Goal: Task Accomplishment & Management: Manage account settings

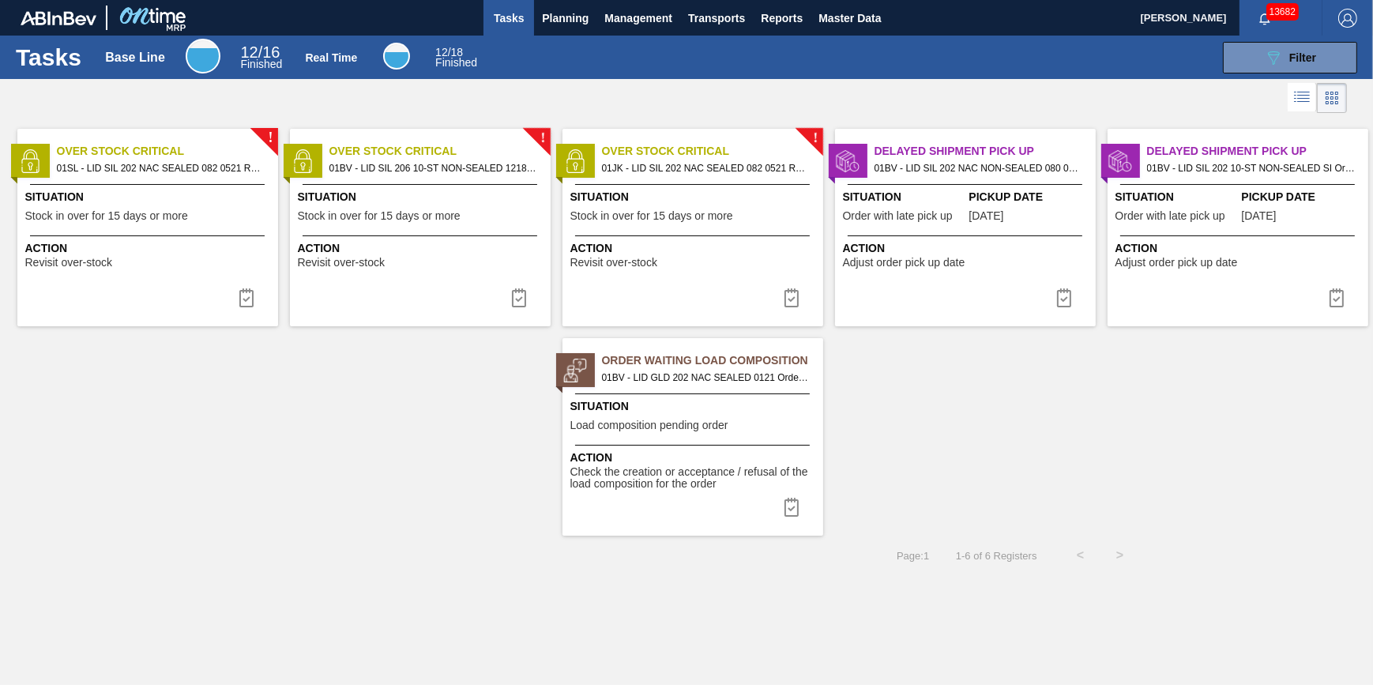
drag, startPoint x: 502, startPoint y: 15, endPoint x: 260, endPoint y: 28, distance: 242.0
click at [502, 15] on span "Tasks" at bounding box center [508, 18] width 35 height 19
click at [550, 26] on button "Planning" at bounding box center [565, 18] width 62 height 36
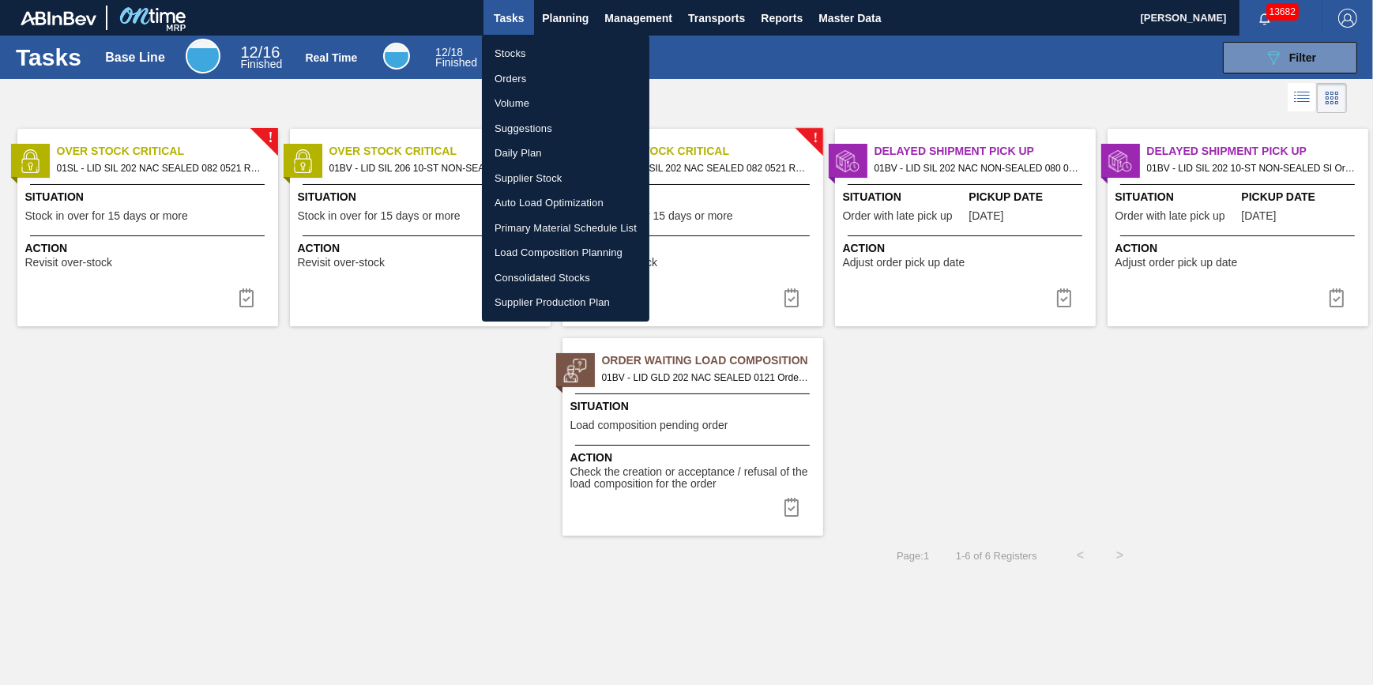
click at [552, 58] on li "Stocks" at bounding box center [565, 53] width 167 height 25
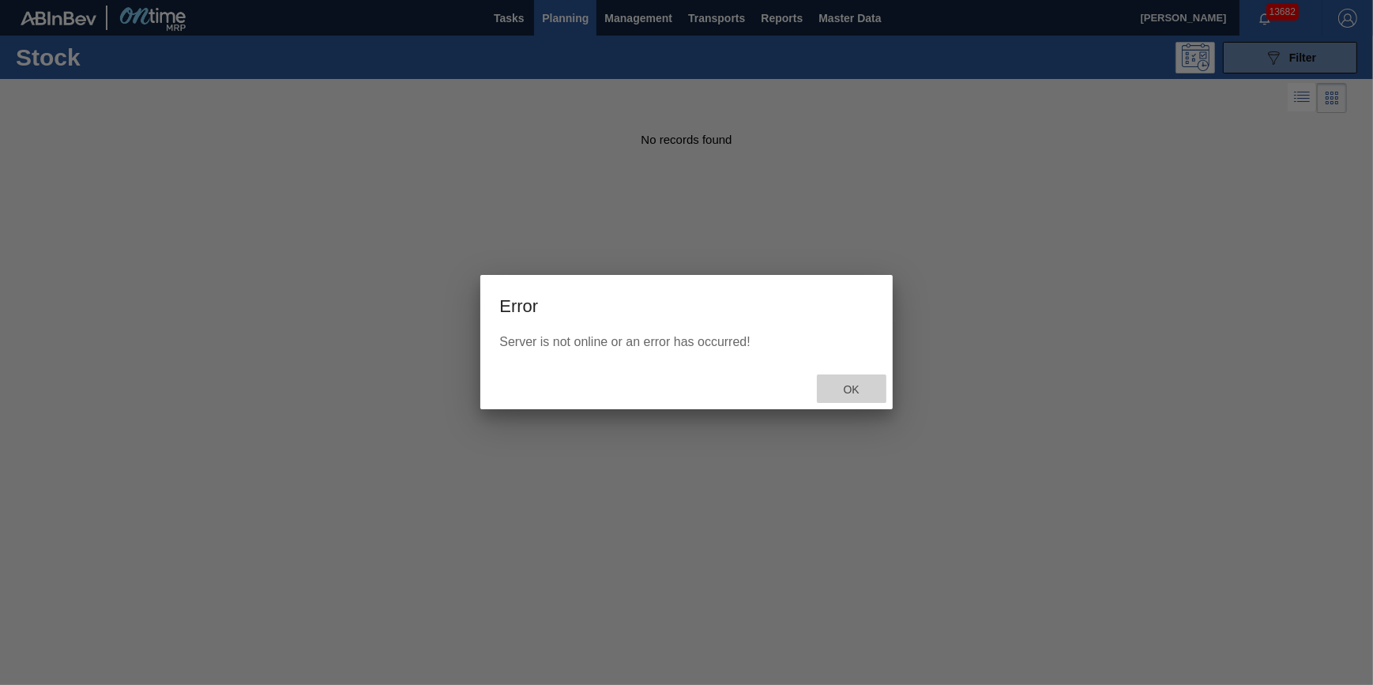
click at [844, 389] on span "Ok" at bounding box center [851, 389] width 41 height 13
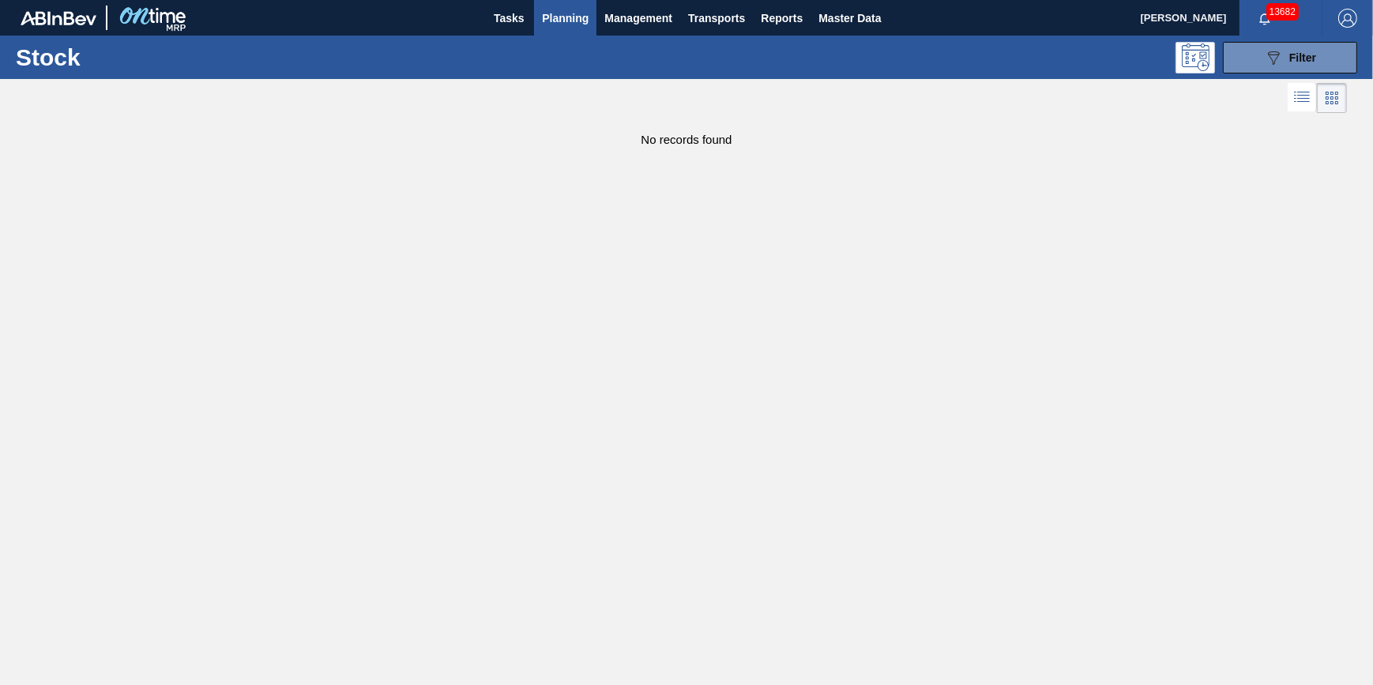
click at [558, 14] on span "Planning" at bounding box center [565, 18] width 47 height 19
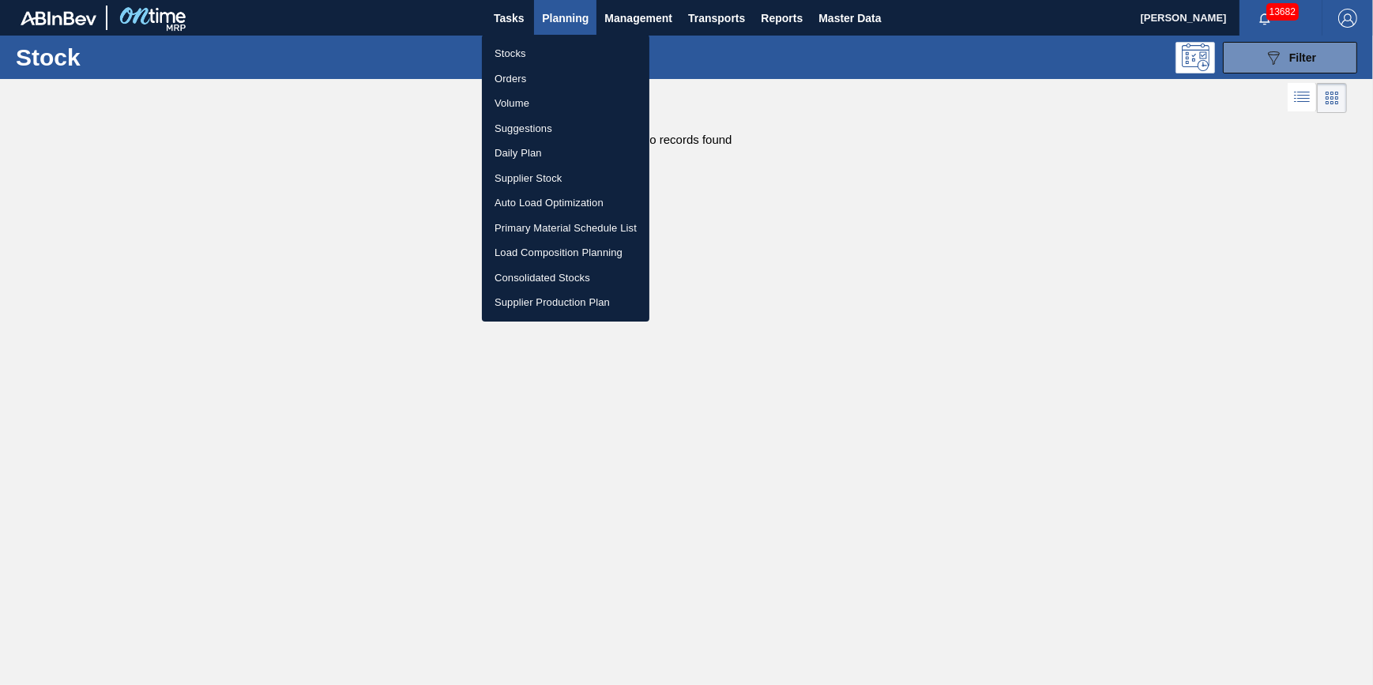
click at [553, 38] on ul "Stocks Orders Volume Suggestions Daily Plan Supplier Stock Auto Load Optimizati…" at bounding box center [565, 178] width 167 height 287
click at [553, 41] on li "Stocks" at bounding box center [565, 53] width 167 height 25
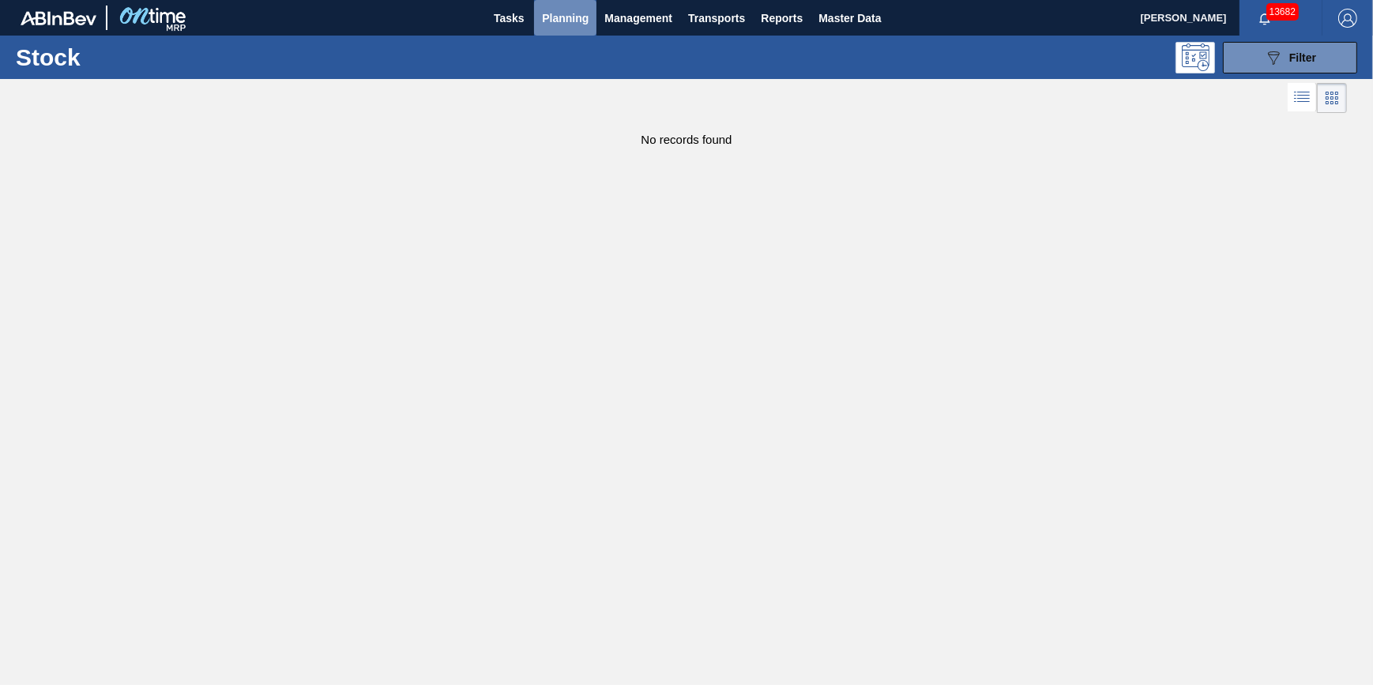
click at [587, 25] on span "Planning" at bounding box center [565, 18] width 47 height 19
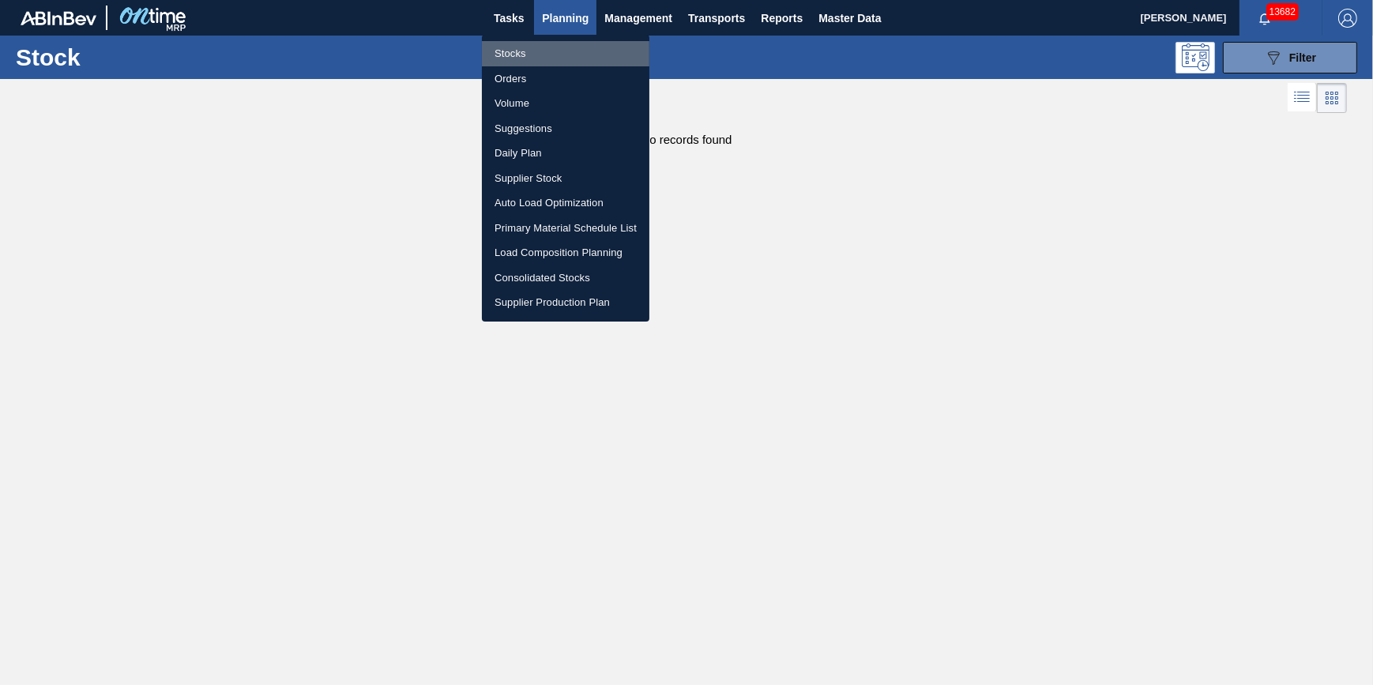
click at [573, 43] on li "Stocks" at bounding box center [565, 53] width 167 height 25
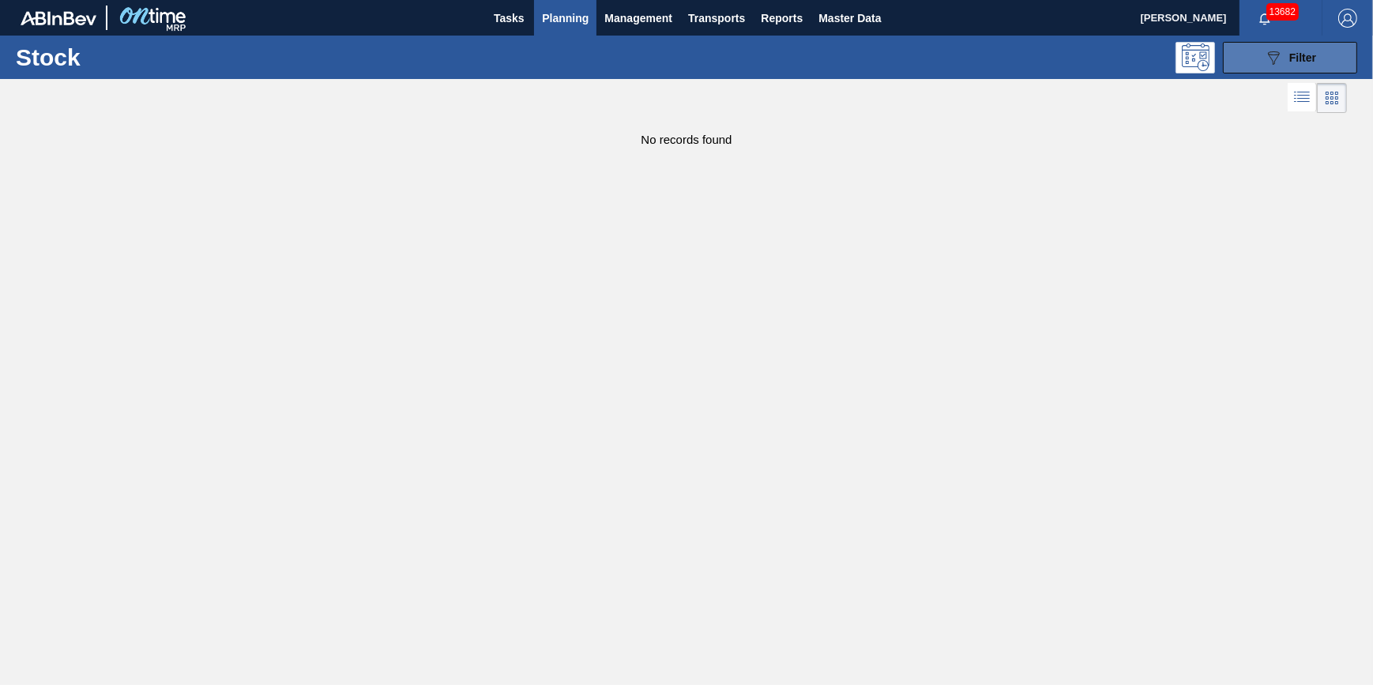
click at [1282, 56] on icon "089F7B8B-B2A5-4AFE-B5C0-19BA573D28AC" at bounding box center [1273, 57] width 19 height 19
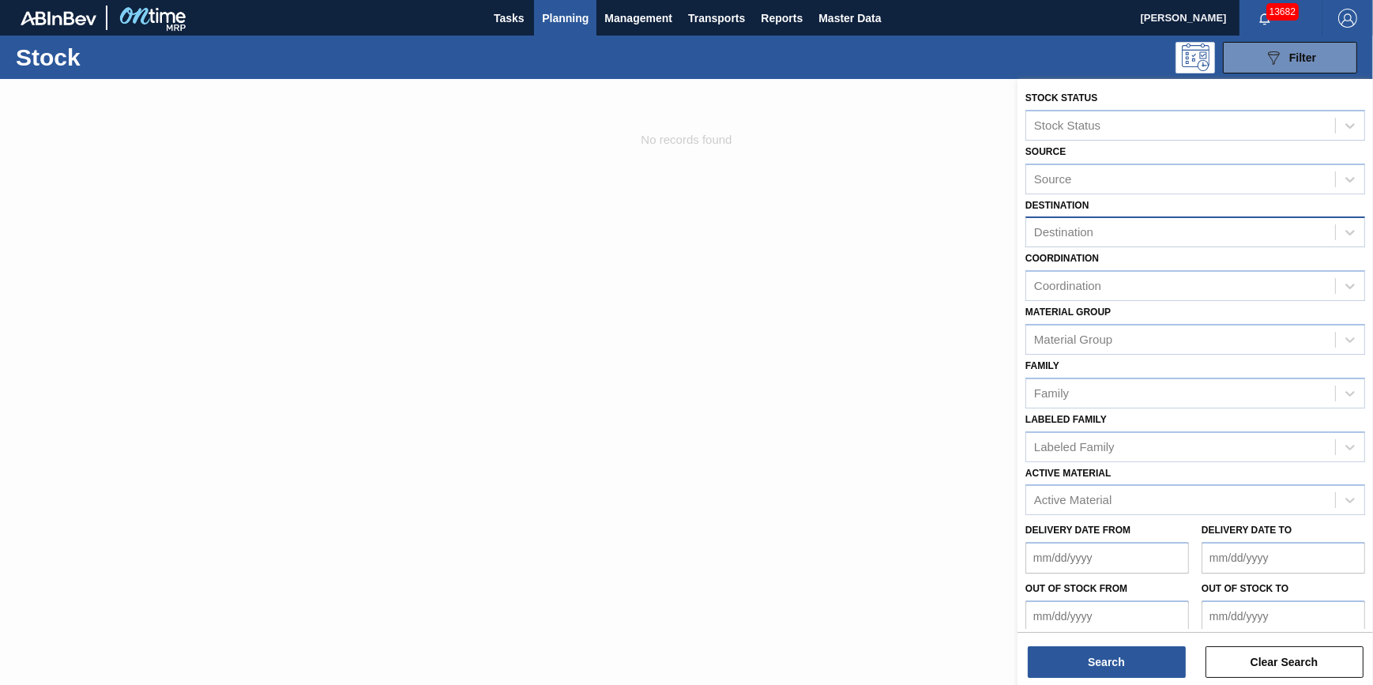
click at [1169, 238] on div "Destination" at bounding box center [1180, 232] width 309 height 23
click at [889, 336] on div at bounding box center [686, 421] width 1373 height 685
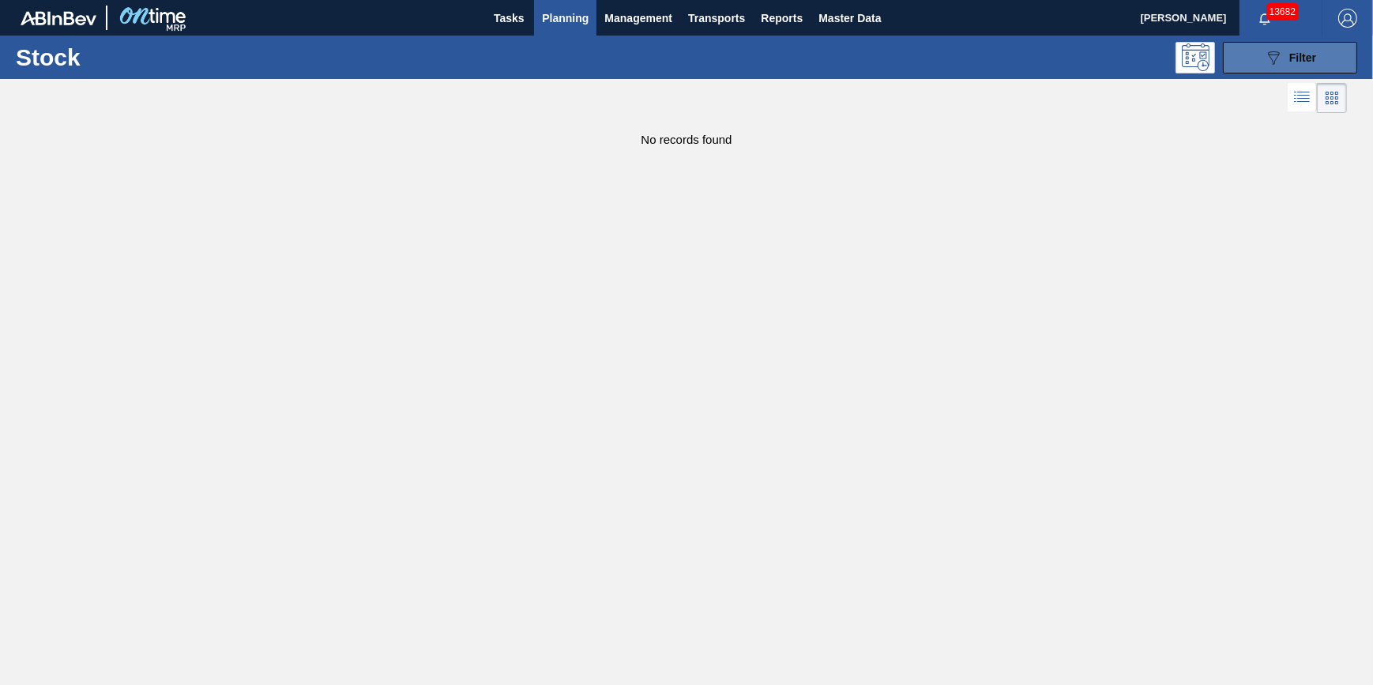
click at [1266, 47] on button "089F7B8B-B2A5-4AFE-B5C0-19BA573D28AC Filter" at bounding box center [1290, 58] width 134 height 32
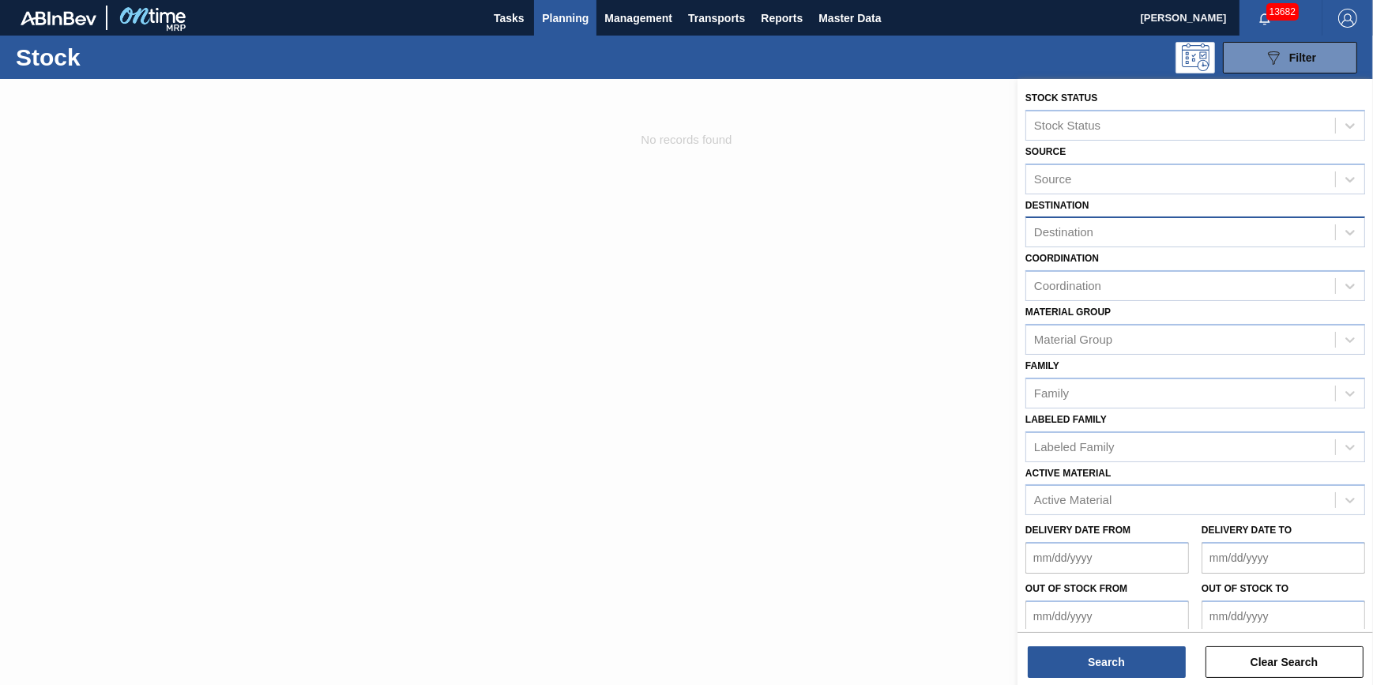
click at [1151, 230] on div "Destination" at bounding box center [1180, 232] width 309 height 23
click at [915, 270] on div at bounding box center [686, 421] width 1373 height 685
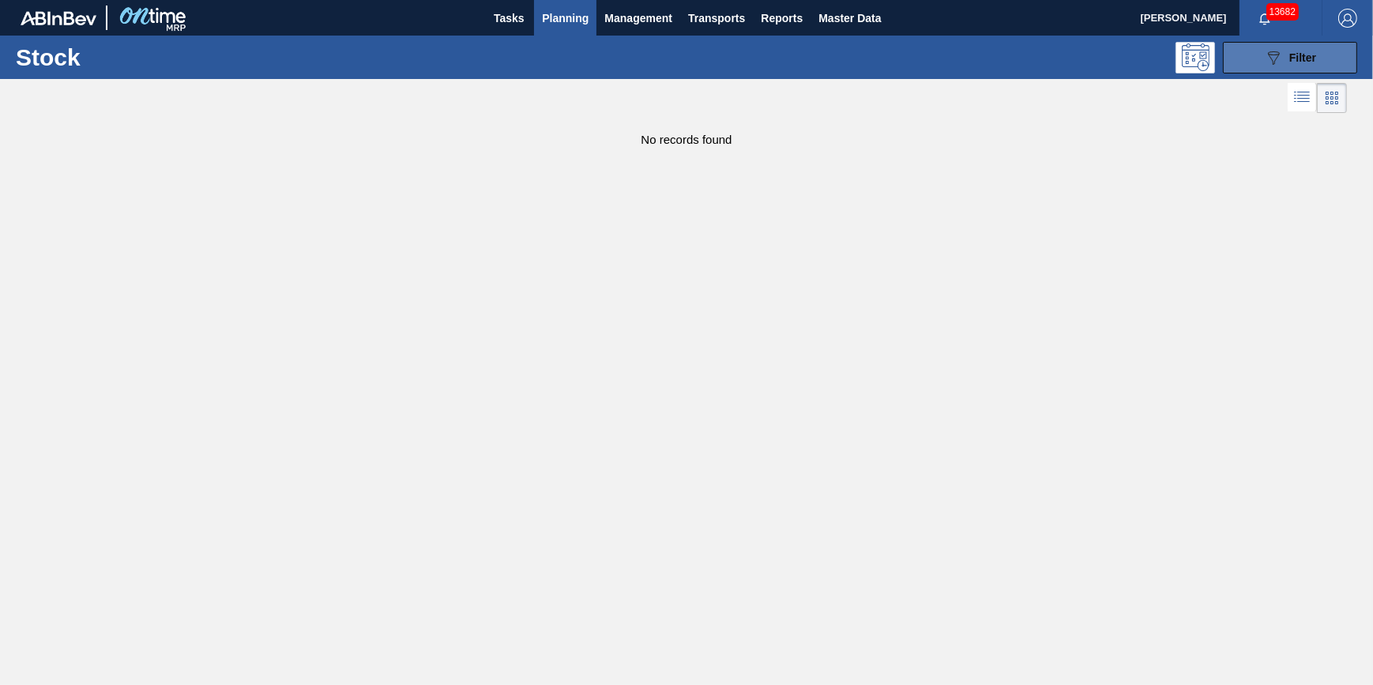
click at [1280, 43] on button "089F7B8B-B2A5-4AFE-B5C0-19BA573D28AC Filter" at bounding box center [1290, 58] width 134 height 32
click at [1265, 51] on icon "089F7B8B-B2A5-4AFE-B5C0-19BA573D28AC" at bounding box center [1273, 57] width 19 height 19
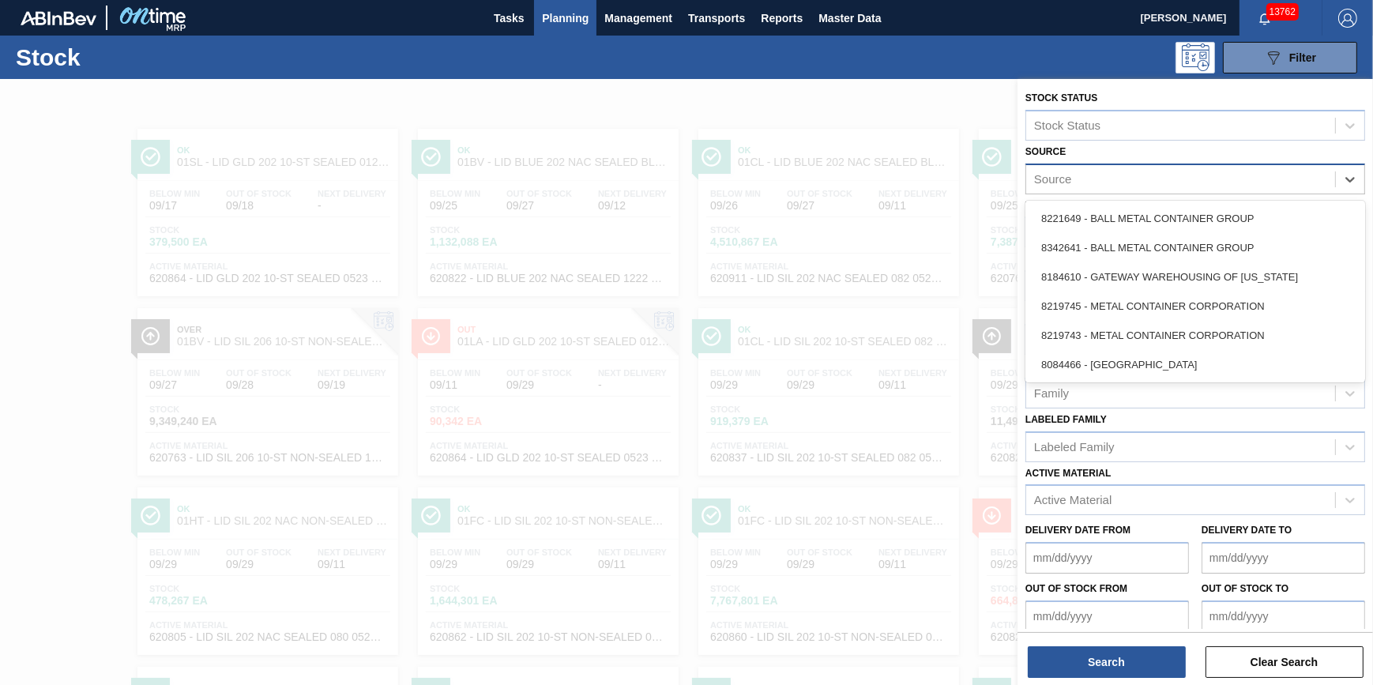
click at [1173, 173] on div "Source" at bounding box center [1180, 178] width 309 height 23
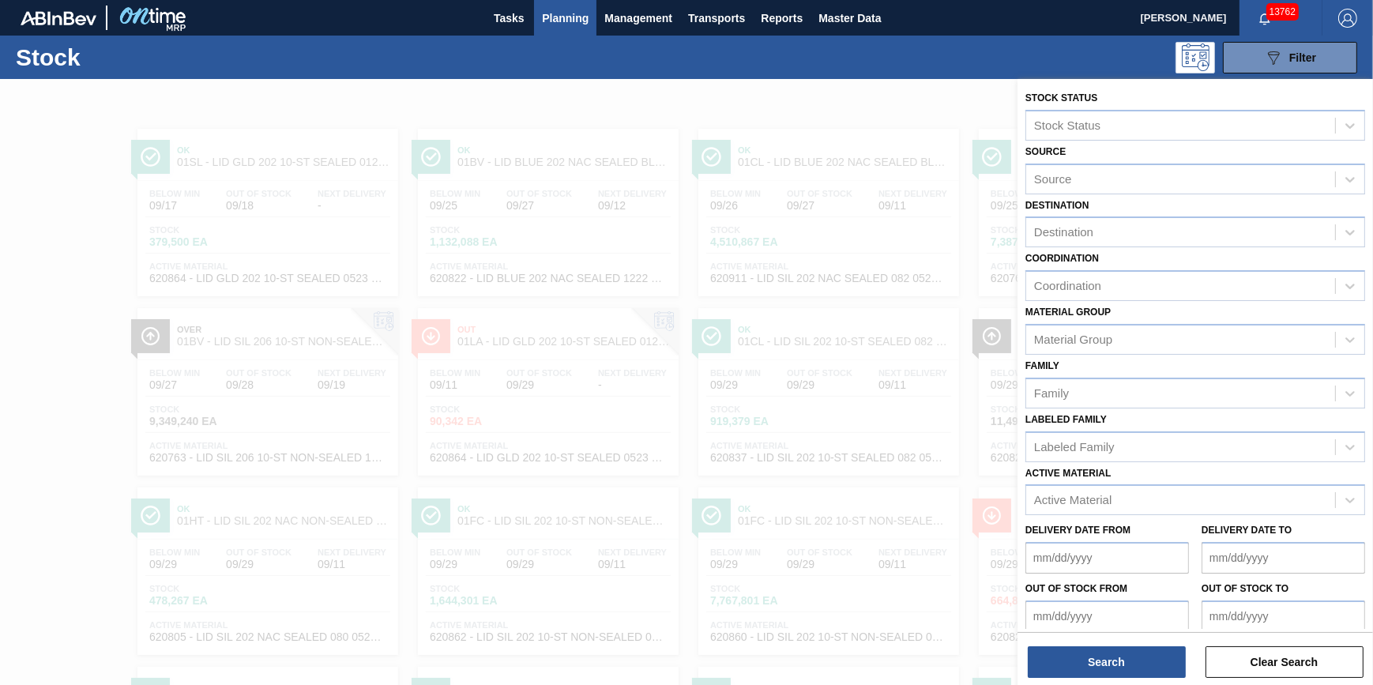
drag, startPoint x: 952, startPoint y: 103, endPoint x: 1171, endPoint y: 103, distance: 218.8
click at [978, 103] on div at bounding box center [686, 421] width 1373 height 685
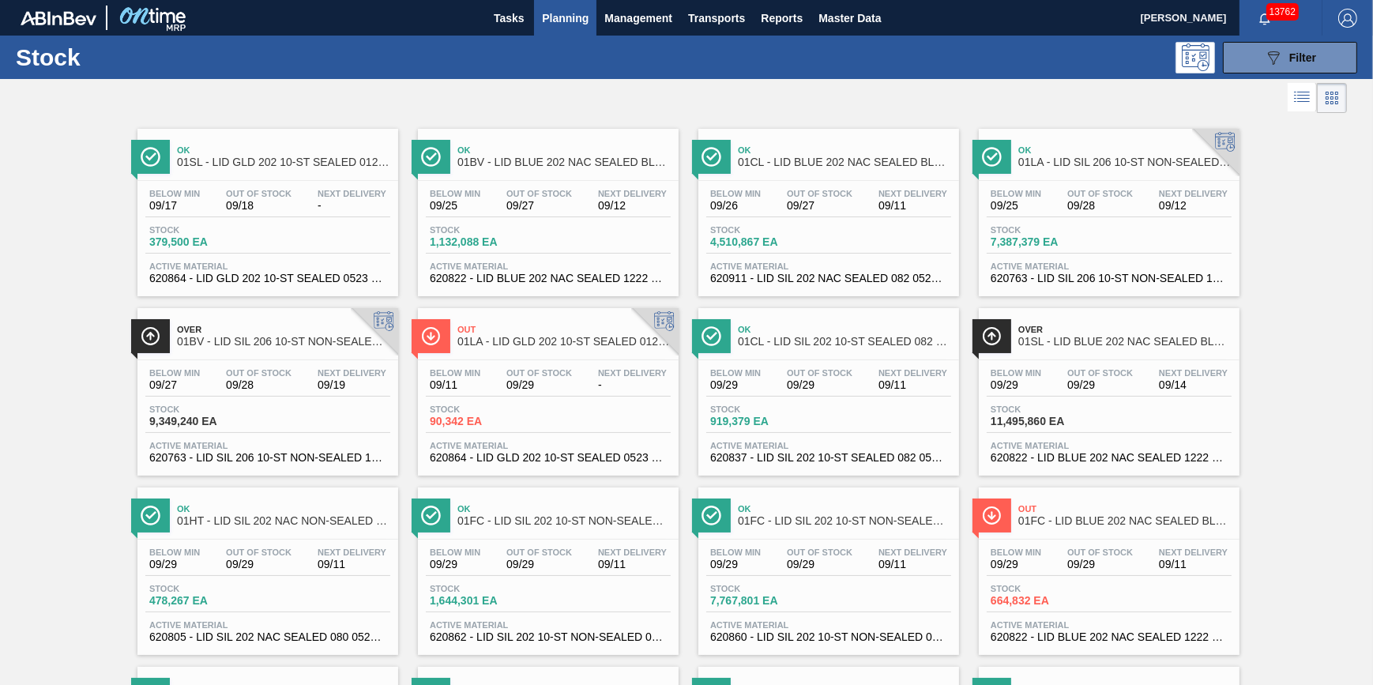
click at [1320, 73] on div "Stock 089F7B8B-B2A5-4AFE-B5C0-19BA573D28AC Filter" at bounding box center [686, 57] width 1373 height 43
click at [1303, 64] on div "089F7B8B-B2A5-4AFE-B5C0-19BA573D28AC Filter" at bounding box center [1290, 57] width 52 height 19
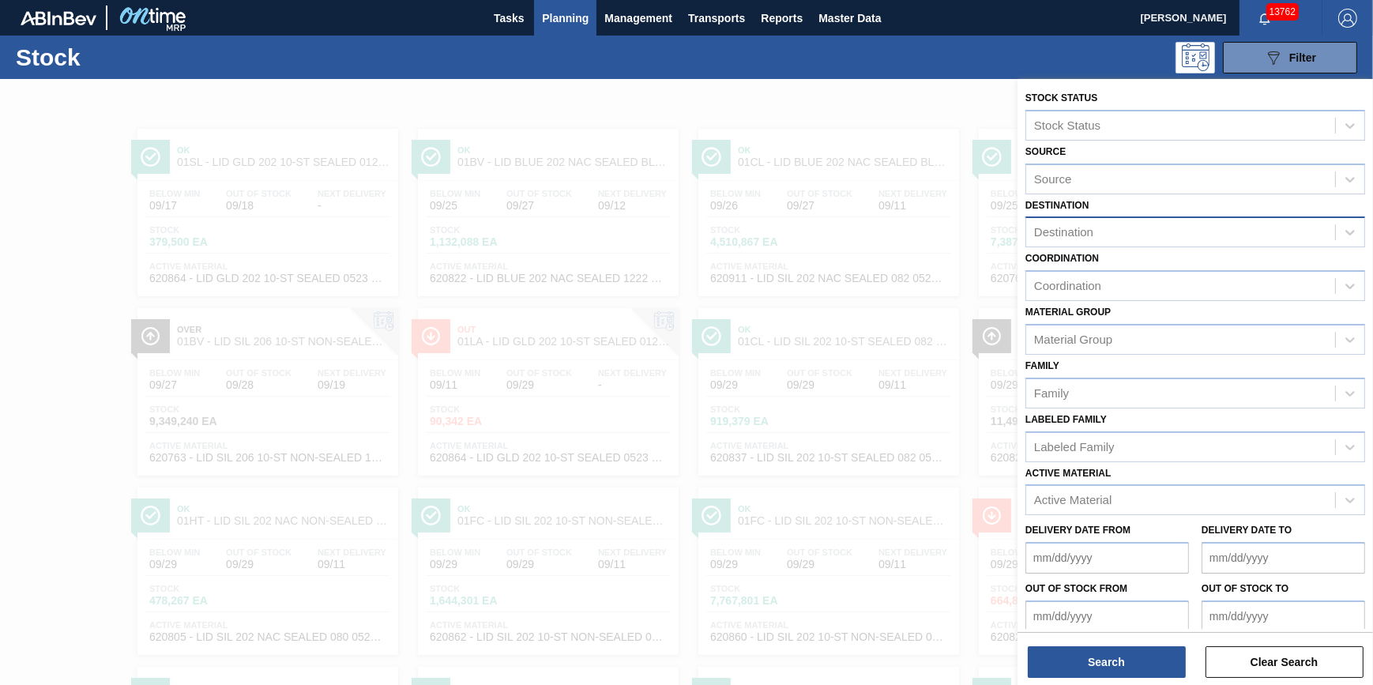
click at [1163, 219] on div "Destination" at bounding box center [1195, 231] width 340 height 31
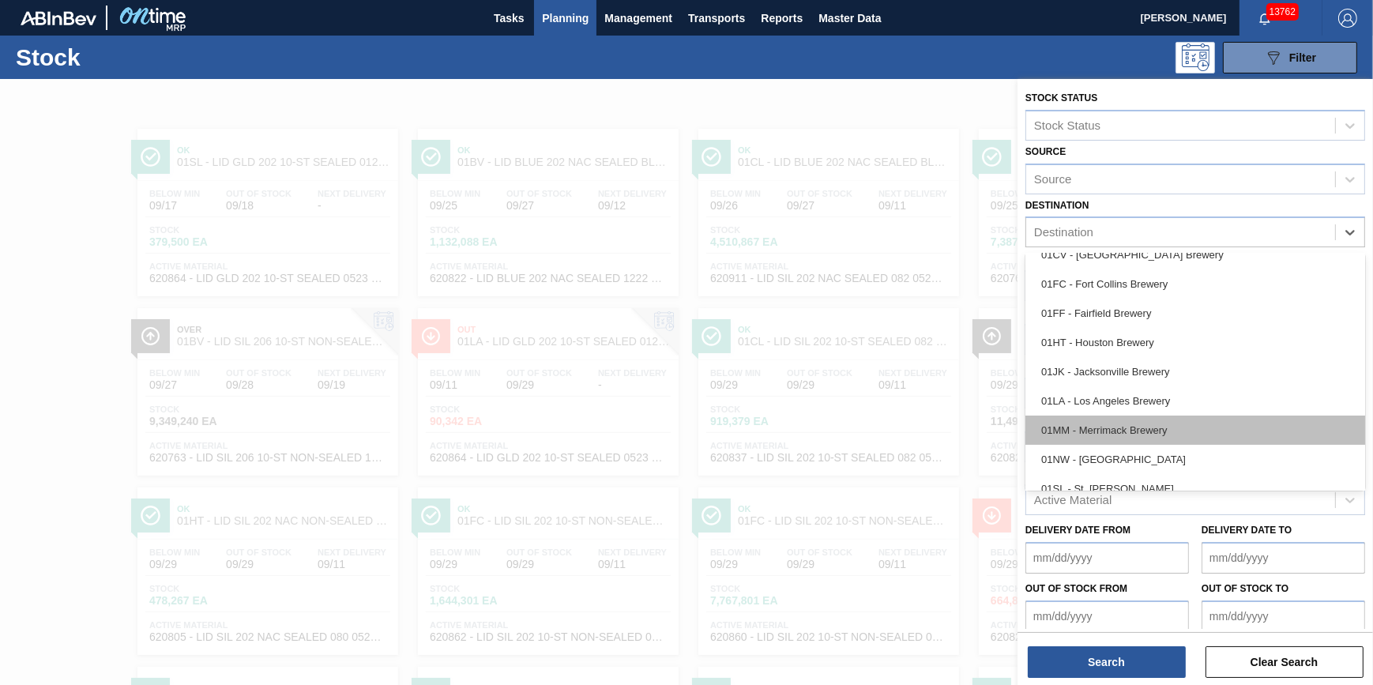
scroll to position [119, 0]
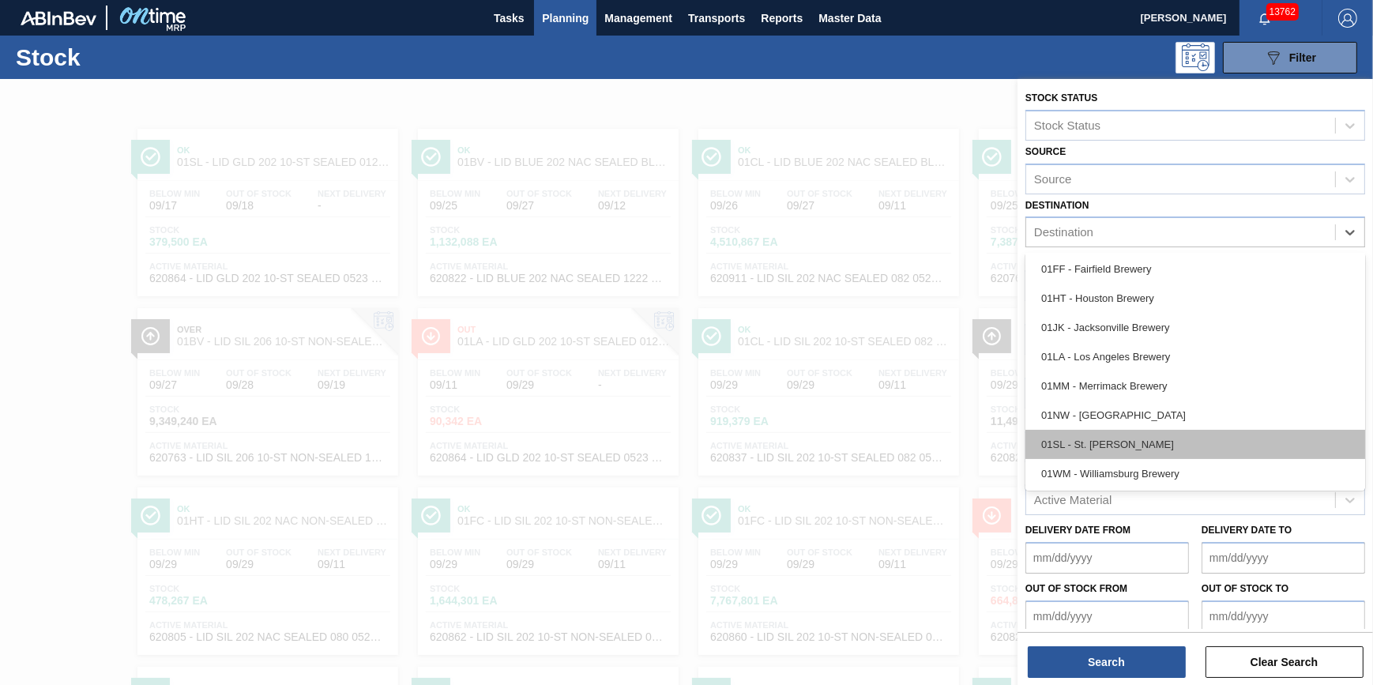
click at [1156, 440] on div "01SL - St. [PERSON_NAME]" at bounding box center [1195, 444] width 340 height 29
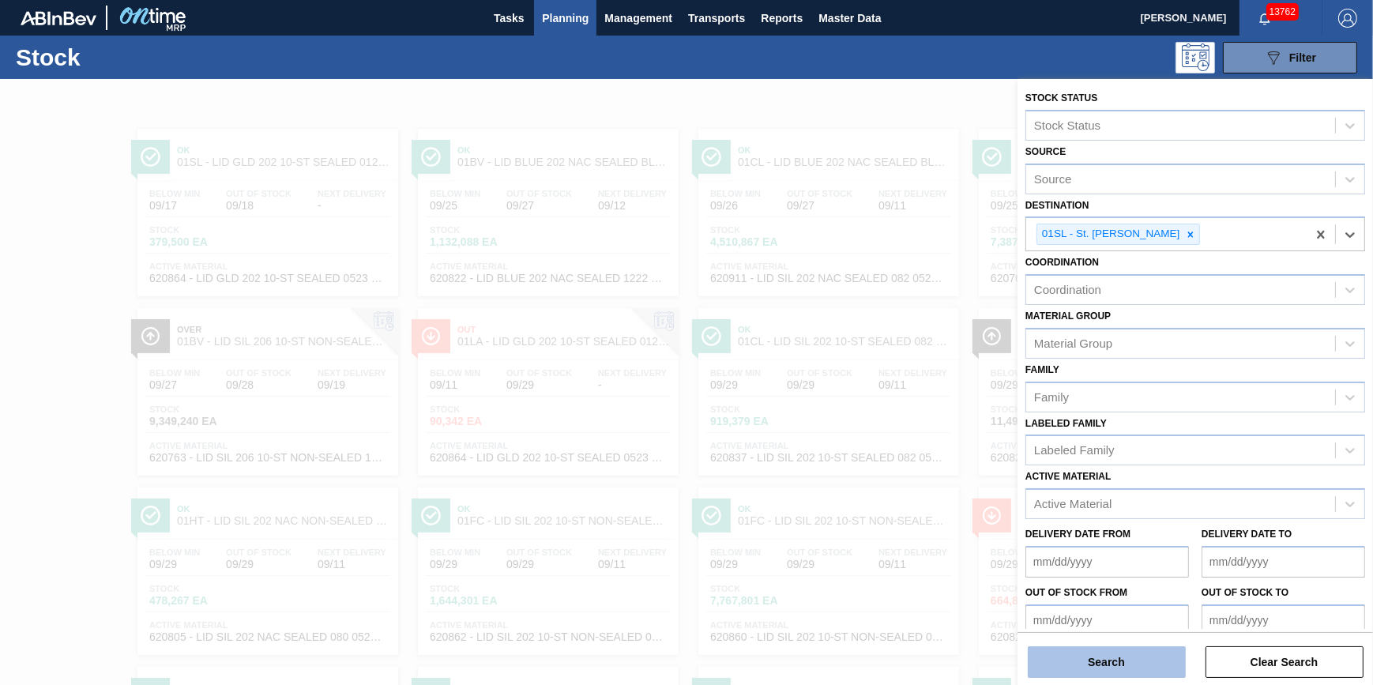
click at [1111, 645] on div "Search Clear Search" at bounding box center [1194, 654] width 355 height 44
click at [1111, 657] on button "Search" at bounding box center [1107, 662] width 158 height 32
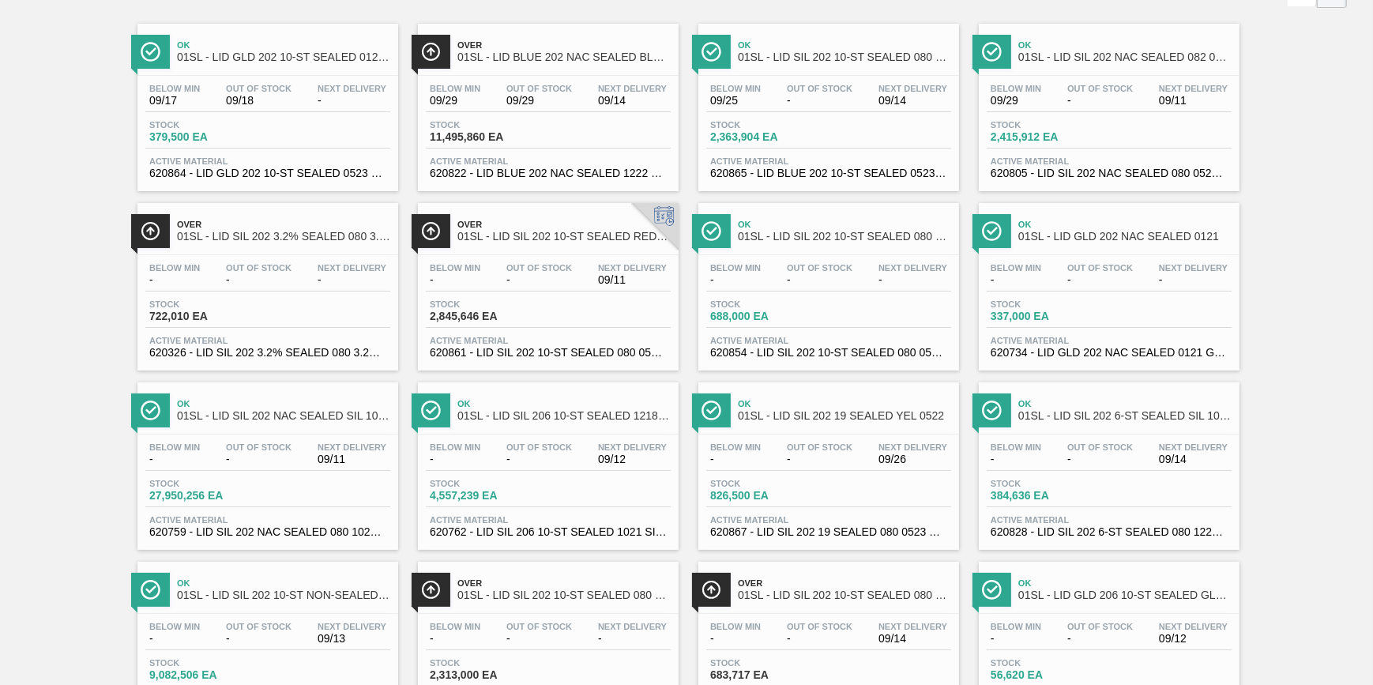
scroll to position [215, 0]
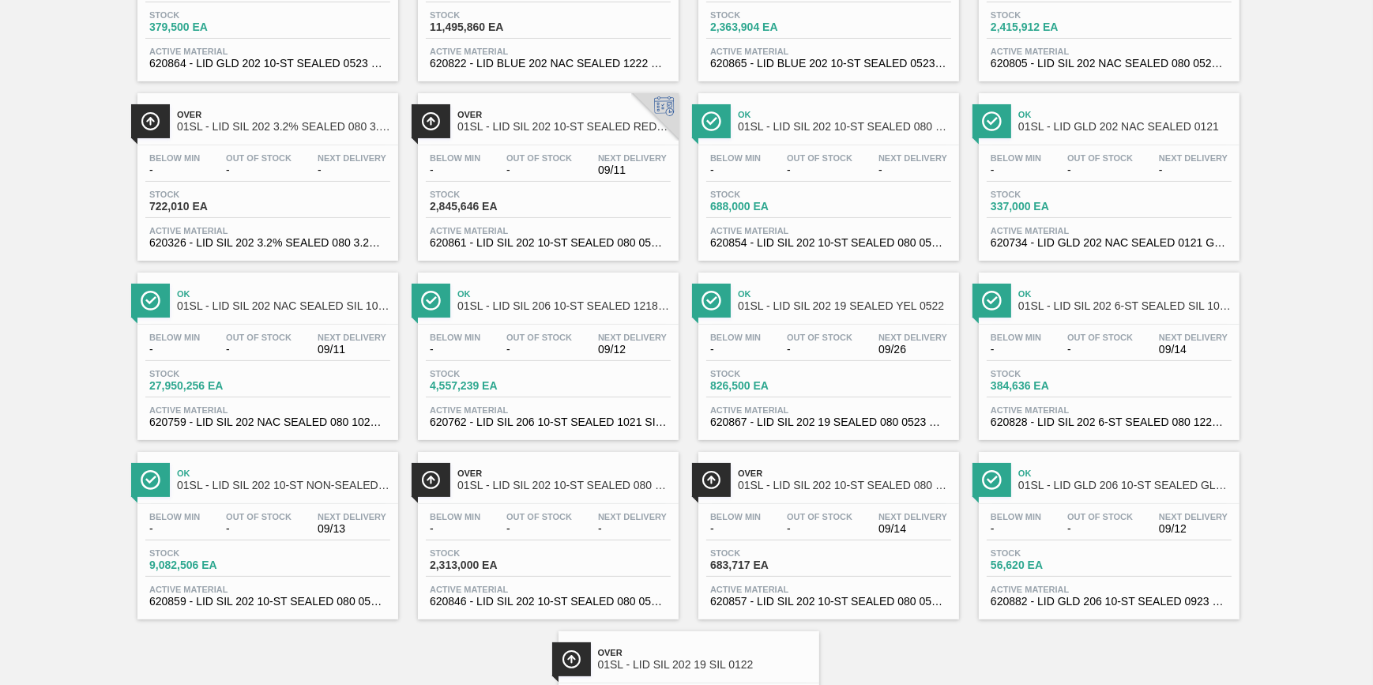
click at [288, 366] on div "Below Min - Out Of Stock - Next Delivery 09/11 Stock 27,950,256 EA Active Mater…" at bounding box center [267, 378] width 261 height 107
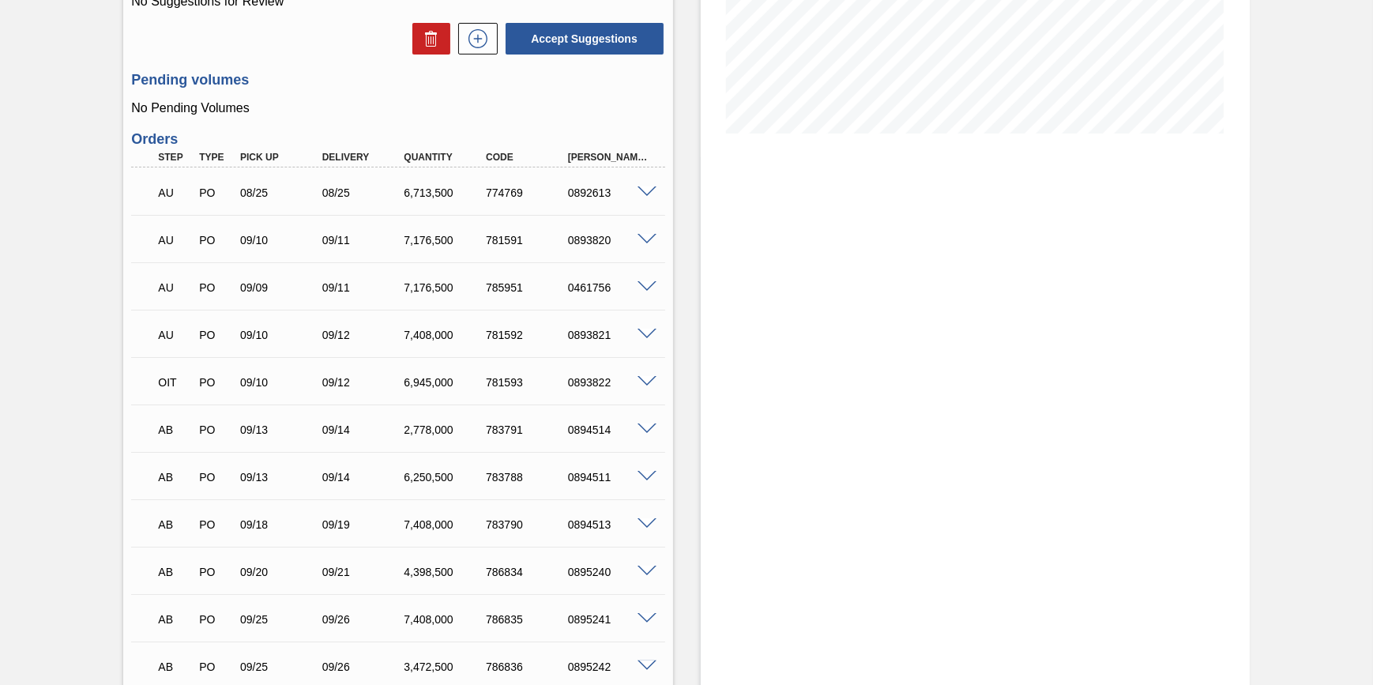
scroll to position [324, 0]
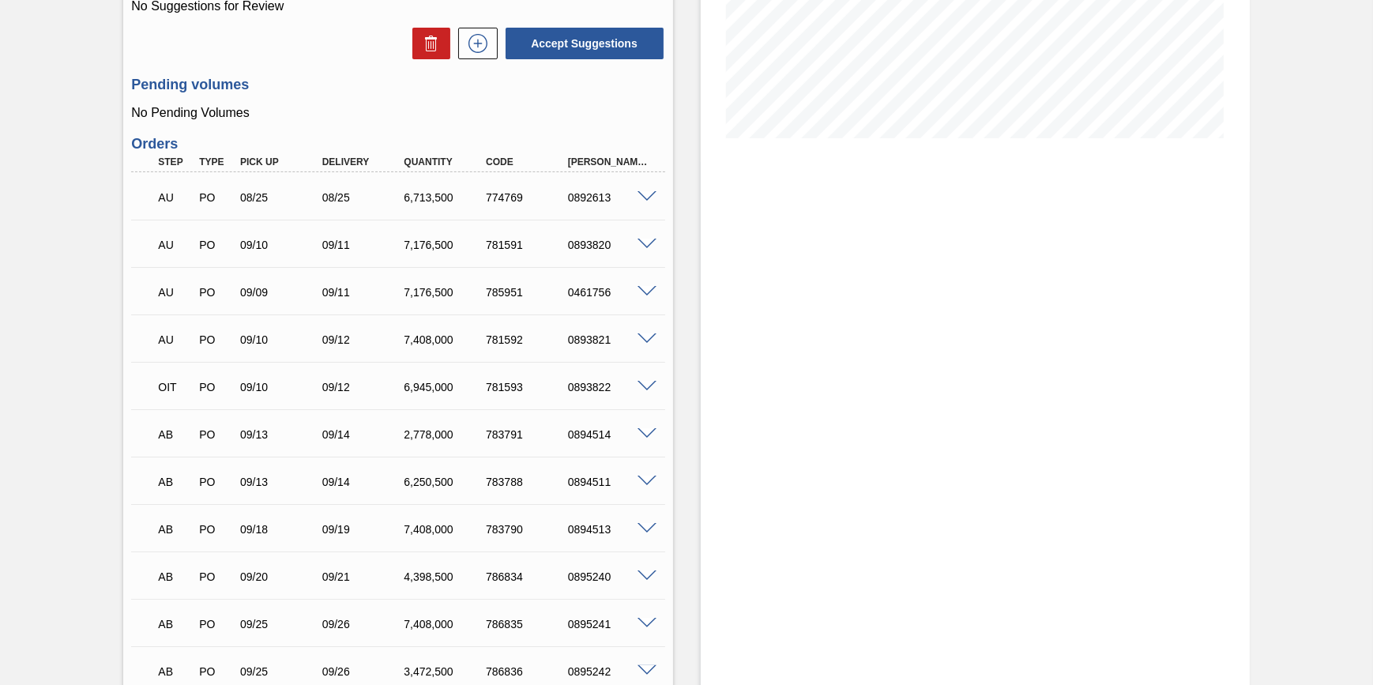
click at [640, 297] on span at bounding box center [646, 292] width 19 height 12
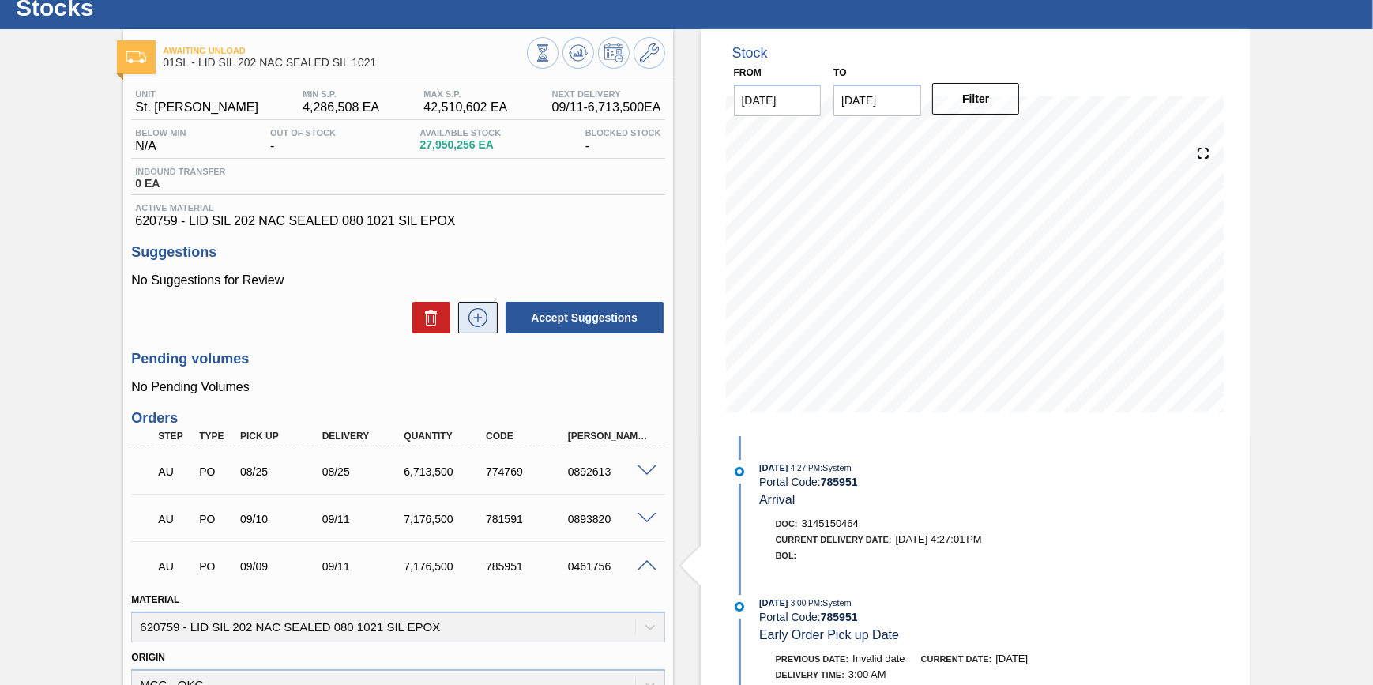
scroll to position [0, 0]
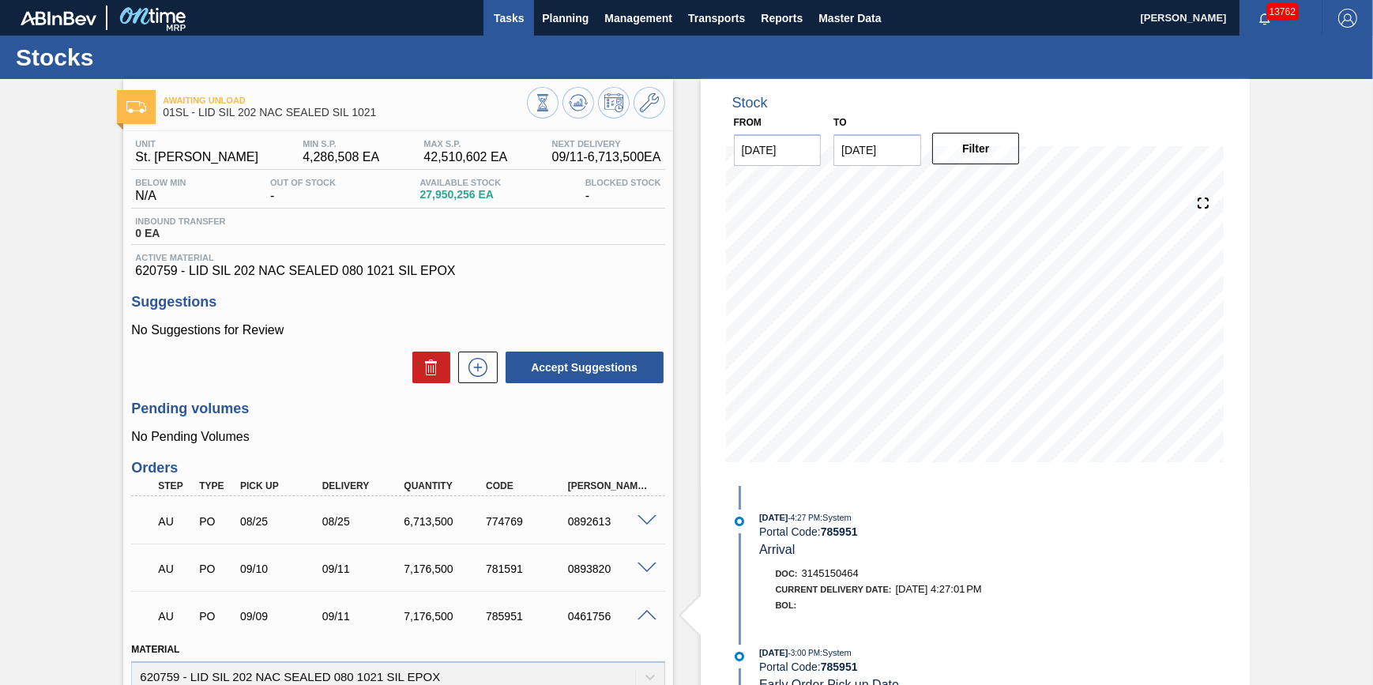
click at [505, 17] on span "Tasks" at bounding box center [508, 18] width 35 height 19
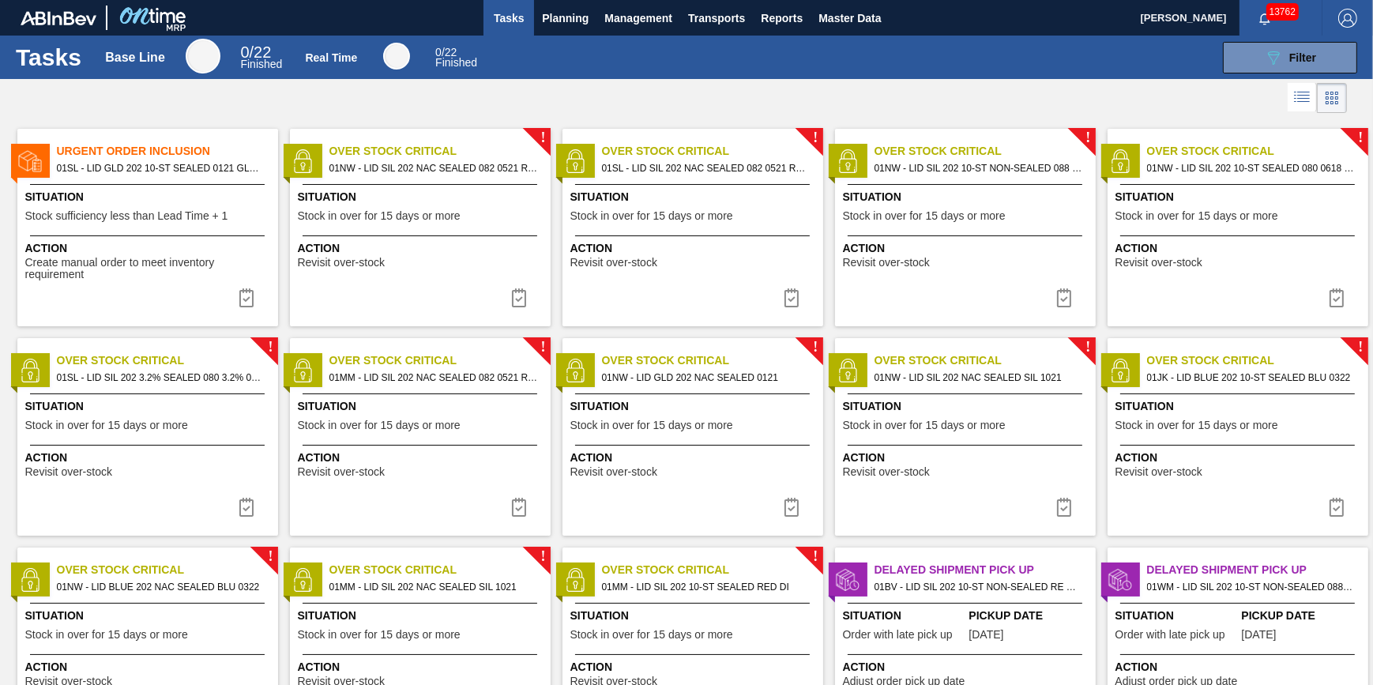
click at [491, 13] on span "Tasks" at bounding box center [508, 18] width 35 height 19
click at [537, 9] on button "Planning" at bounding box center [565, 18] width 62 height 36
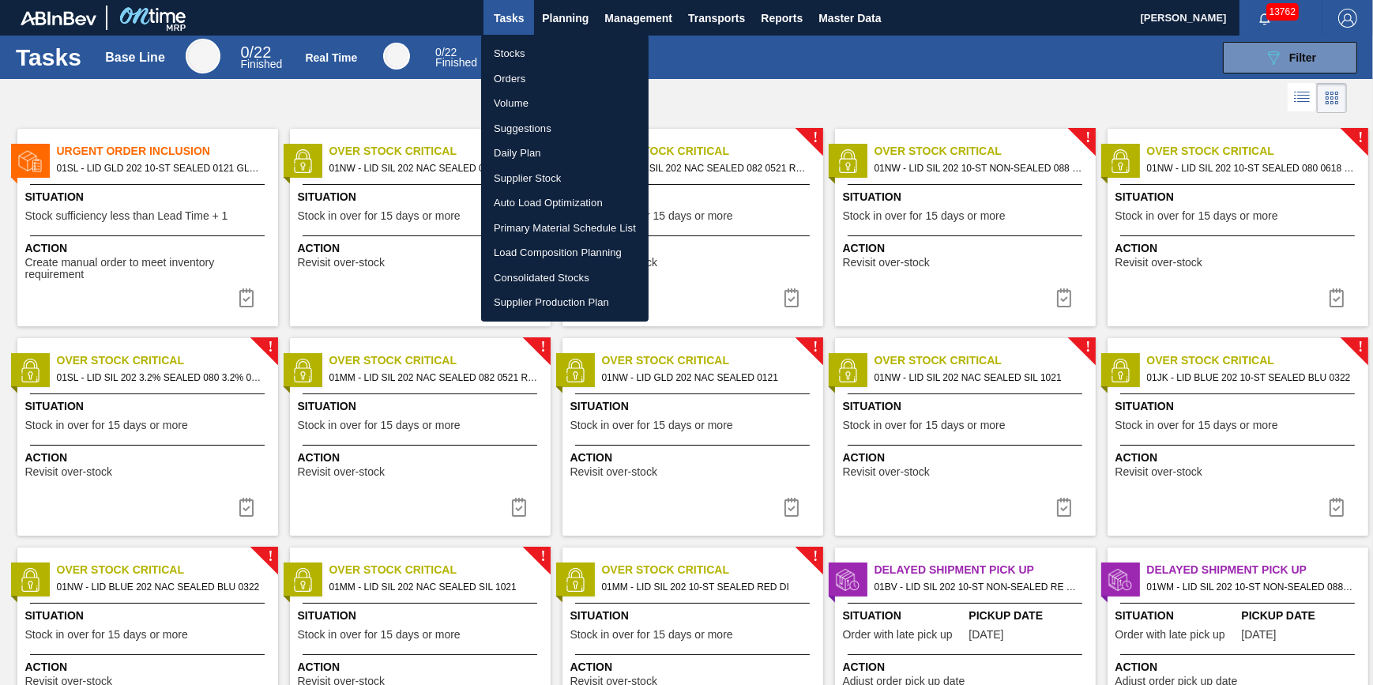
click at [528, 54] on li "Stocks" at bounding box center [564, 53] width 167 height 25
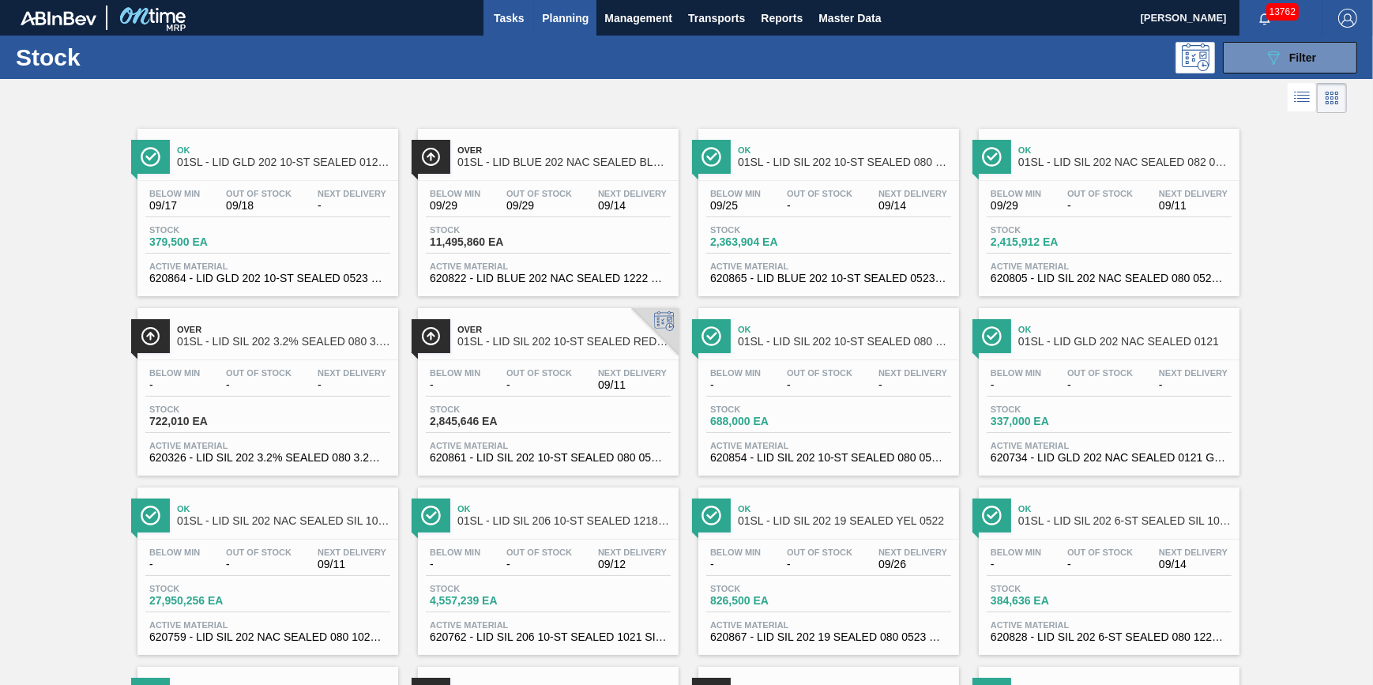
click at [505, 25] on span "Tasks" at bounding box center [508, 18] width 35 height 19
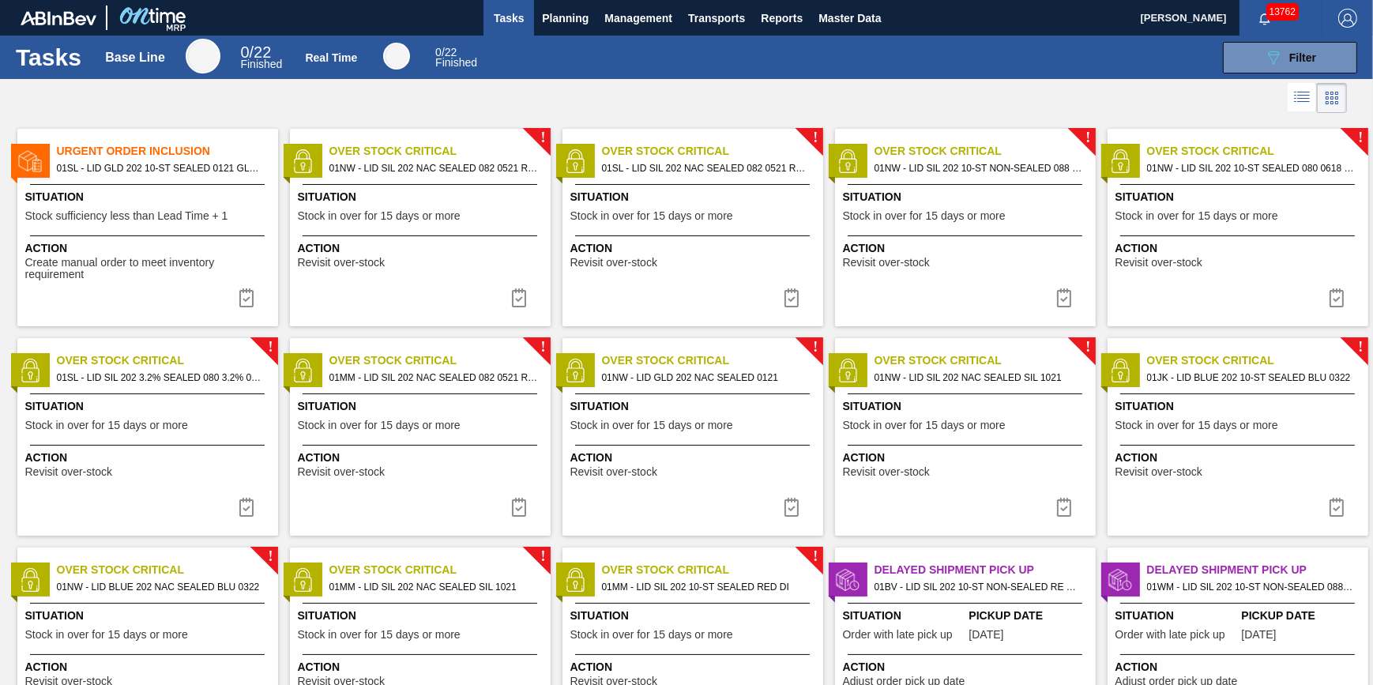
click at [91, 242] on span "Action" at bounding box center [149, 248] width 249 height 17
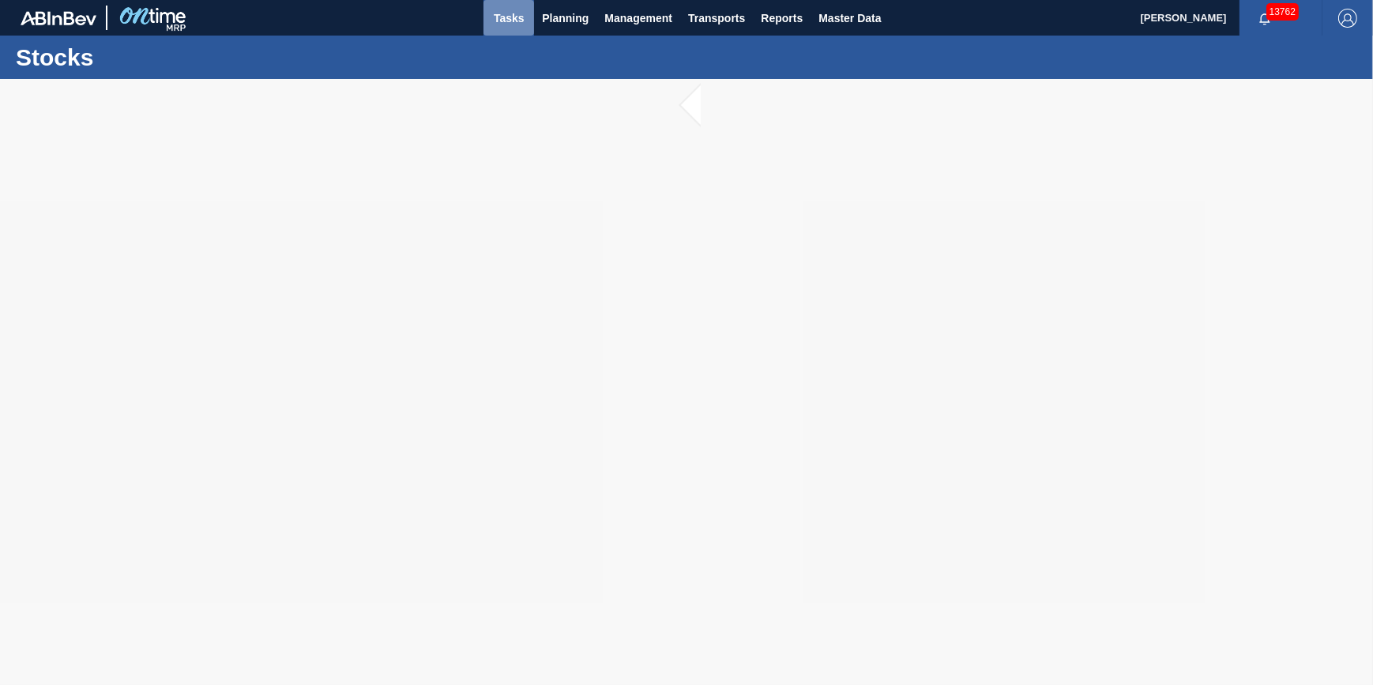
click at [516, 17] on span "Tasks" at bounding box center [508, 18] width 35 height 19
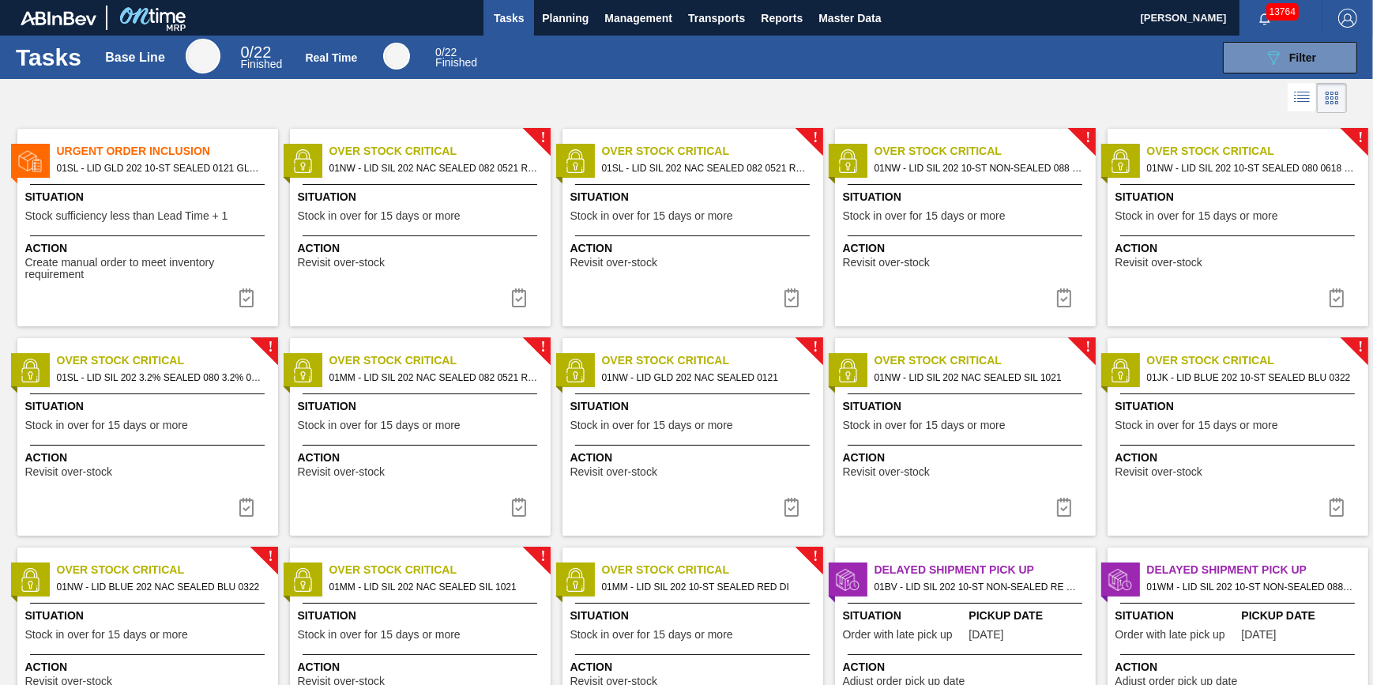
click at [508, 17] on span "Tasks" at bounding box center [508, 18] width 35 height 19
click at [547, 26] on span "Planning" at bounding box center [565, 18] width 47 height 19
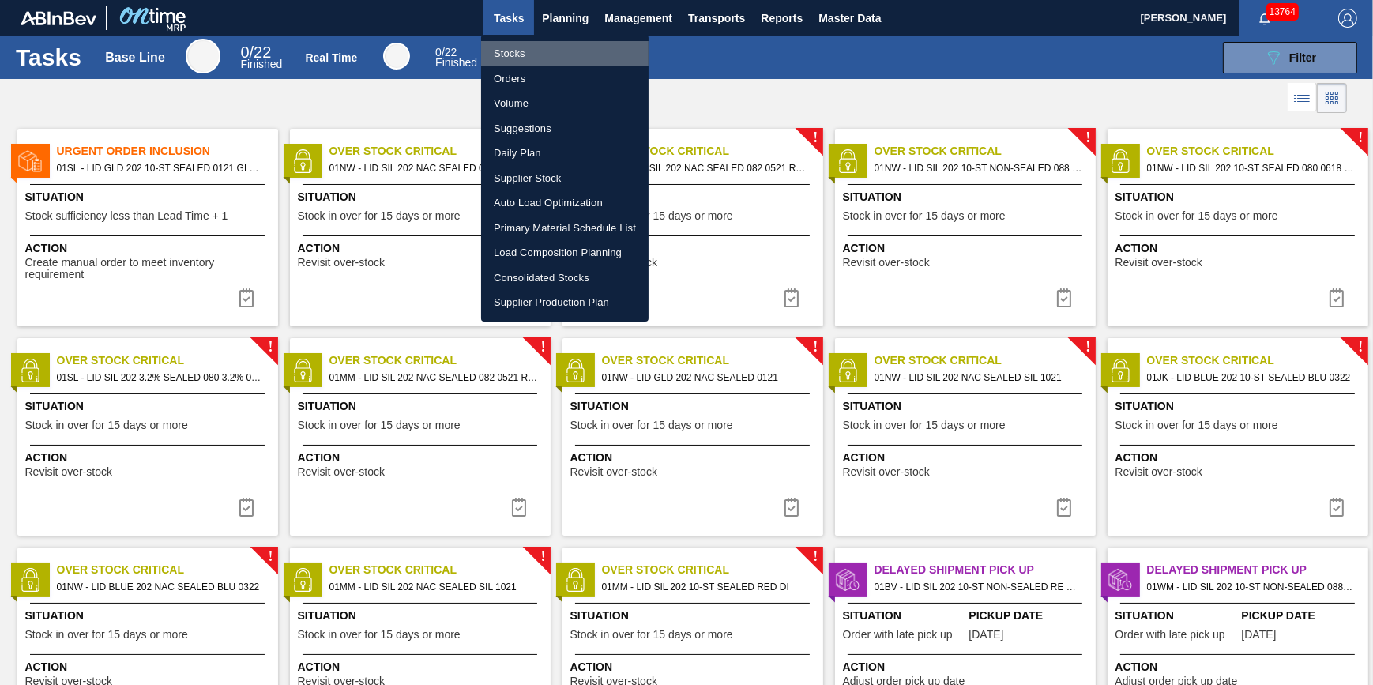
click at [528, 55] on li "Stocks" at bounding box center [564, 53] width 167 height 25
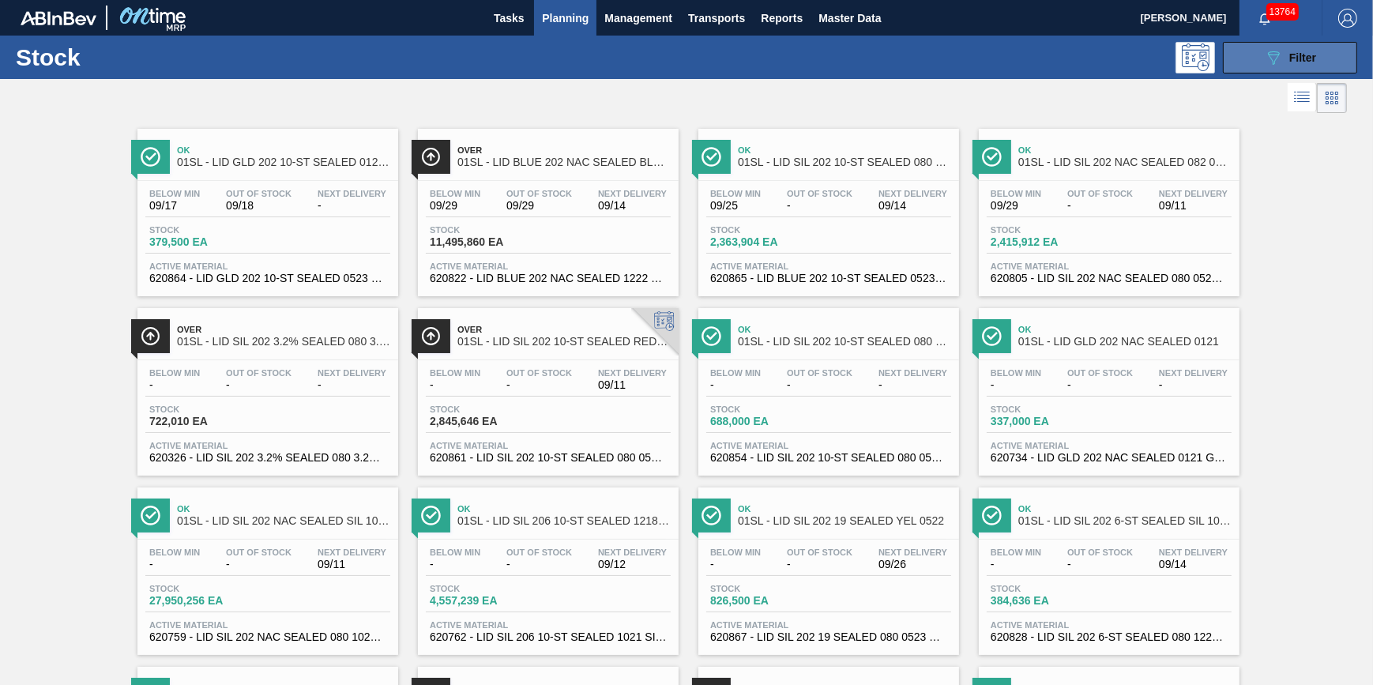
click at [1268, 55] on icon "089F7B8B-B2A5-4AFE-B5C0-19BA573D28AC" at bounding box center [1273, 57] width 19 height 19
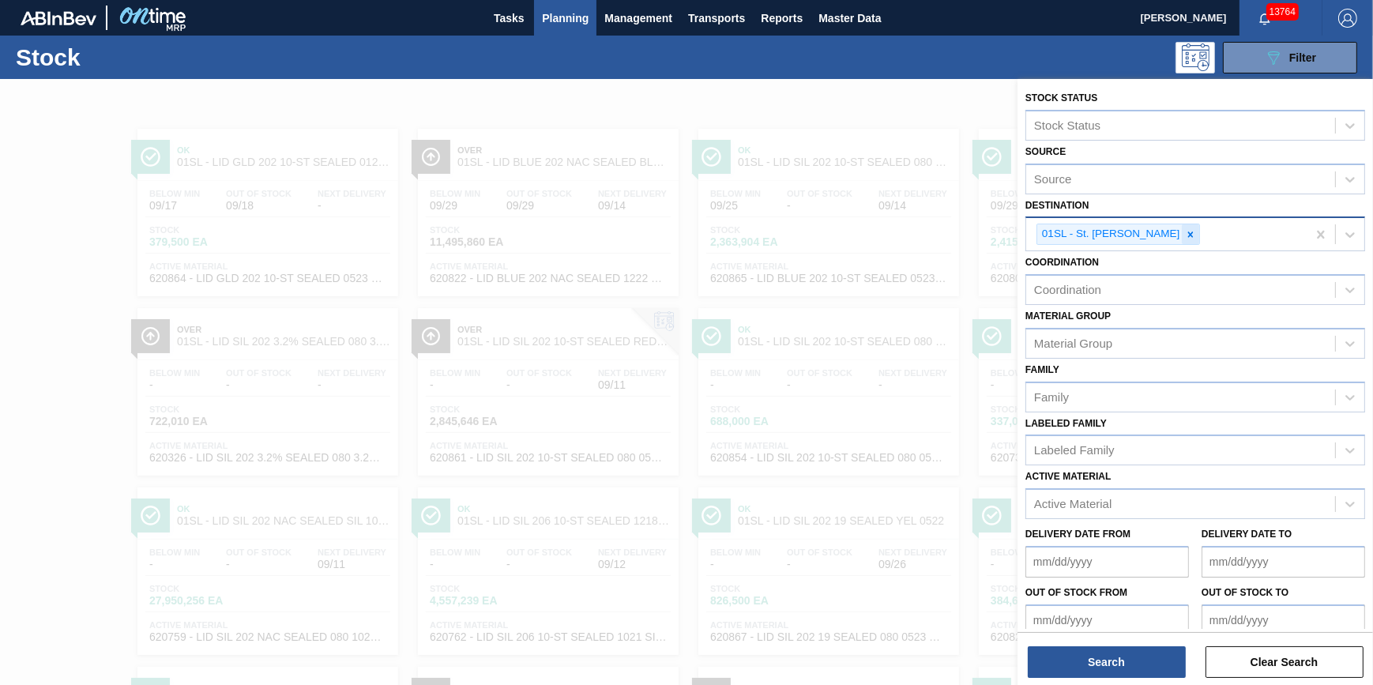
click at [1185, 235] on icon at bounding box center [1190, 234] width 11 height 11
click at [1174, 235] on div "Destination" at bounding box center [1180, 232] width 309 height 23
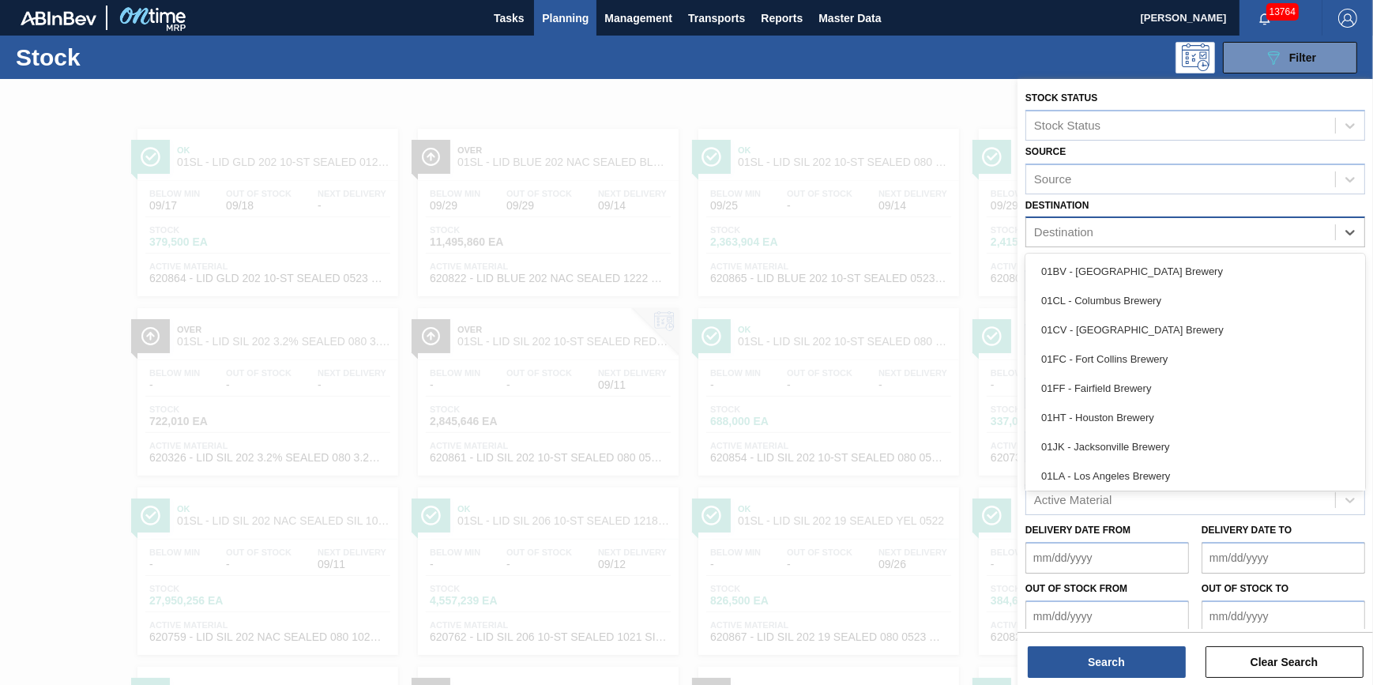
click at [1166, 268] on div "01BV - [GEOGRAPHIC_DATA] Brewery" at bounding box center [1195, 271] width 340 height 29
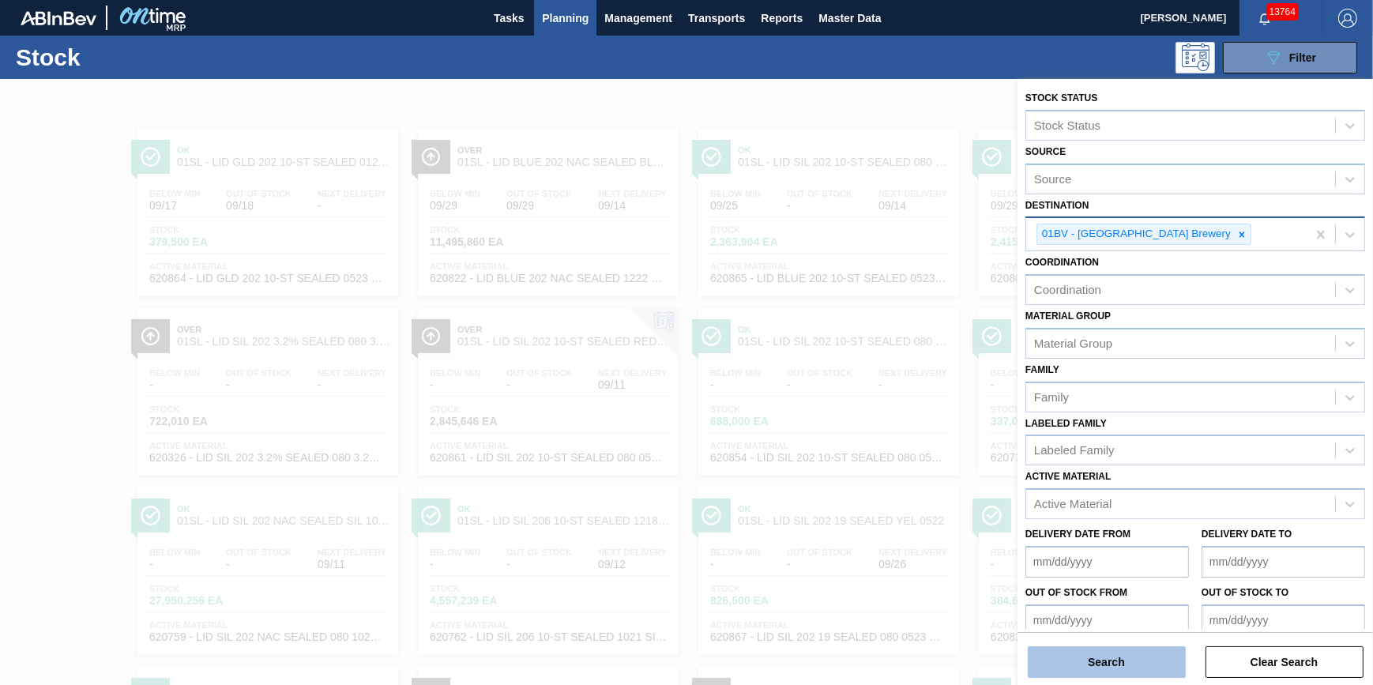
click at [1043, 658] on button "Search" at bounding box center [1107, 662] width 158 height 32
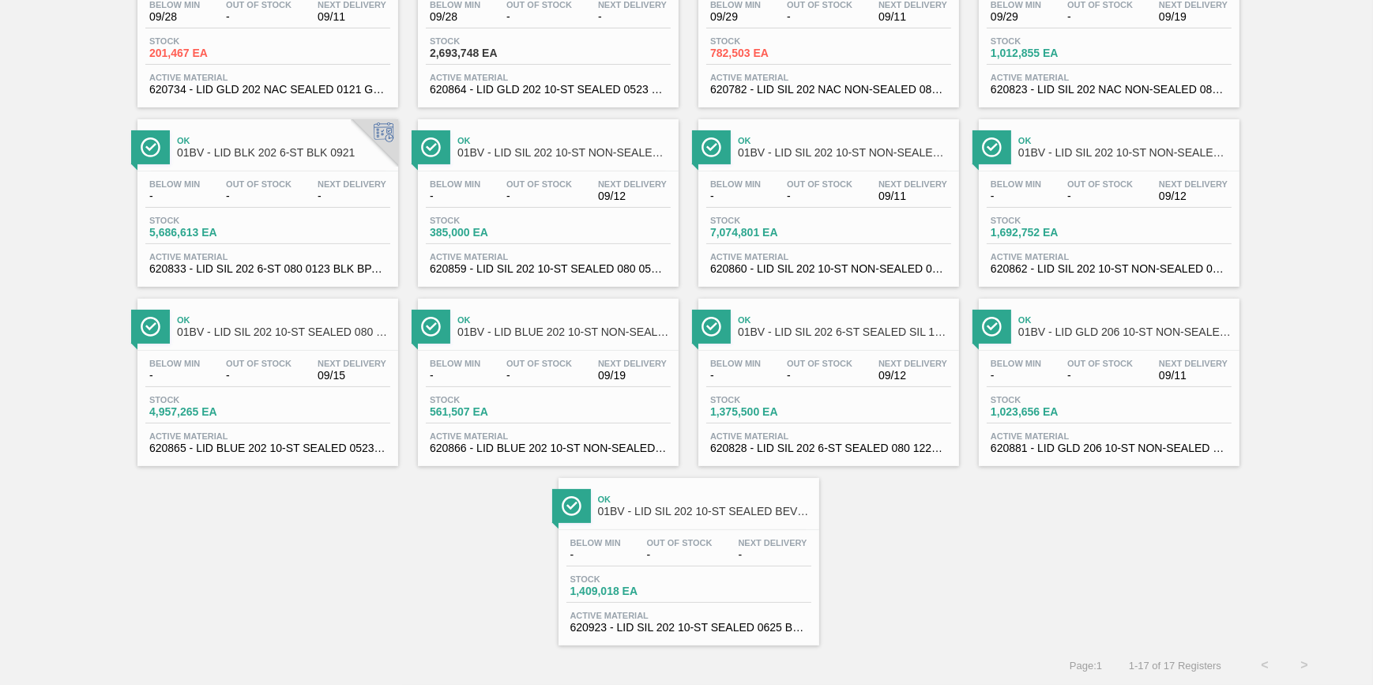
scroll to position [375, 0]
click at [795, 171] on div "Below Min - Out Of Stock - Next Delivery 09/11 Stock 7,074,801 EA Active Materi…" at bounding box center [828, 224] width 261 height 107
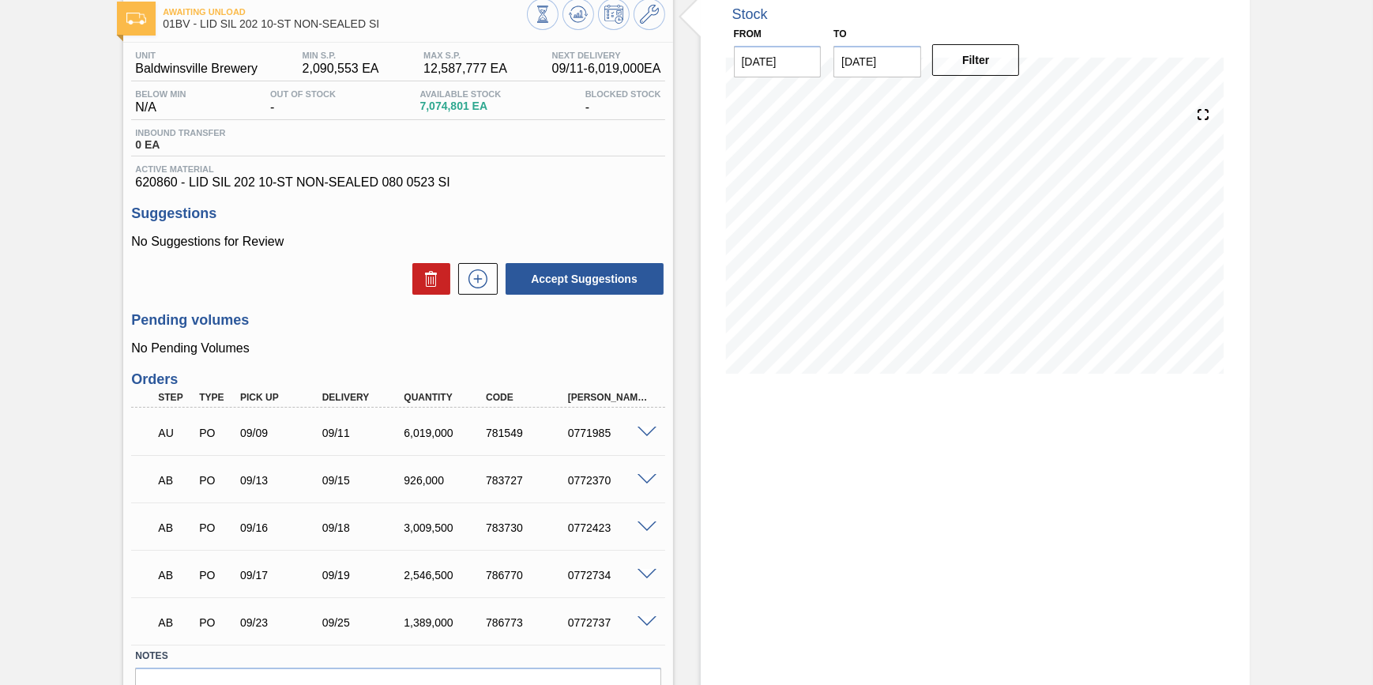
scroll to position [182, 0]
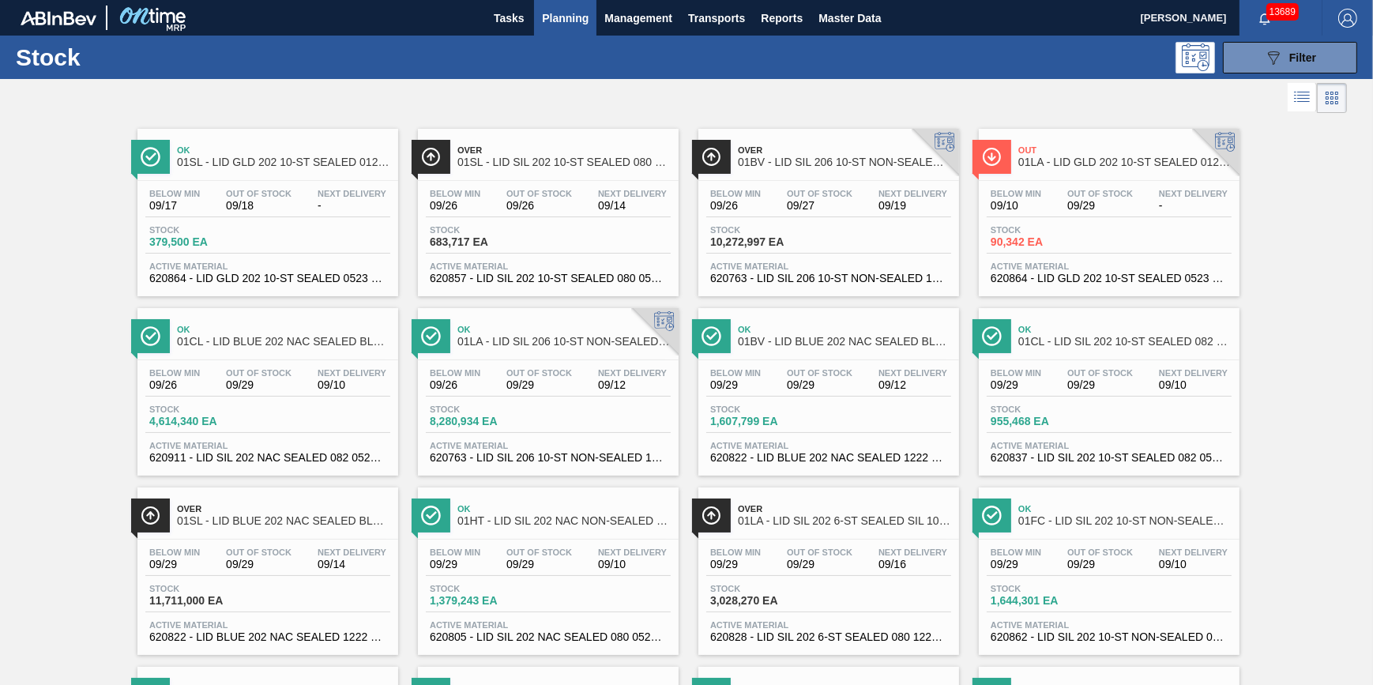
click at [900, 156] on span "01BV - LID SIL 206 10-ST NON-SEALED 1218 GRN 20" at bounding box center [844, 162] width 213 height 12
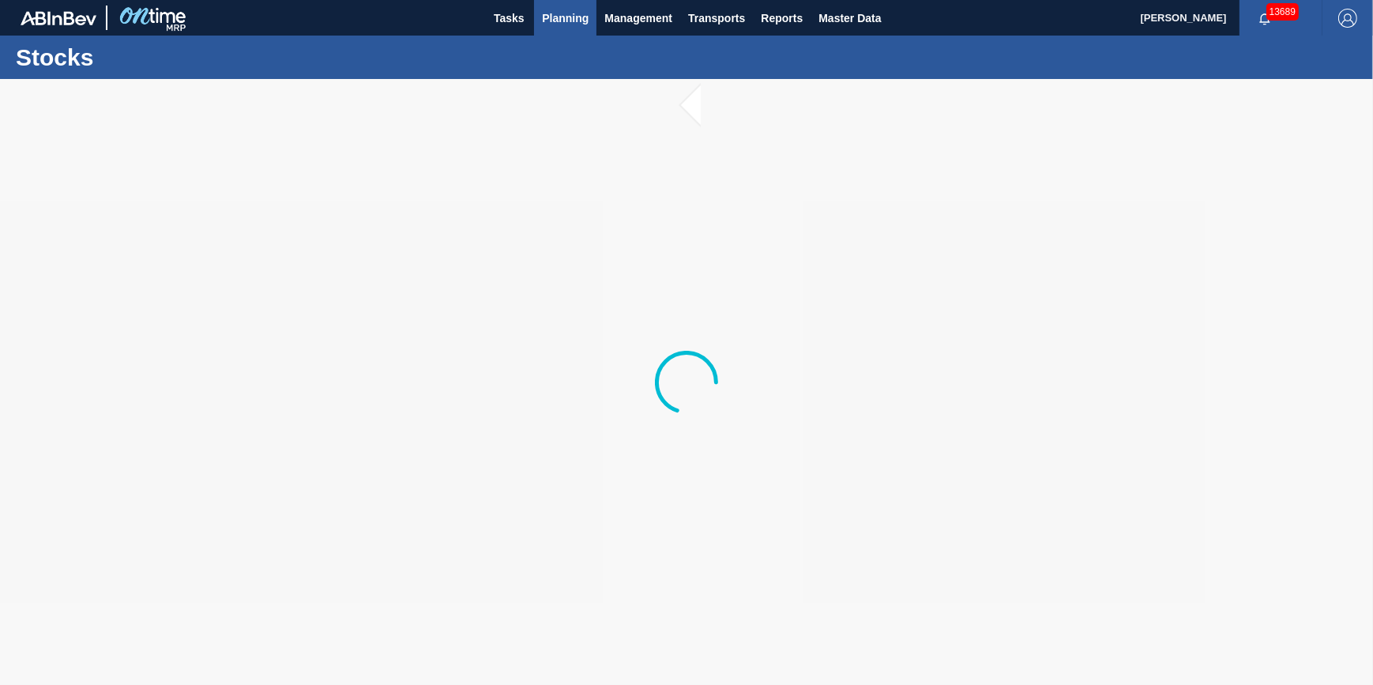
click at [558, 30] on button "Planning" at bounding box center [565, 18] width 62 height 36
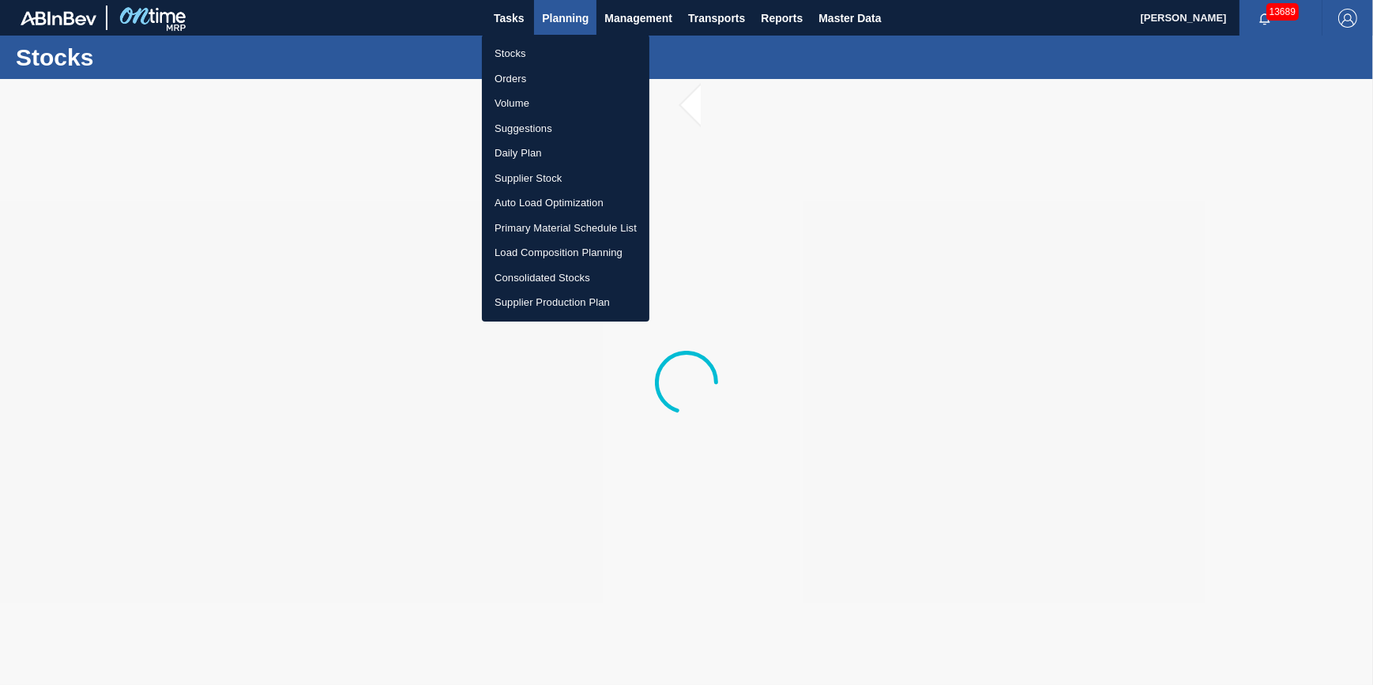
click at [558, 30] on div at bounding box center [686, 342] width 1373 height 685
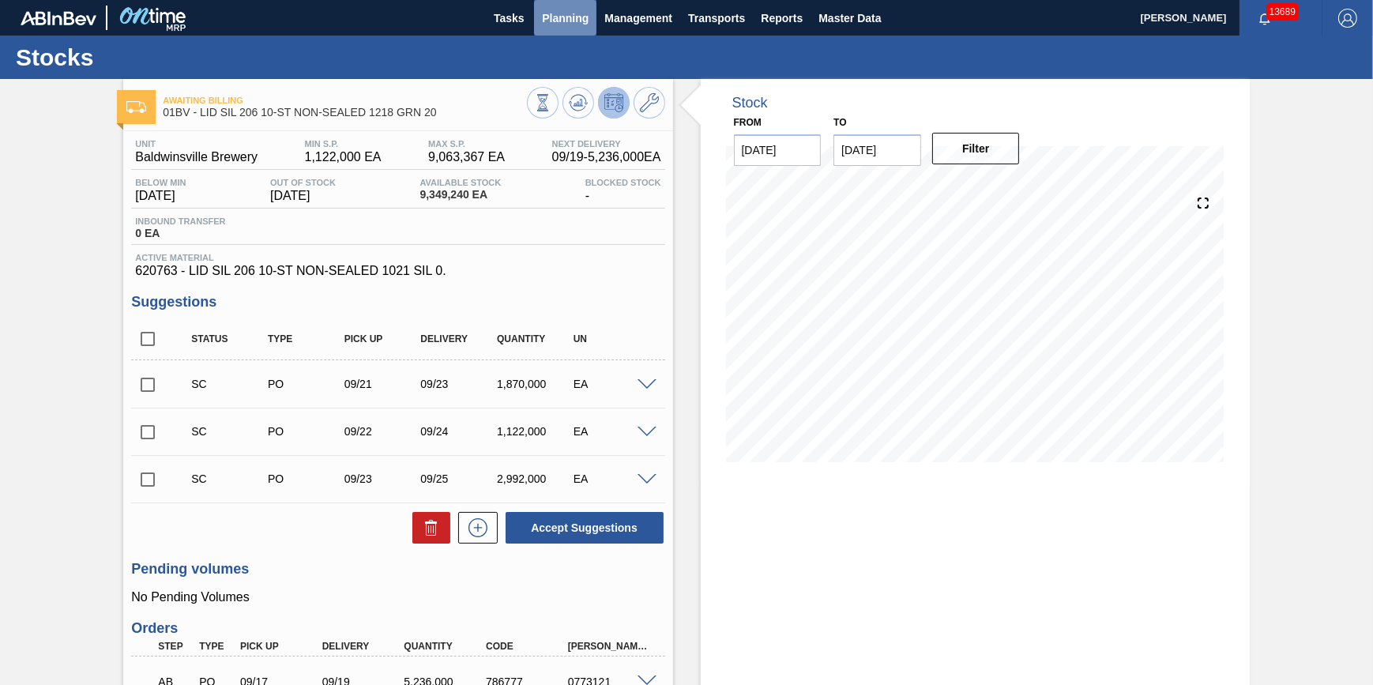
click at [560, 27] on button "Planning" at bounding box center [565, 18] width 62 height 36
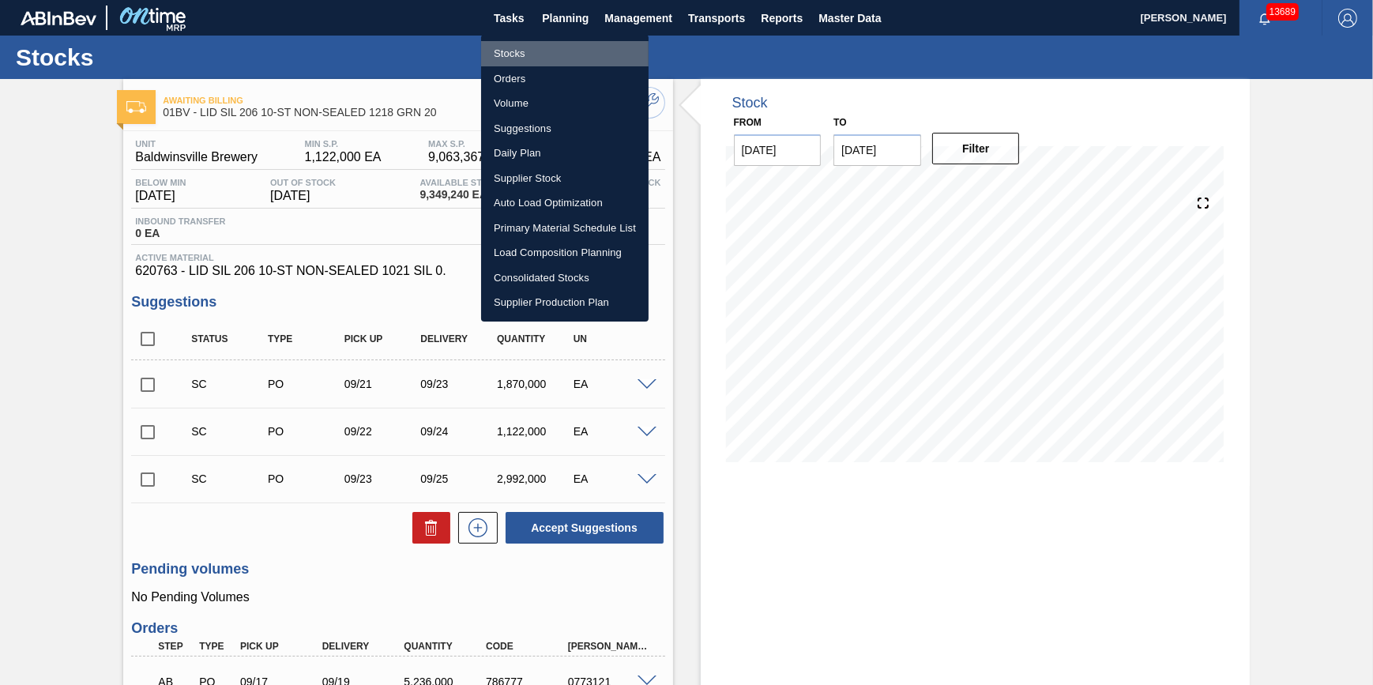
click at [573, 54] on li "Stocks" at bounding box center [564, 53] width 167 height 25
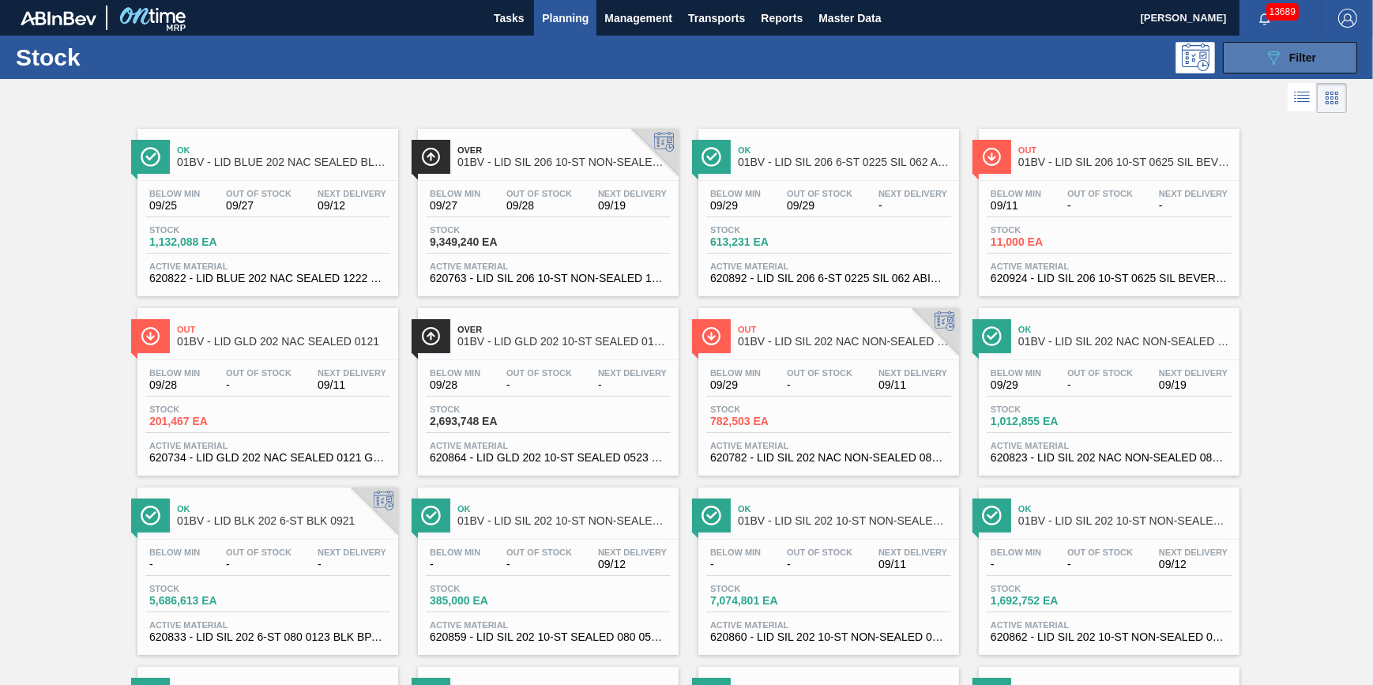
click at [1333, 42] on button "089F7B8B-B2A5-4AFE-B5C0-19BA573D28AC Filter" at bounding box center [1290, 58] width 134 height 32
click at [1238, 47] on button "089F7B8B-B2A5-4AFE-B5C0-19BA573D28AC Filter" at bounding box center [1290, 58] width 134 height 32
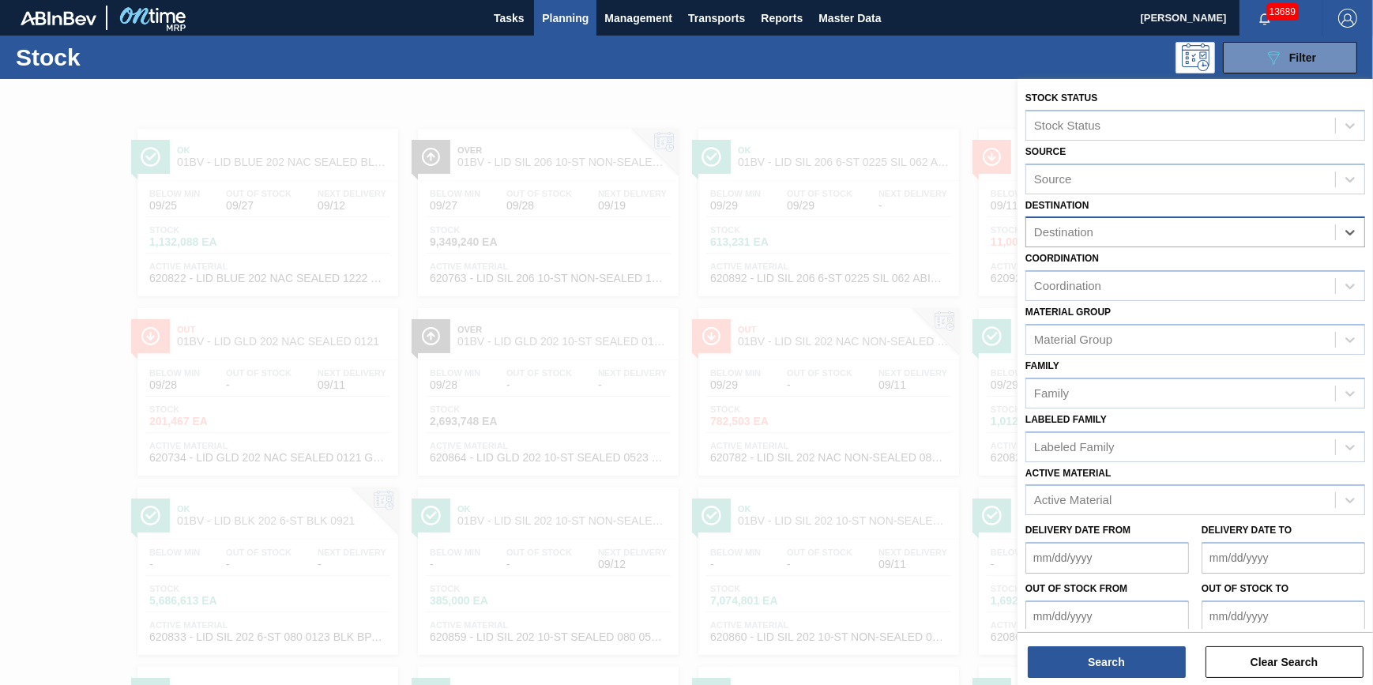
click at [1295, 238] on div "Destination" at bounding box center [1180, 232] width 309 height 23
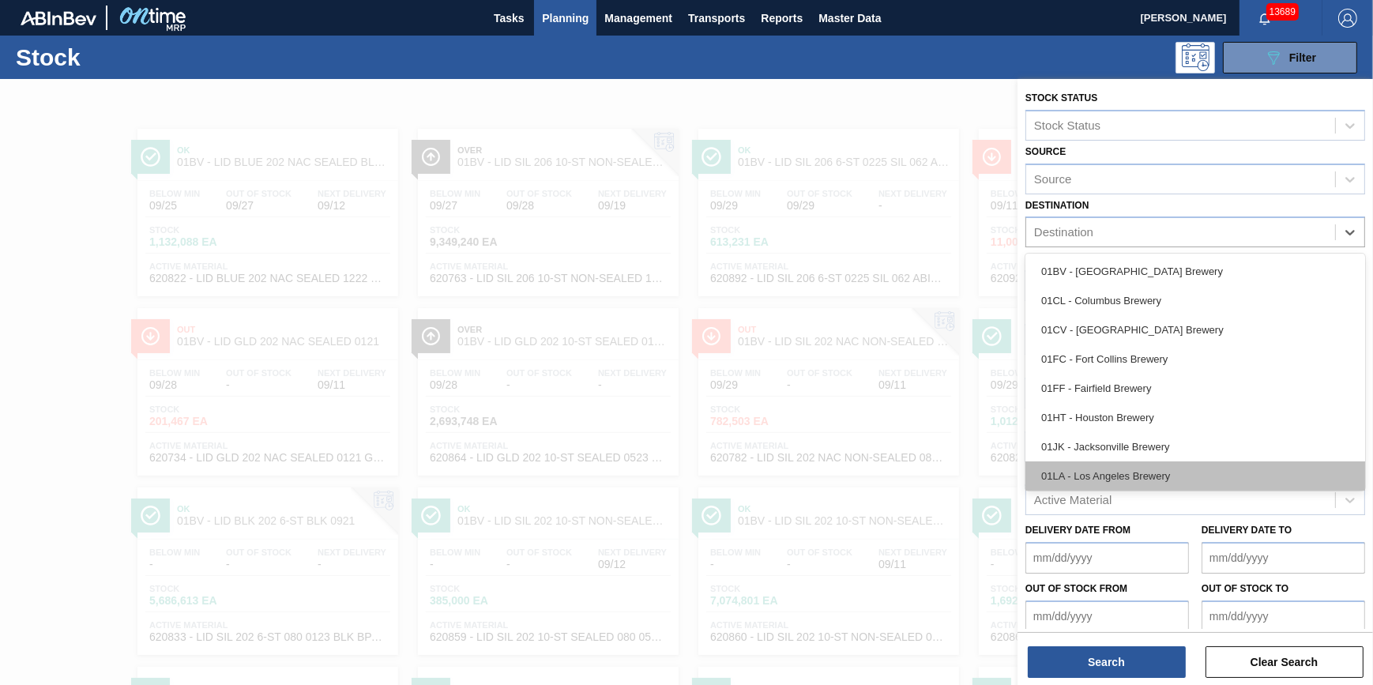
click at [1214, 474] on div "01LA - Los Angeles Brewery" at bounding box center [1195, 475] width 340 height 29
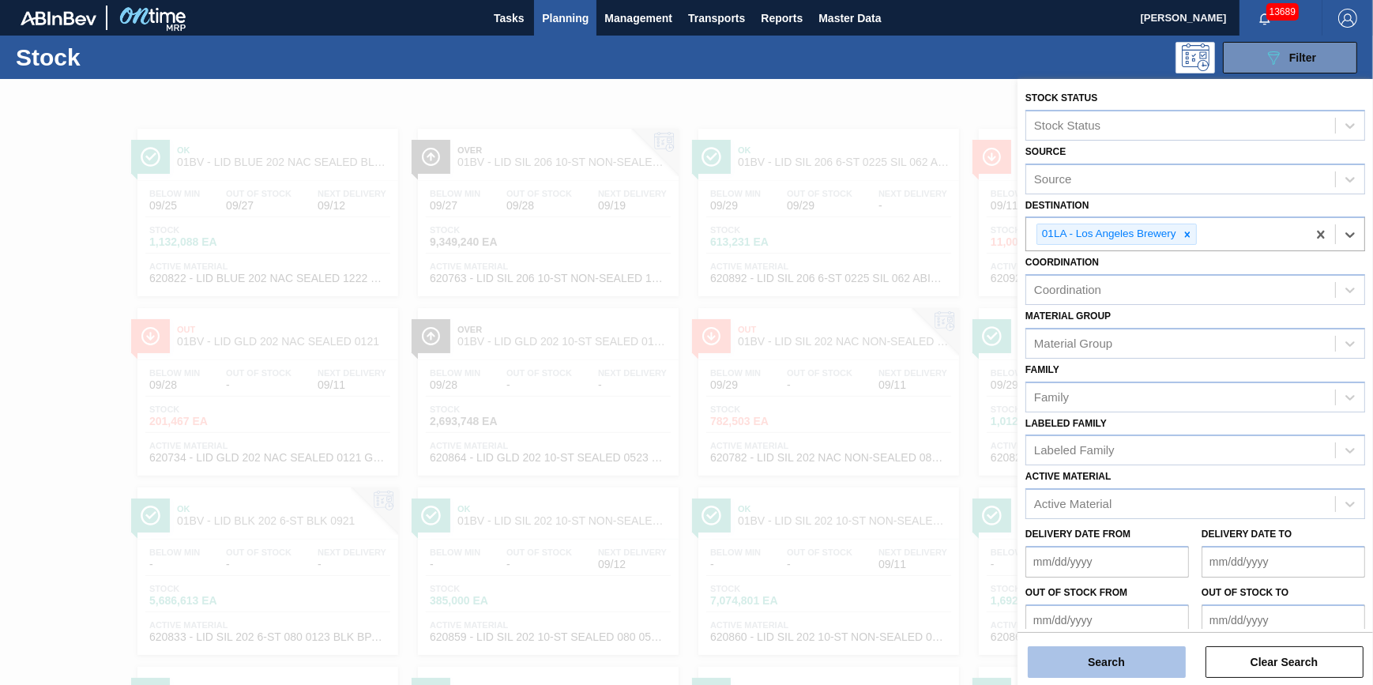
click at [1118, 656] on button "Search" at bounding box center [1107, 662] width 158 height 32
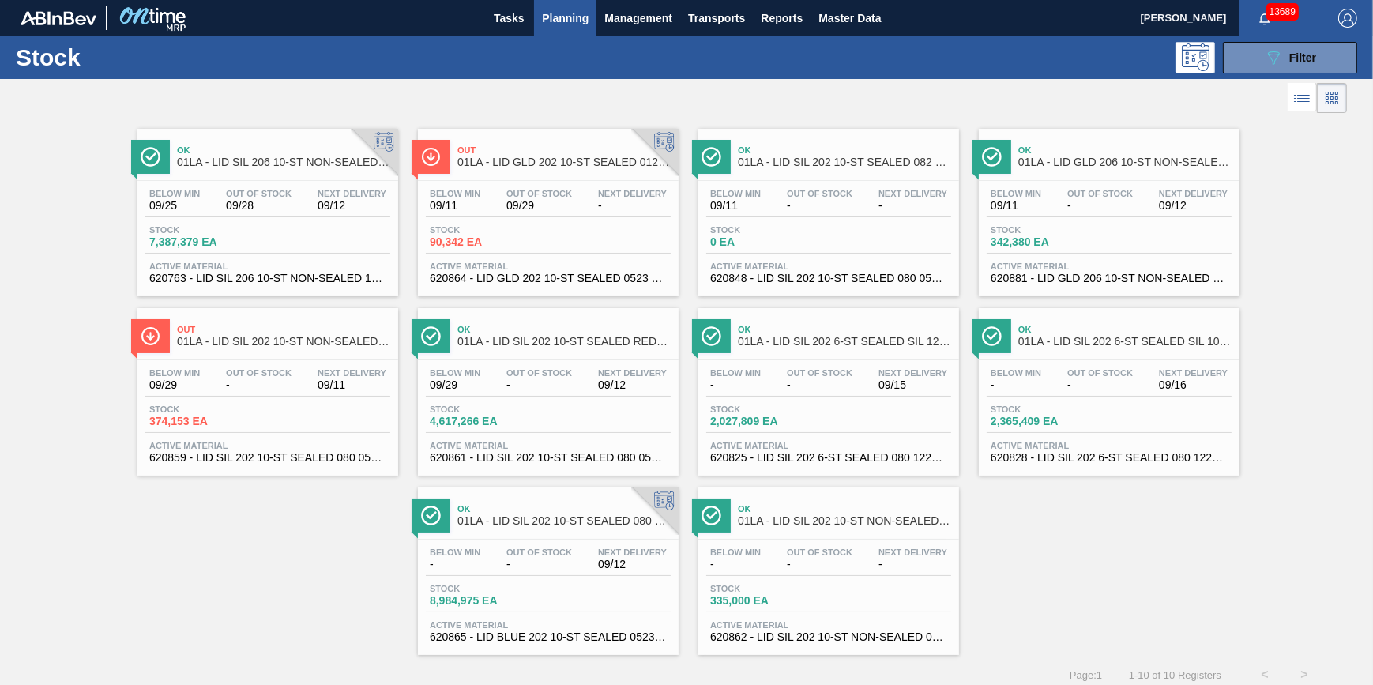
click at [306, 215] on div "Below Min 09/25 Out Of Stock 09/28 Next Delivery 09/12" at bounding box center [267, 203] width 245 height 28
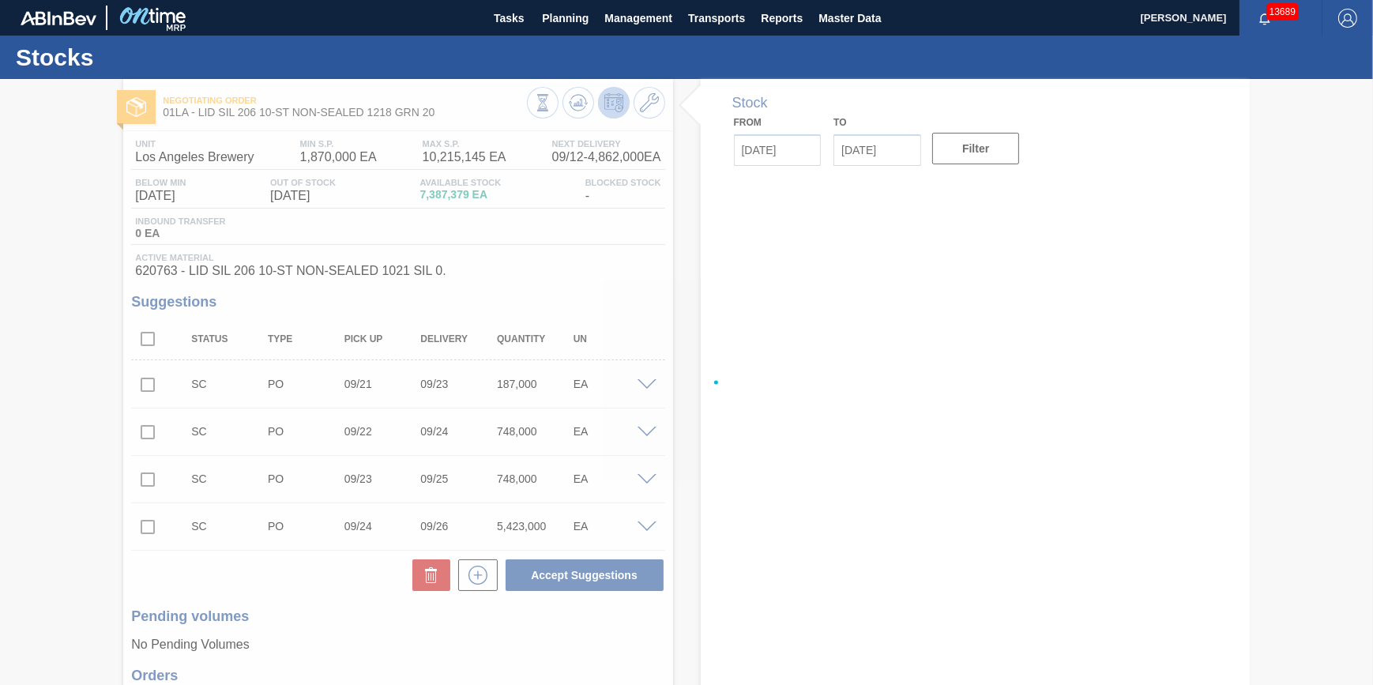
type input "[DATE]"
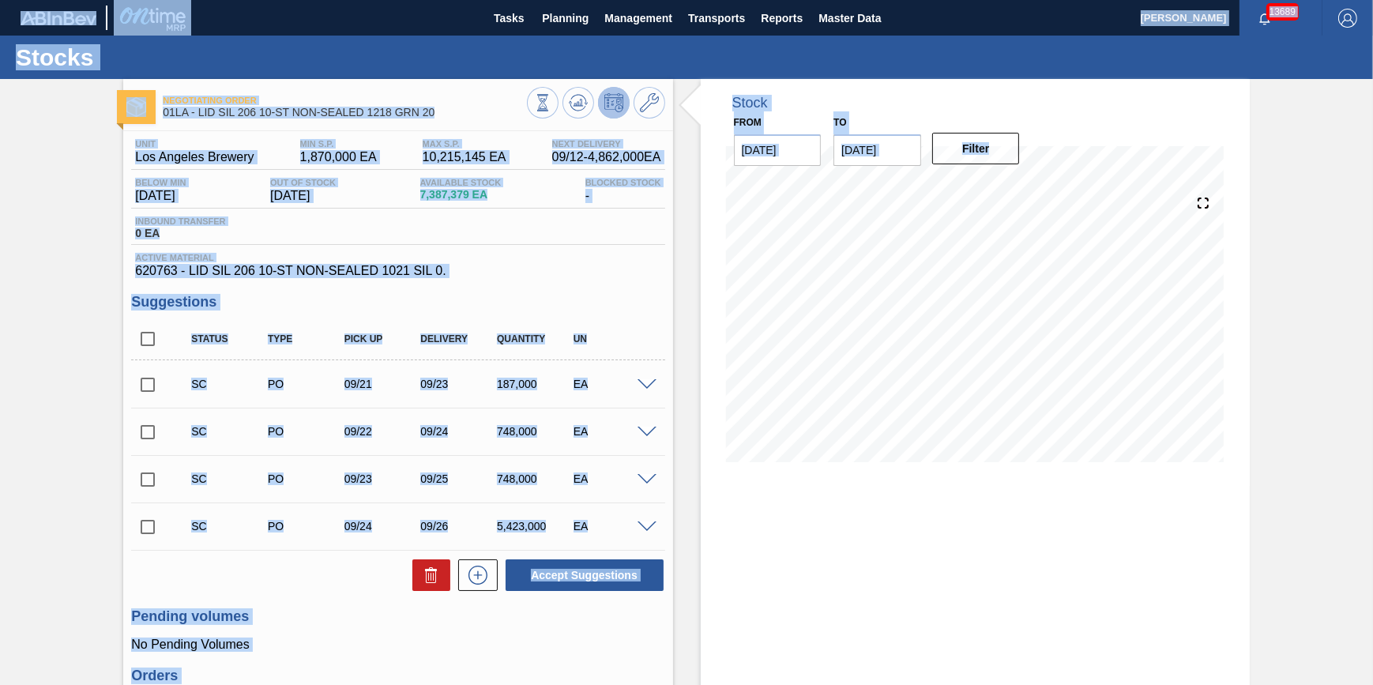
drag, startPoint x: 1370, startPoint y: 492, endPoint x: 1373, endPoint y: 583, distance: 90.9
click at [1372, 0] on html "Tasks Planning Management Transports Reports Master Data Jack Schuld 13689 Mark…" at bounding box center [686, 0] width 1373 height 0
drag, startPoint x: 1373, startPoint y: 583, endPoint x: 1344, endPoint y: 392, distance: 193.2
click at [1344, 392] on div "Negotiating Order 01LA - LID SIL 206 10-ST NON-SEALED 1218 GRN 20 Unit Los Ange…" at bounding box center [686, 480] width 1373 height 802
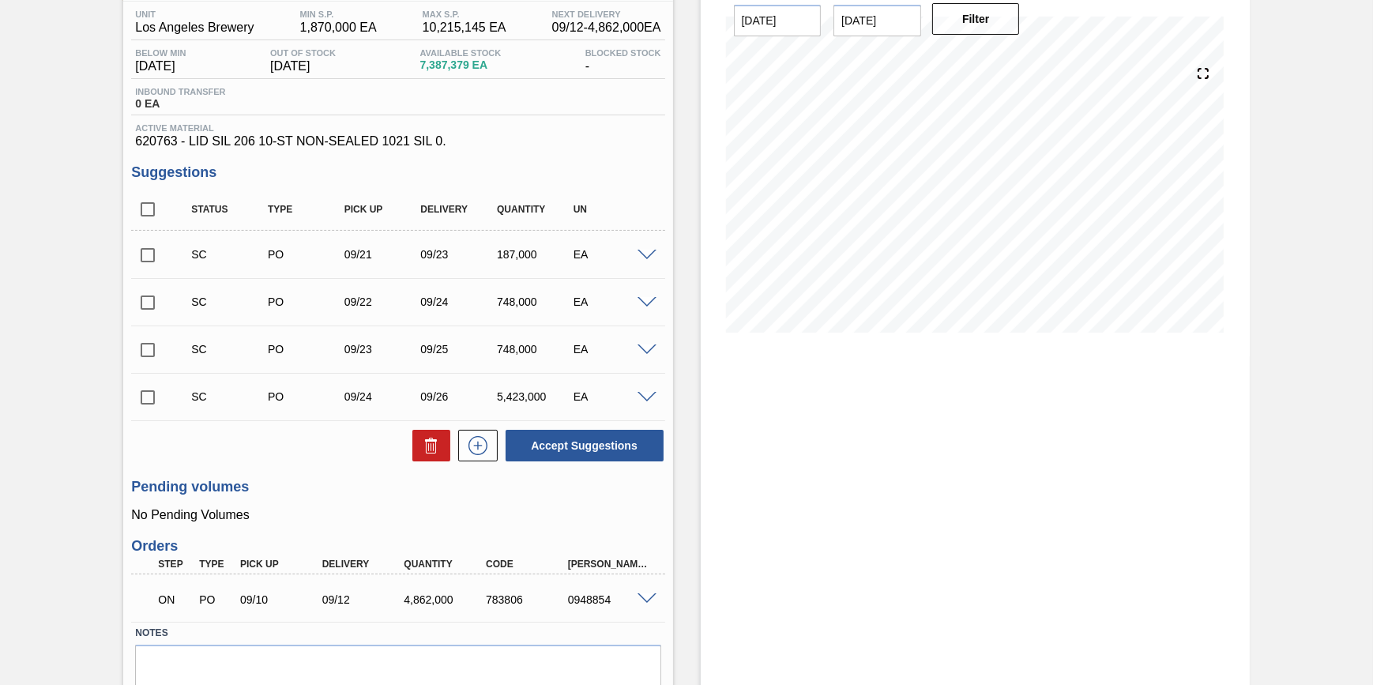
scroll to position [134, 0]
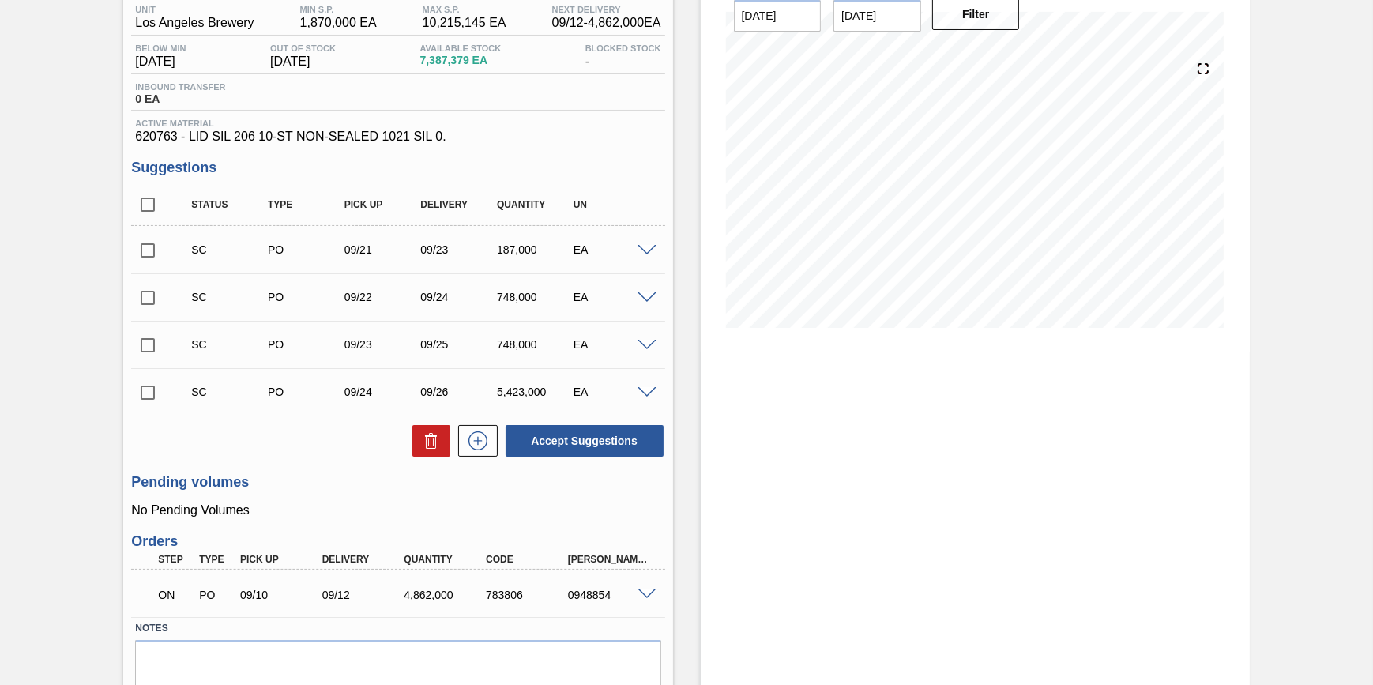
click at [648, 595] on span at bounding box center [646, 594] width 19 height 12
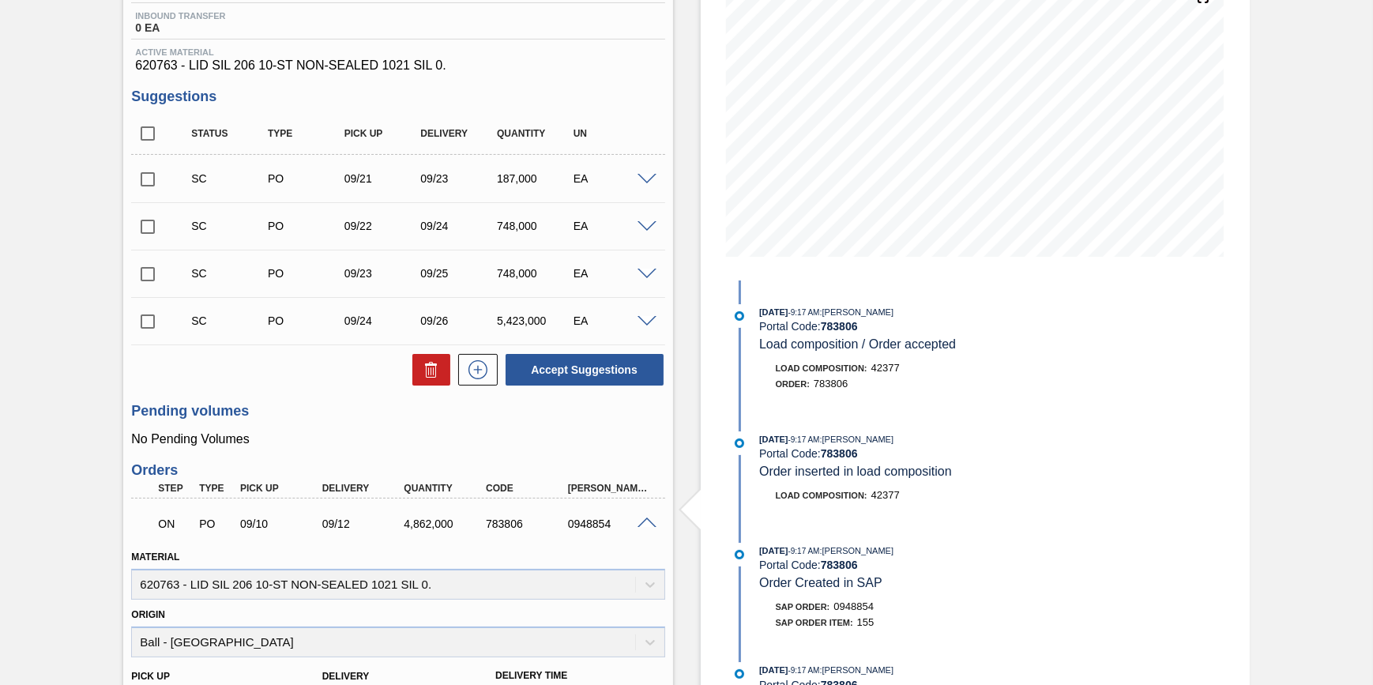
scroll to position [49, 0]
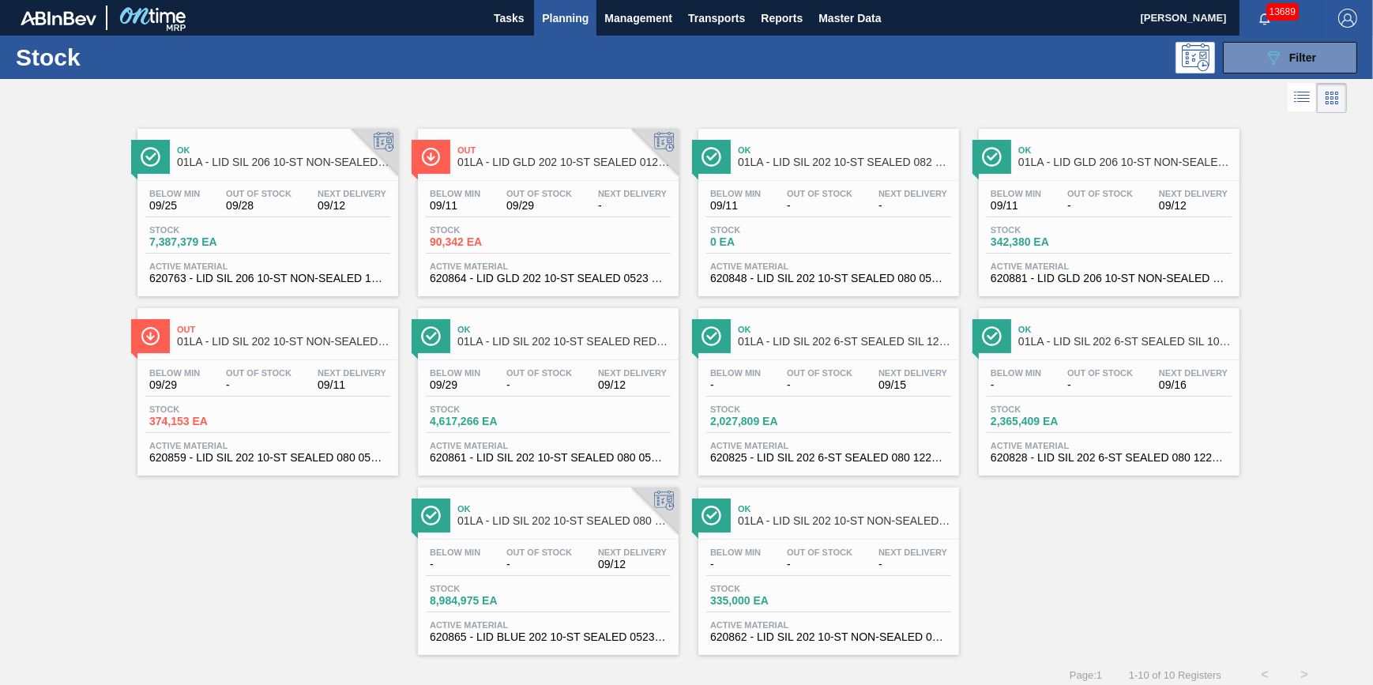
click at [1067, 197] on span "Out Of Stock" at bounding box center [1100, 193] width 66 height 9
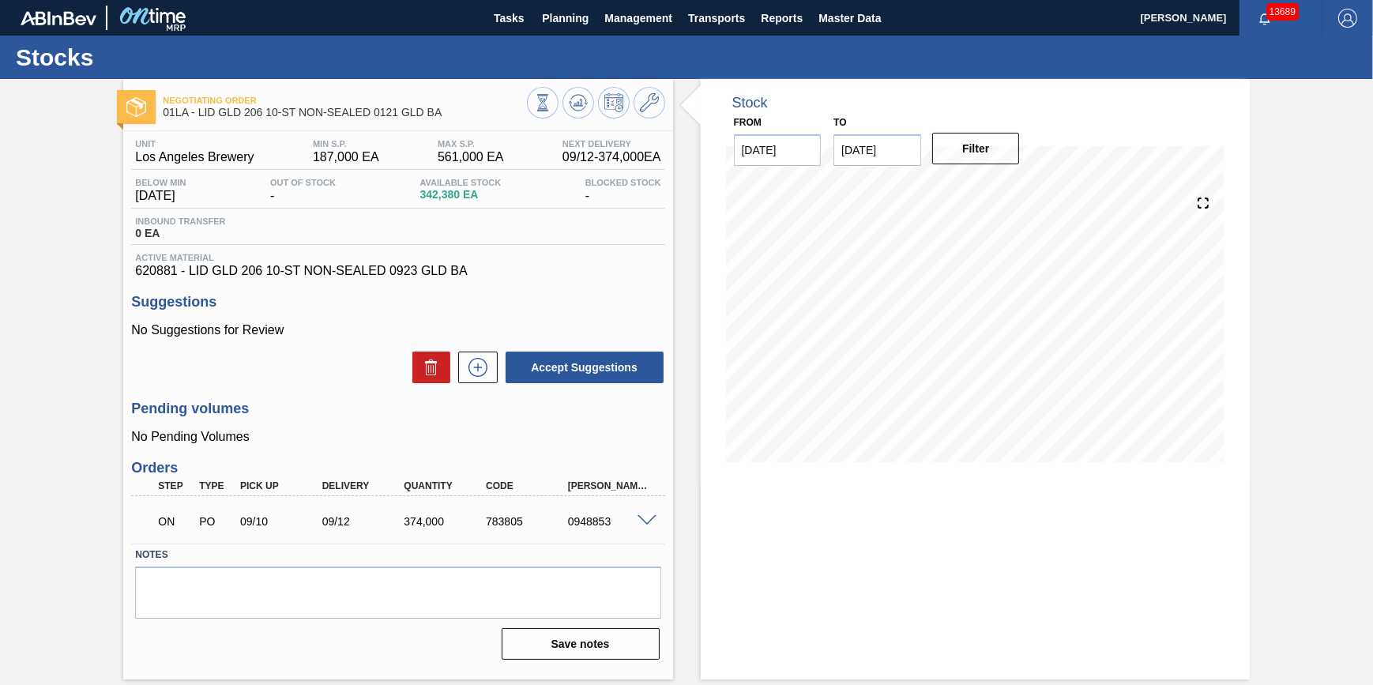
click at [650, 527] on span at bounding box center [646, 521] width 19 height 12
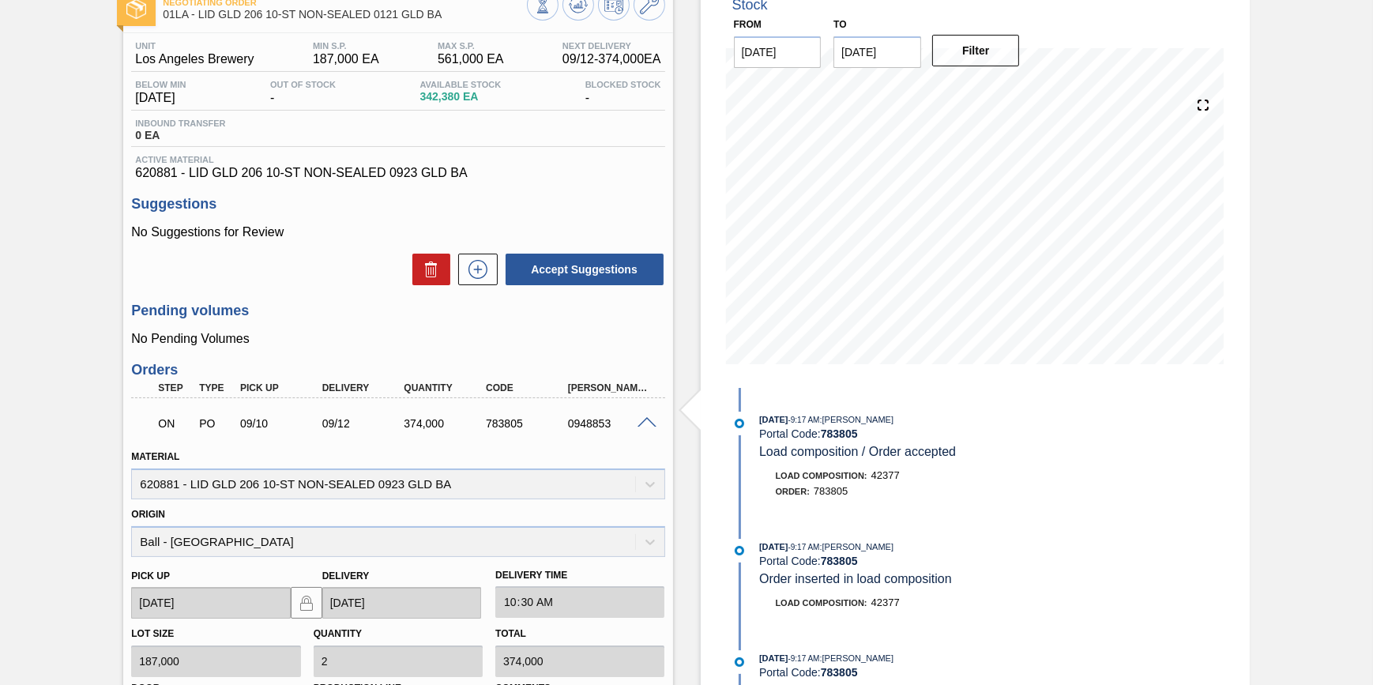
scroll to position [133, 0]
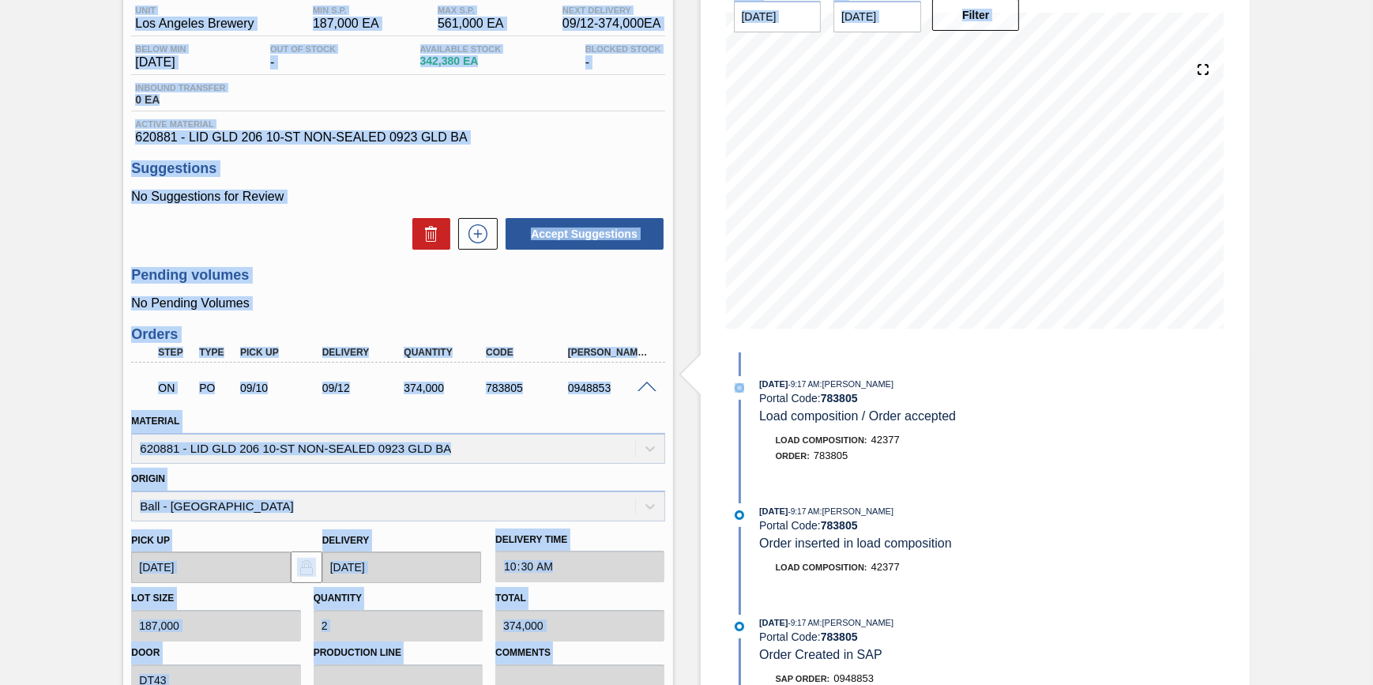
drag, startPoint x: 1366, startPoint y: 321, endPoint x: 1373, endPoint y: 370, distance: 48.6
click at [1372, 0] on html "Tasks Planning Management Transports Reports Master Data Jack Schuld 13689 Mark…" at bounding box center [686, 0] width 1373 height 0
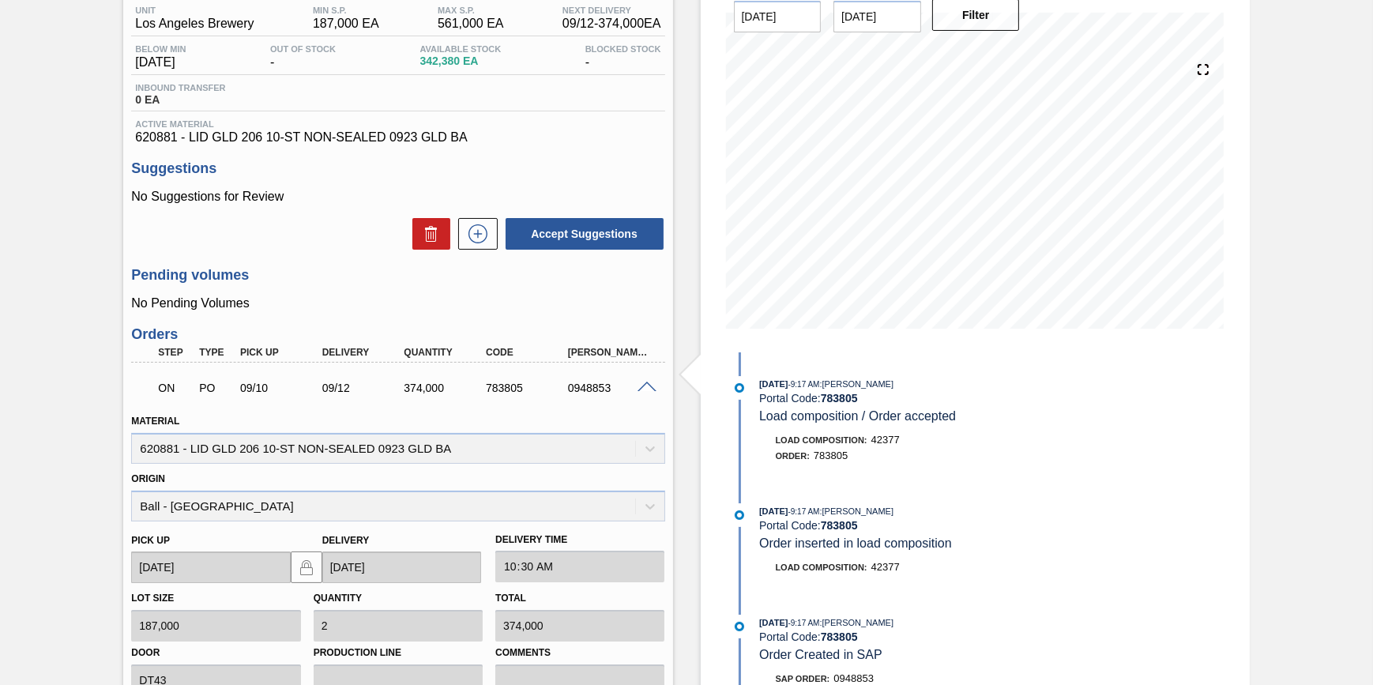
drag, startPoint x: 1373, startPoint y: 370, endPoint x: 1302, endPoint y: 417, distance: 85.4
click at [1302, 417] on div "Negotiating Order 01LA - LID GLD 206 10-ST NON-SEALED 0121 GLD BA Unit Los Ange…" at bounding box center [686, 437] width 1373 height 982
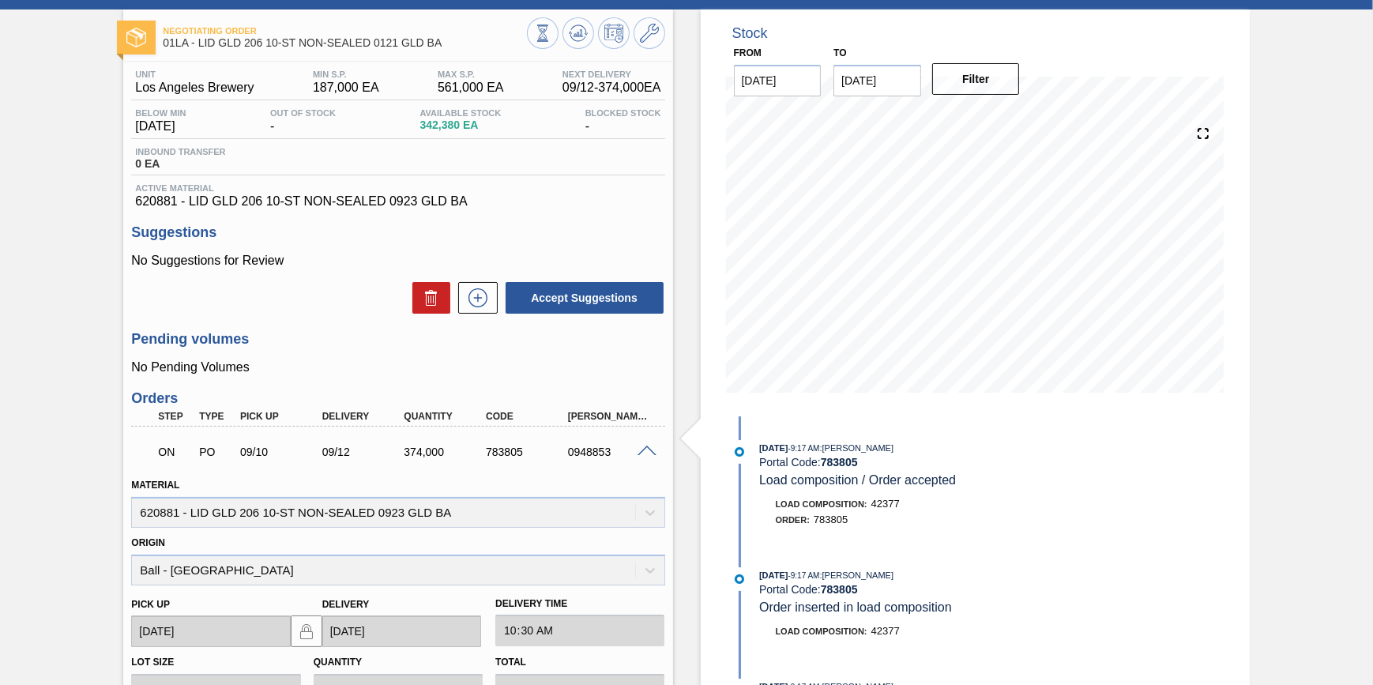
scroll to position [58, 0]
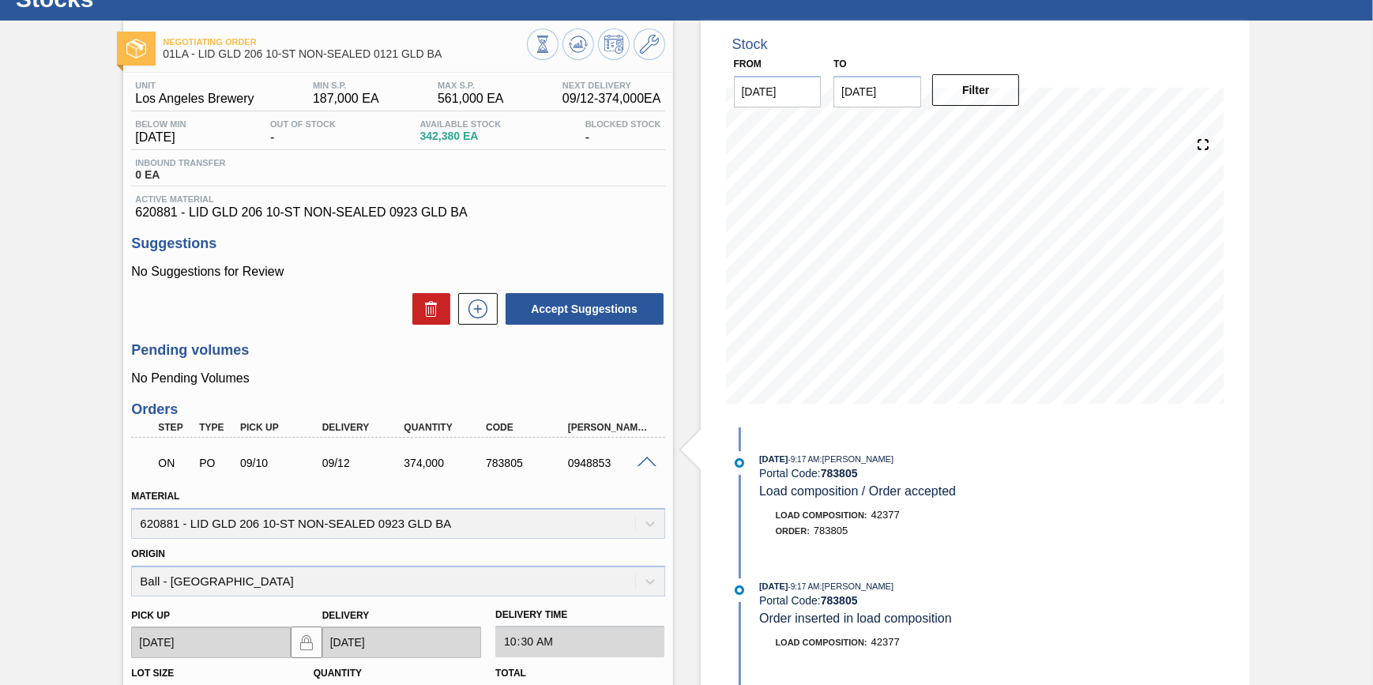
click at [1331, 435] on div "Negotiating Order 01LA - LID GLD 206 10-ST NON-SEALED 0121 GLD BA Unit Los Ange…" at bounding box center [686, 512] width 1373 height 982
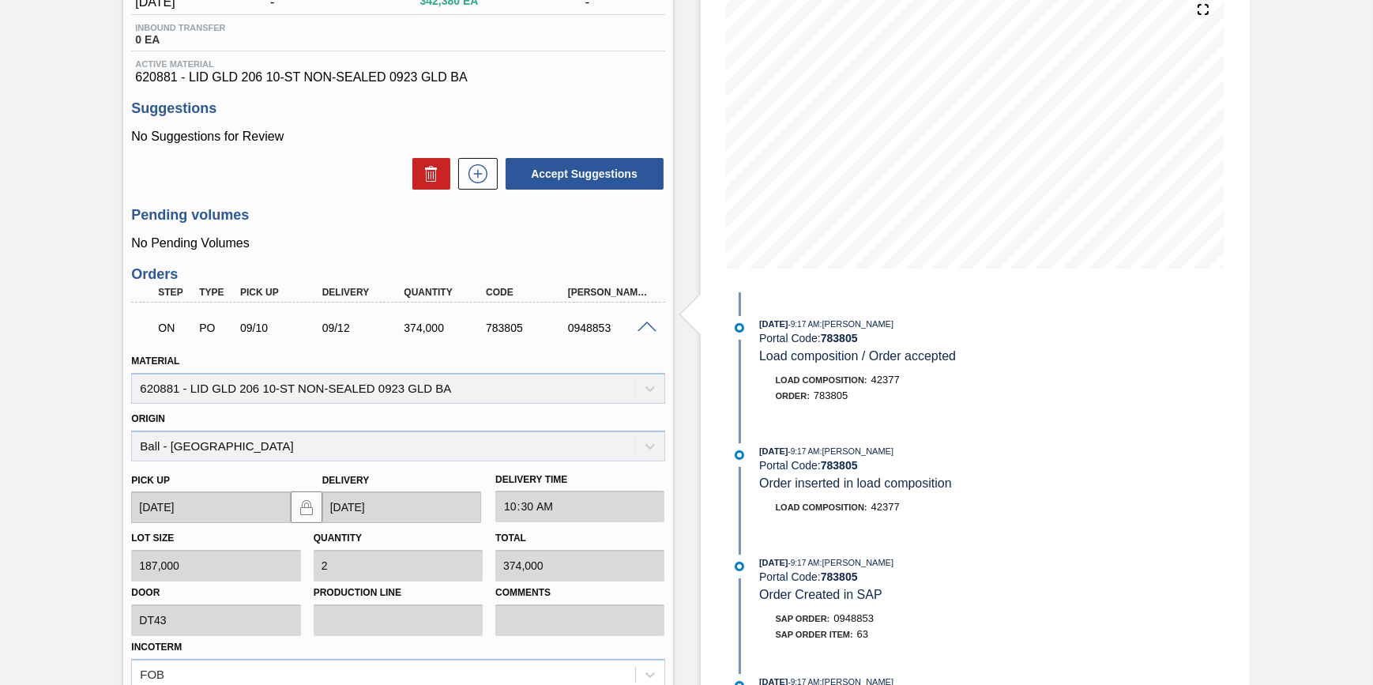
scroll to position [87, 0]
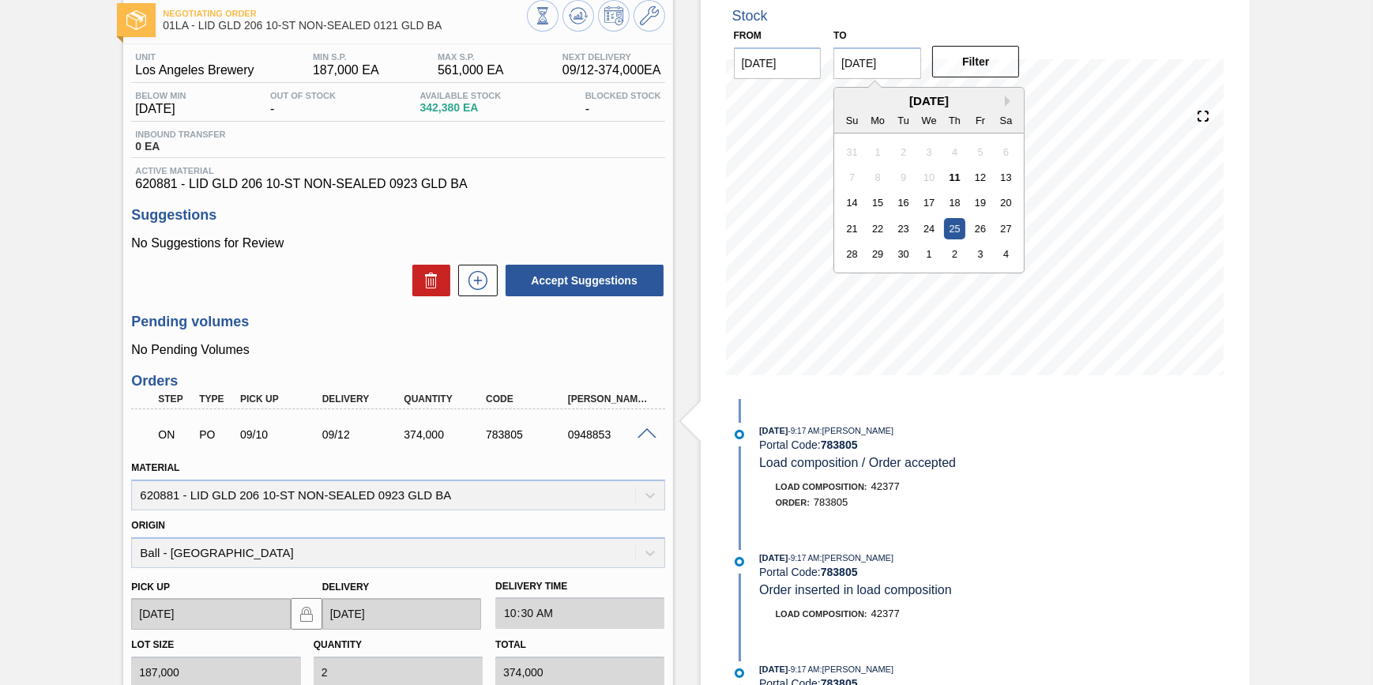
click at [892, 61] on input "[DATE]" at bounding box center [877, 63] width 88 height 32
click at [1005, 256] on div "4" at bounding box center [1005, 253] width 21 height 21
type input "[DATE]"
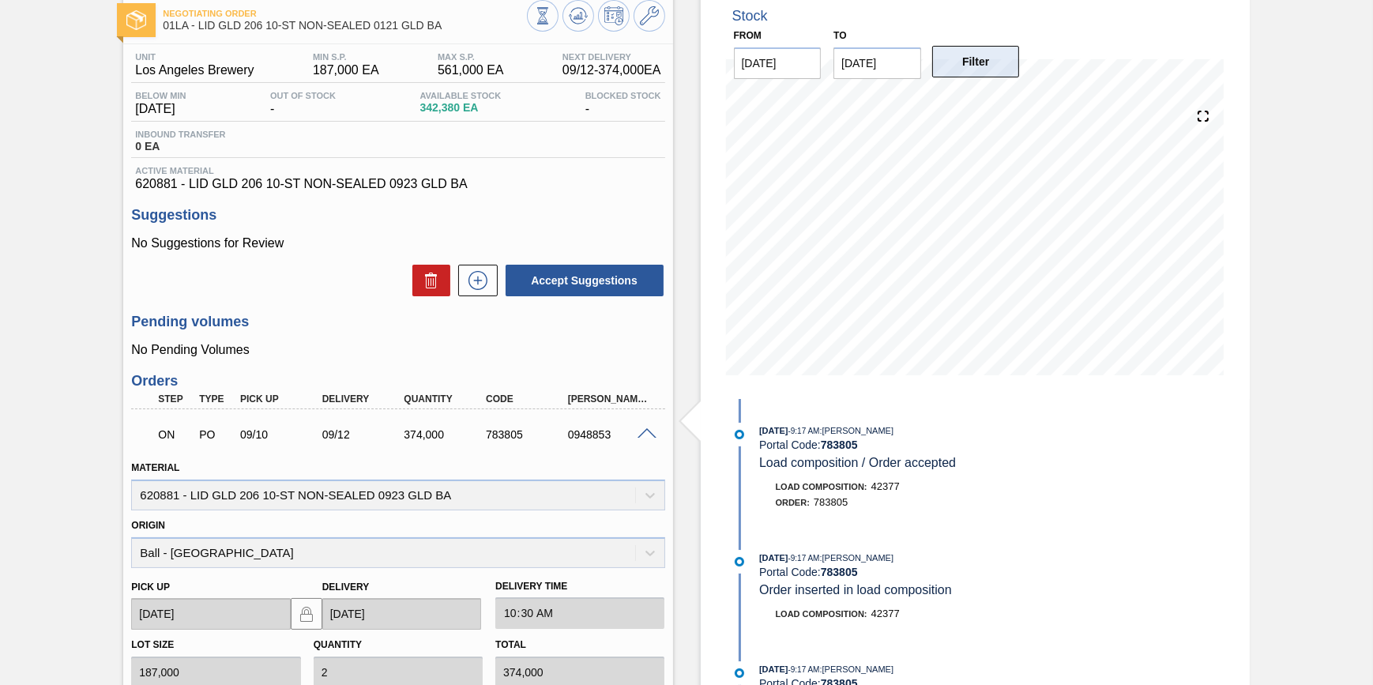
click at [988, 58] on button "Filter" at bounding box center [976, 62] width 88 height 32
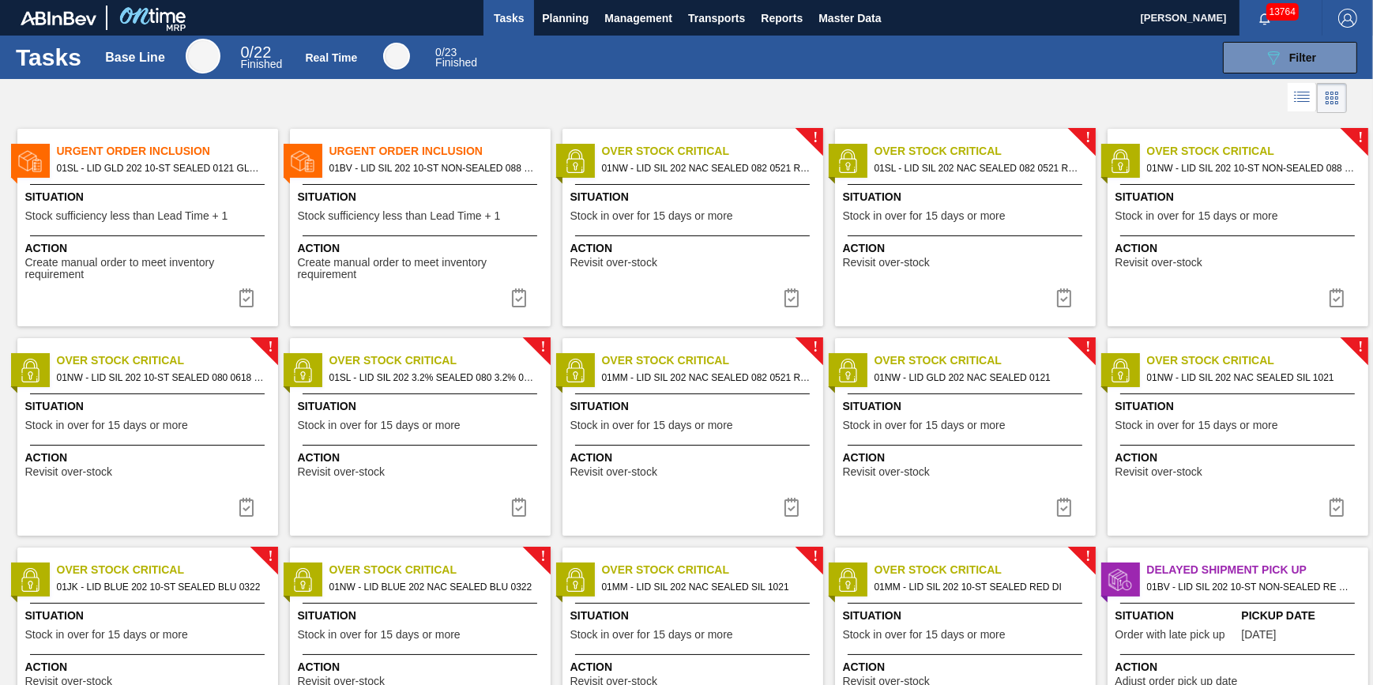
click at [520, 18] on span "Tasks" at bounding box center [508, 18] width 35 height 19
click at [557, 11] on span "Planning" at bounding box center [565, 18] width 47 height 19
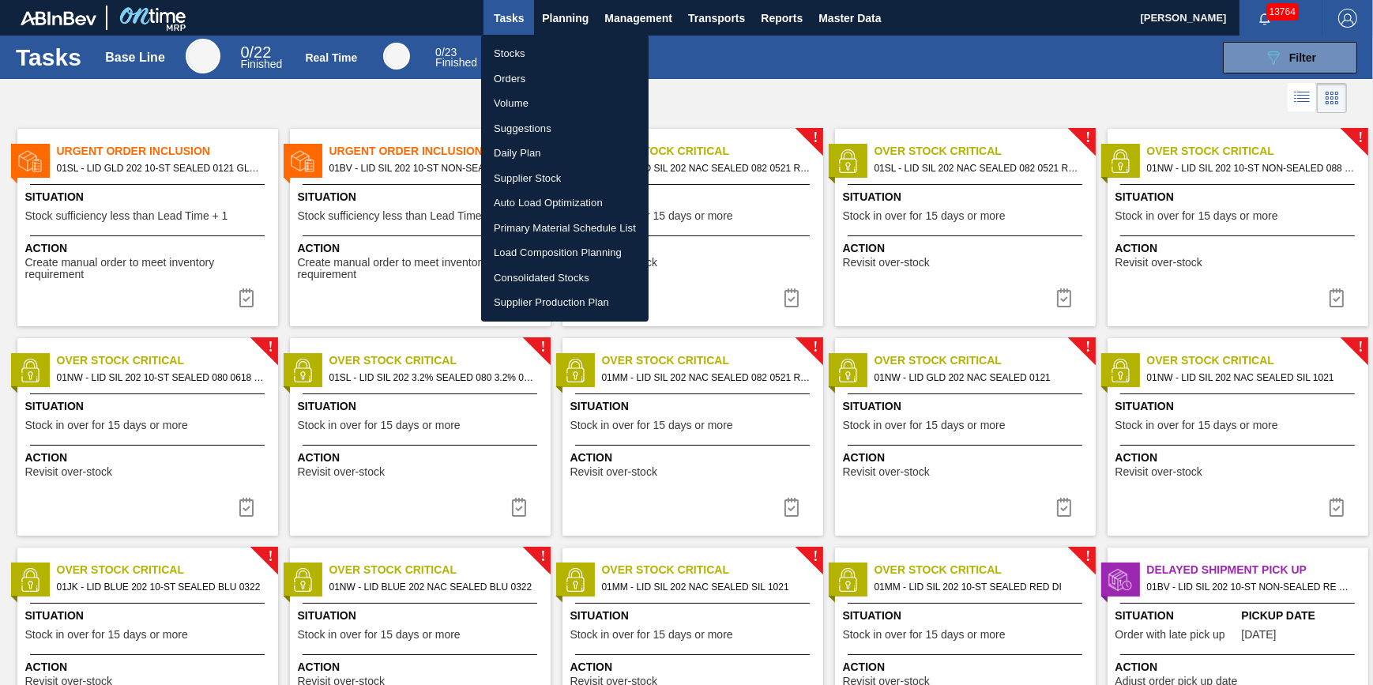
click at [553, 43] on li "Stocks" at bounding box center [564, 53] width 167 height 25
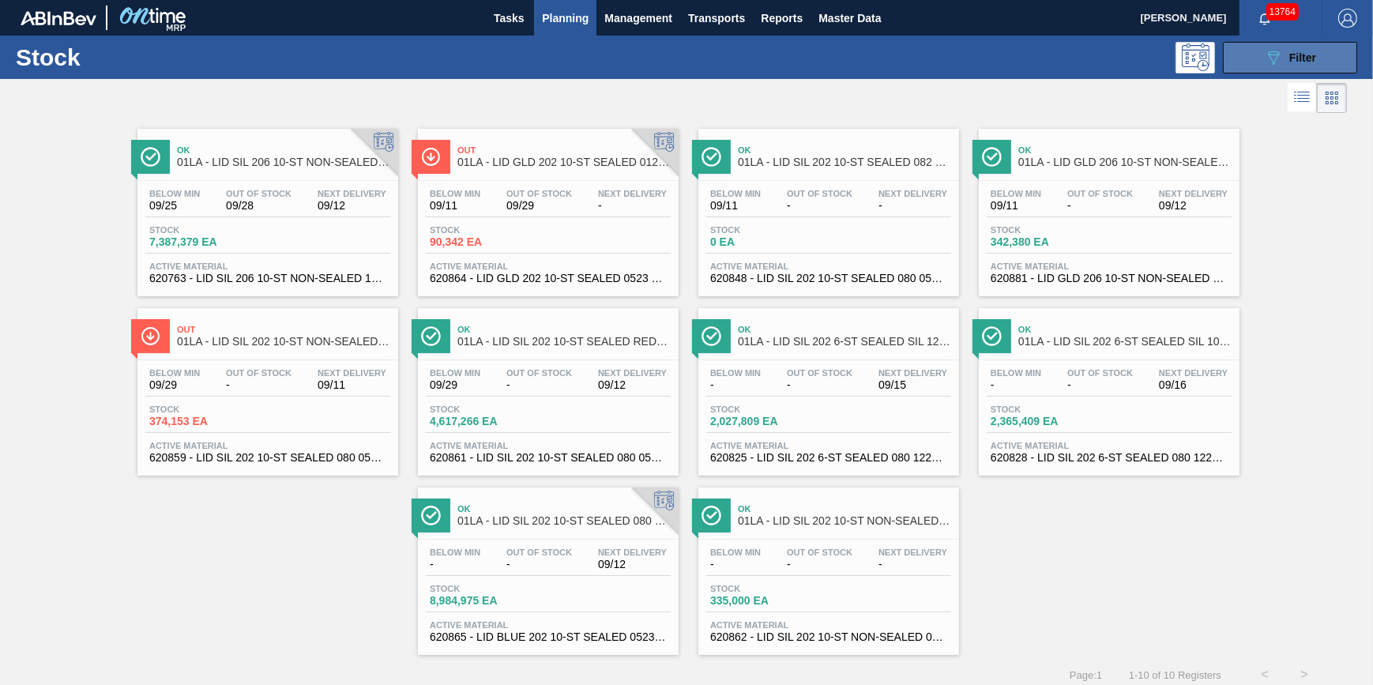
click at [1271, 44] on button "089F7B8B-B2A5-4AFE-B5C0-19BA573D28AC Filter" at bounding box center [1290, 58] width 134 height 32
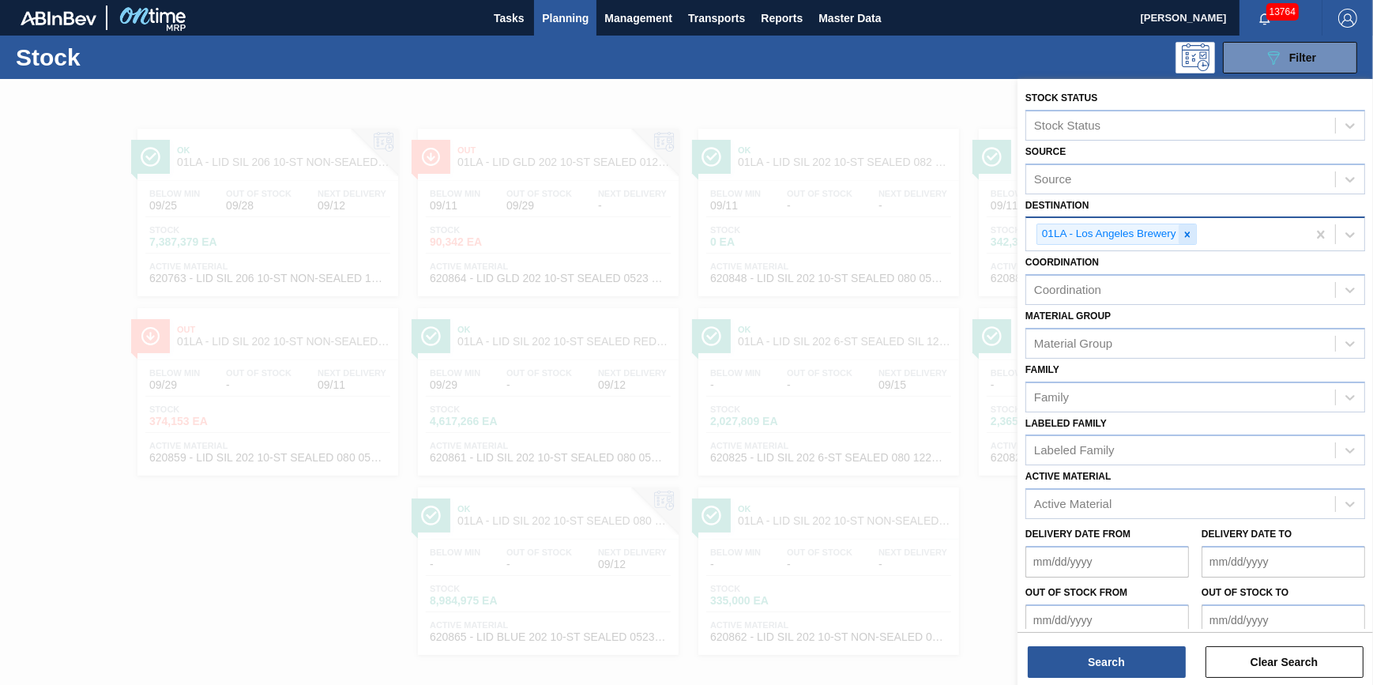
click at [1192, 238] on icon at bounding box center [1187, 234] width 11 height 11
click at [600, 60] on div "089F7B8B-B2A5-4AFE-B5C0-19BA573D28AC Filter" at bounding box center [806, 58] width 1117 height 32
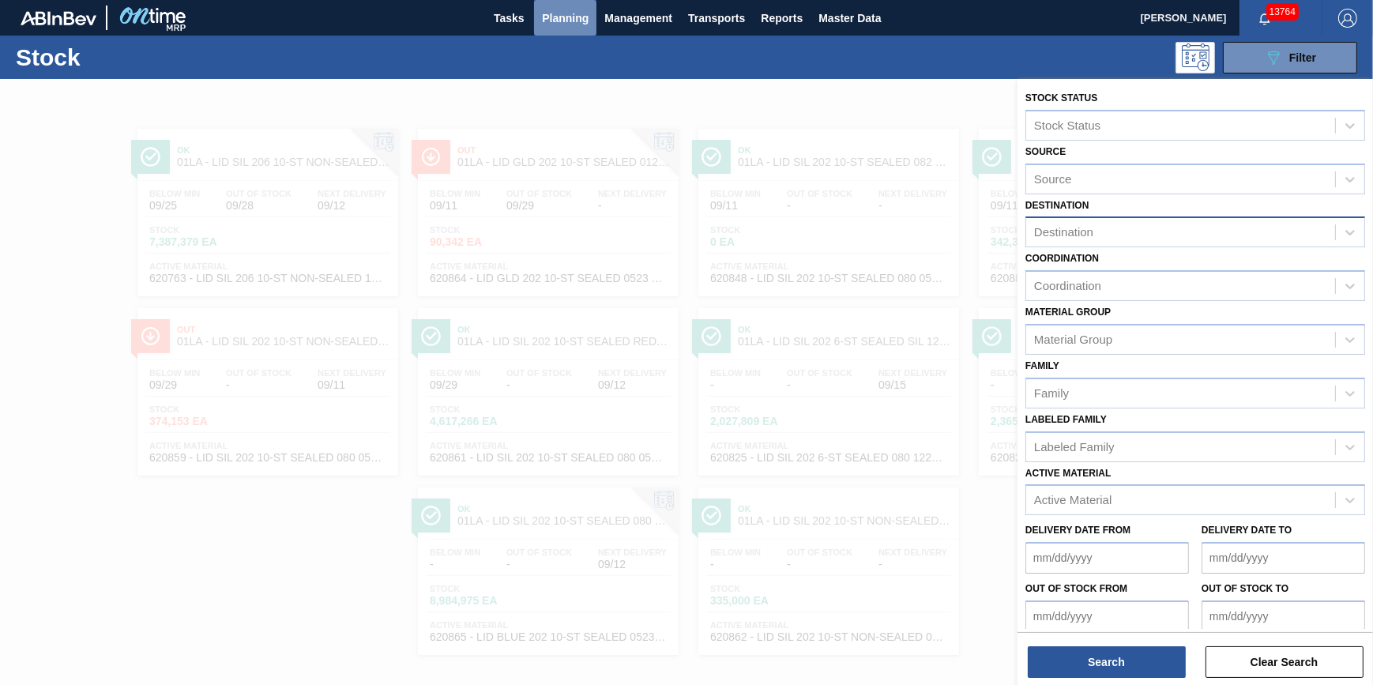
click at [571, 18] on span "Planning" at bounding box center [565, 18] width 47 height 19
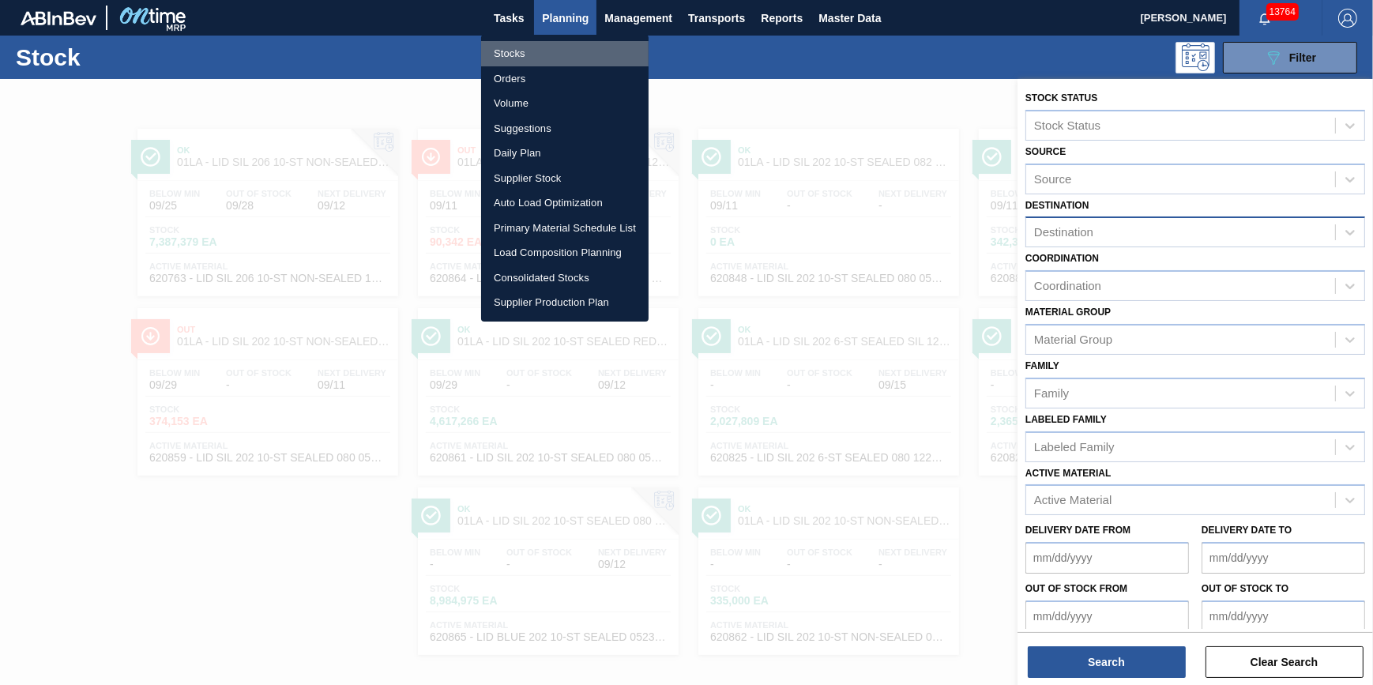
click at [558, 50] on li "Stocks" at bounding box center [564, 53] width 167 height 25
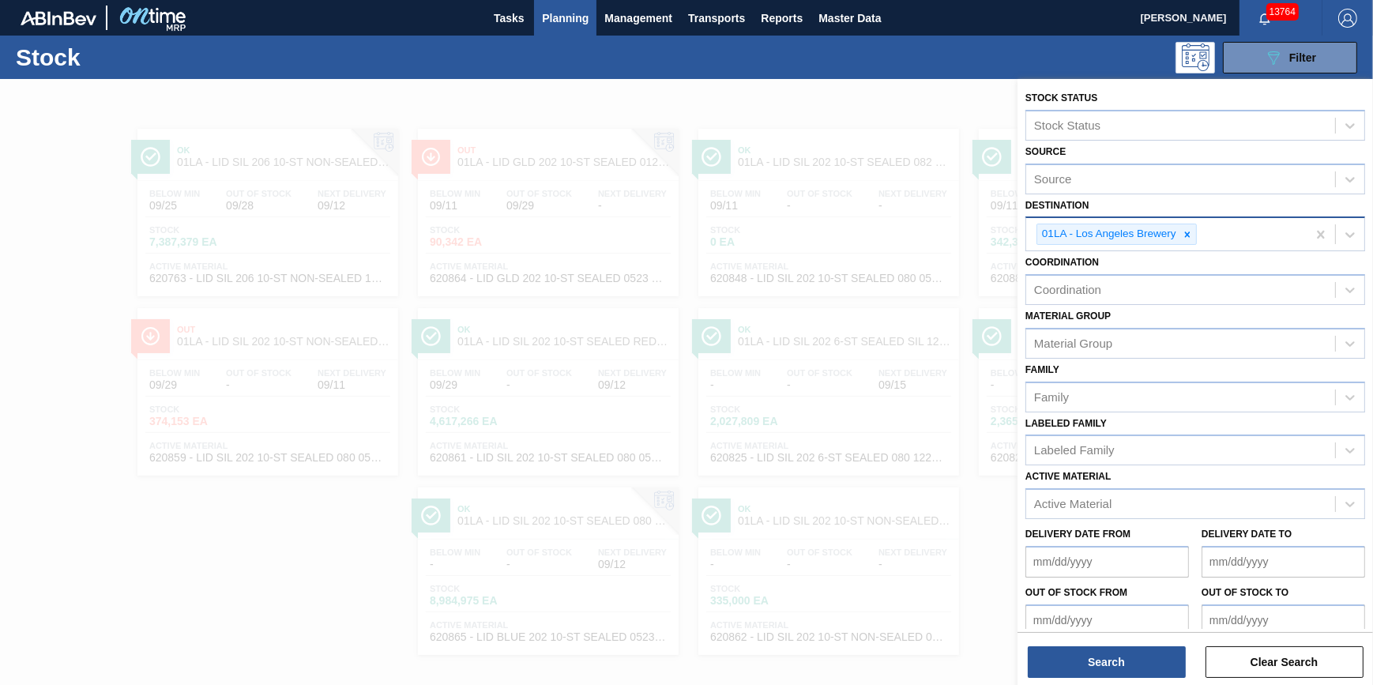
click at [69, 597] on div at bounding box center [686, 421] width 1373 height 685
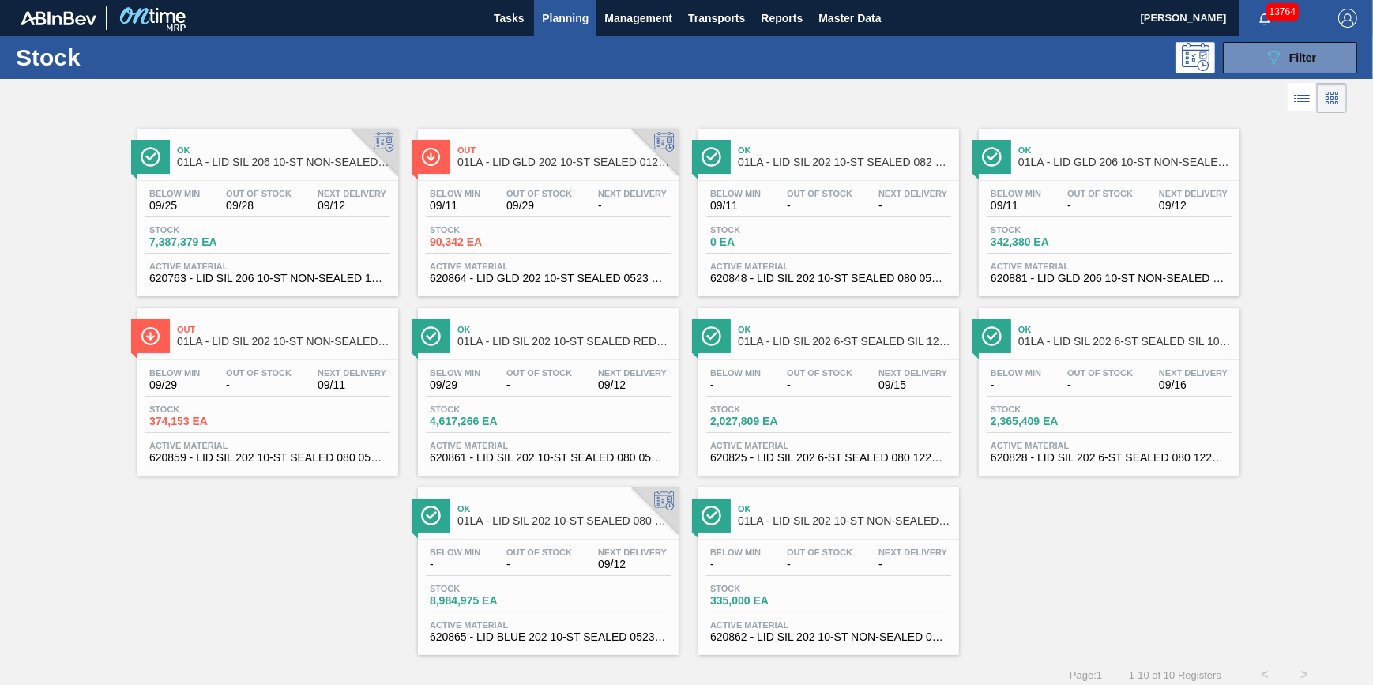
click at [542, 12] on span "Planning" at bounding box center [565, 18] width 47 height 19
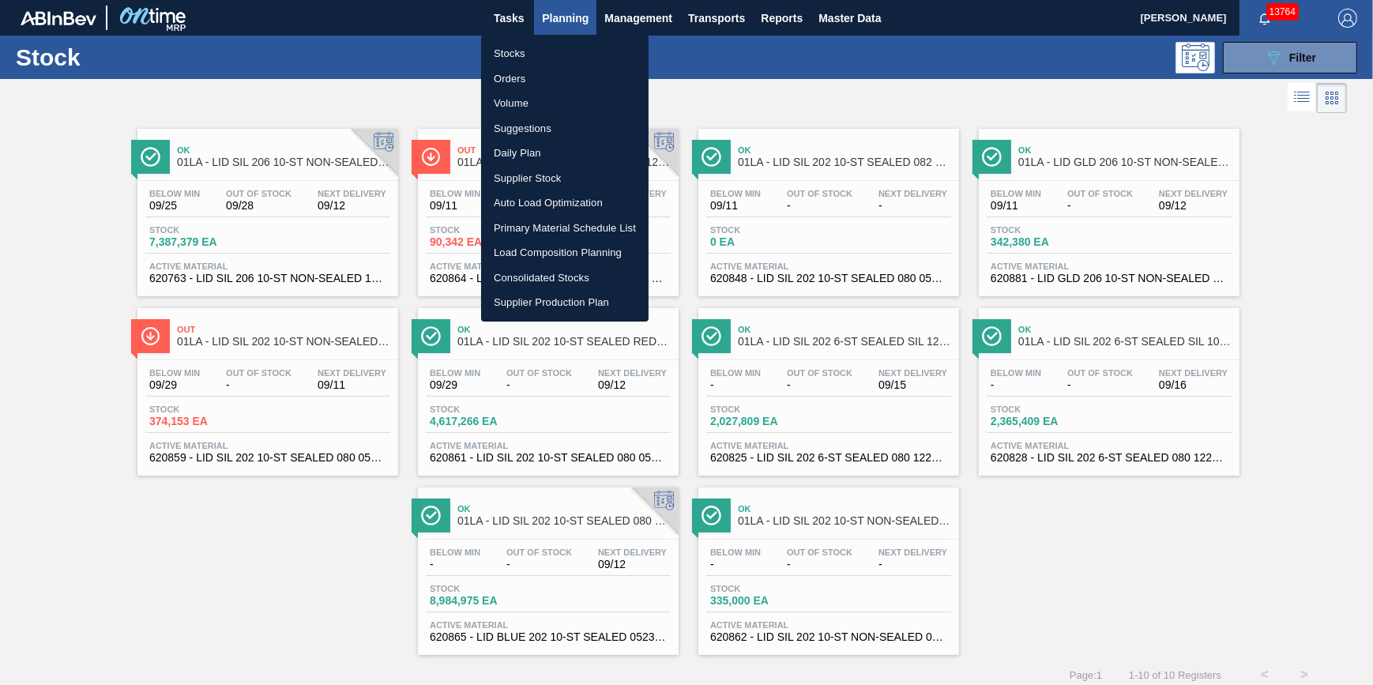
click at [541, 48] on li "Stocks" at bounding box center [564, 53] width 167 height 25
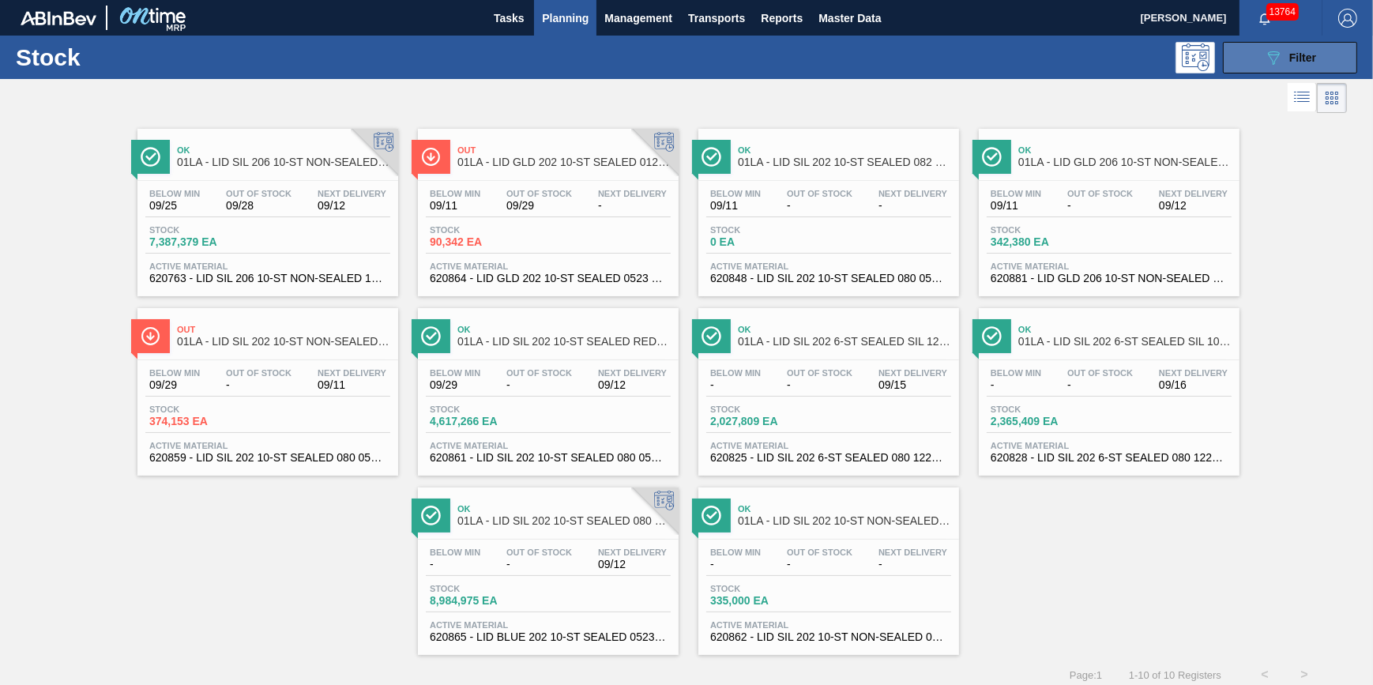
click at [1319, 47] on button "089F7B8B-B2A5-4AFE-B5C0-19BA573D28AC Filter" at bounding box center [1290, 58] width 134 height 32
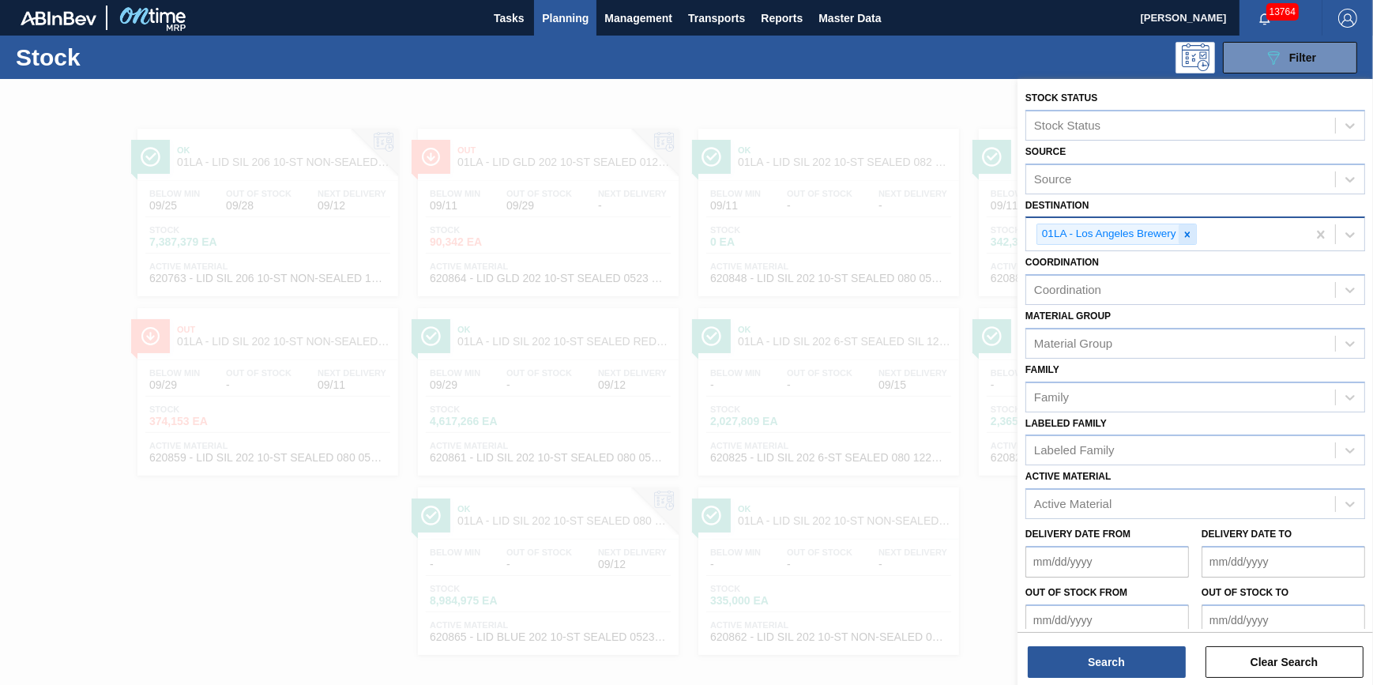
click at [1193, 237] on div at bounding box center [1186, 234] width 17 height 20
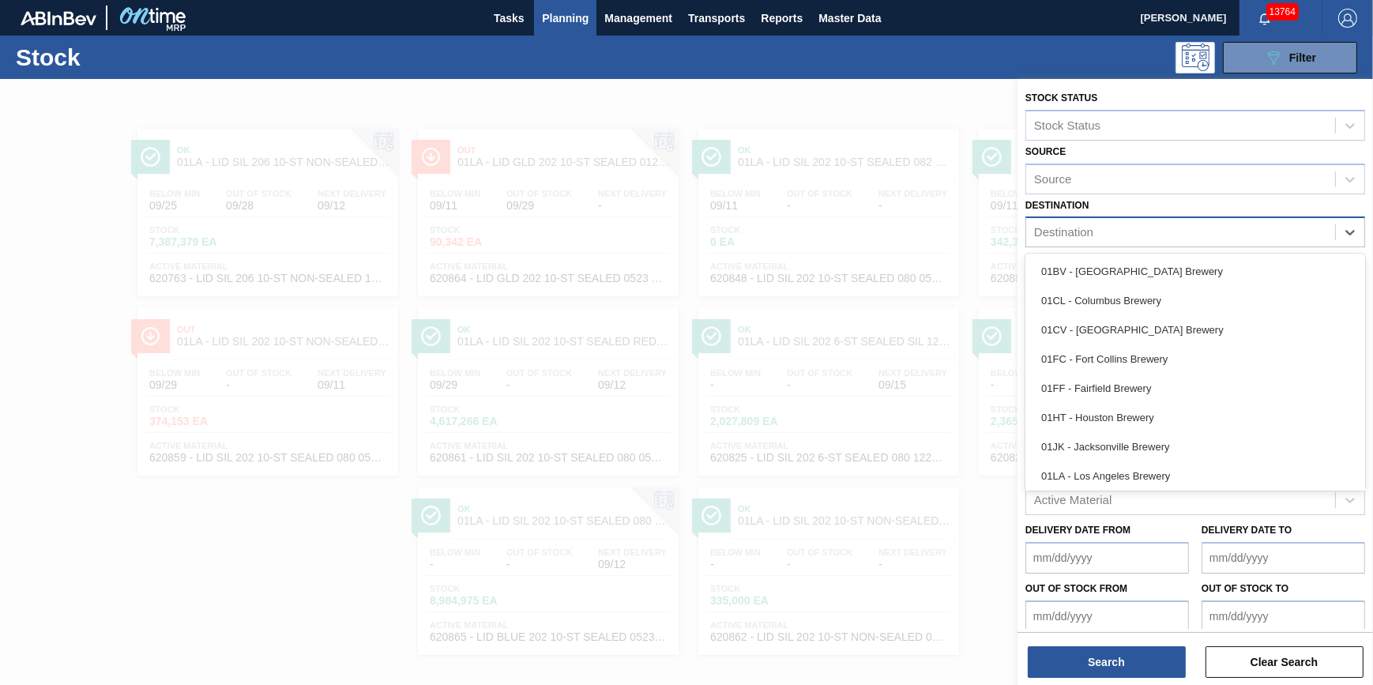
click at [1192, 238] on div "Destination" at bounding box center [1180, 232] width 309 height 23
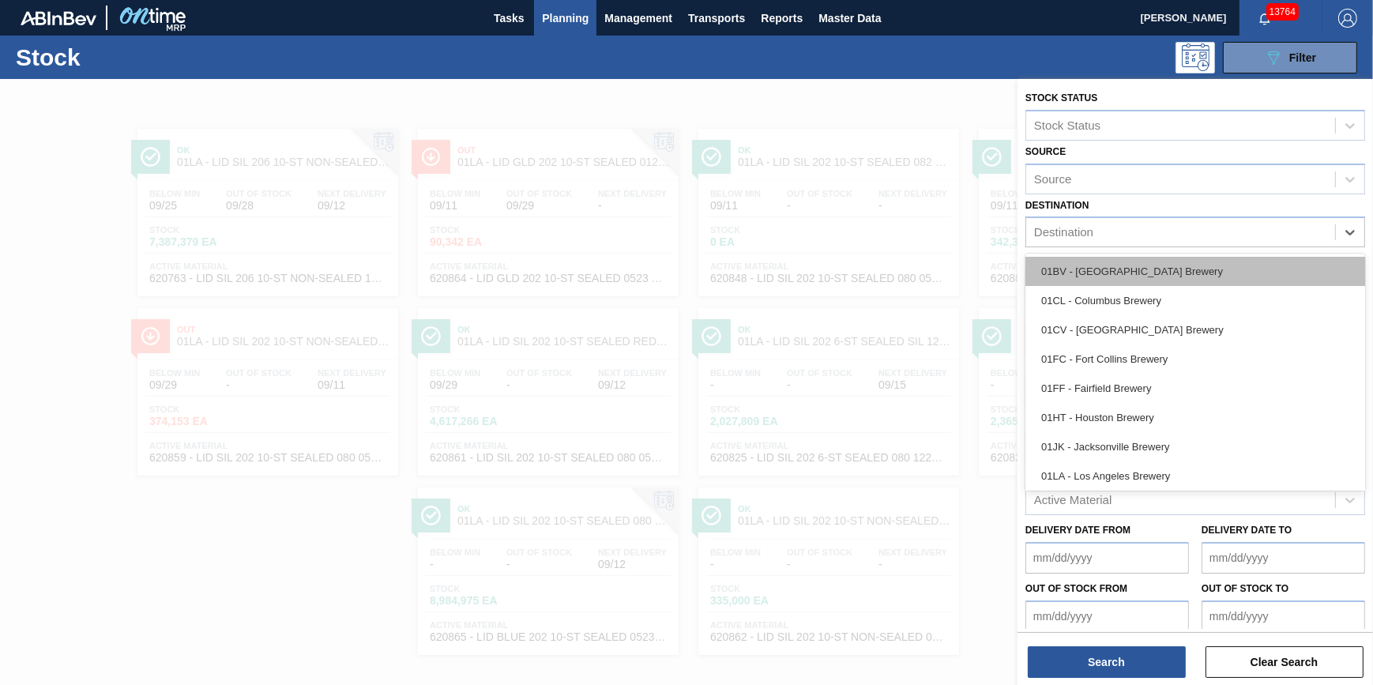
click at [1170, 269] on div "01BV - Baldwinsville Brewery" at bounding box center [1195, 271] width 340 height 29
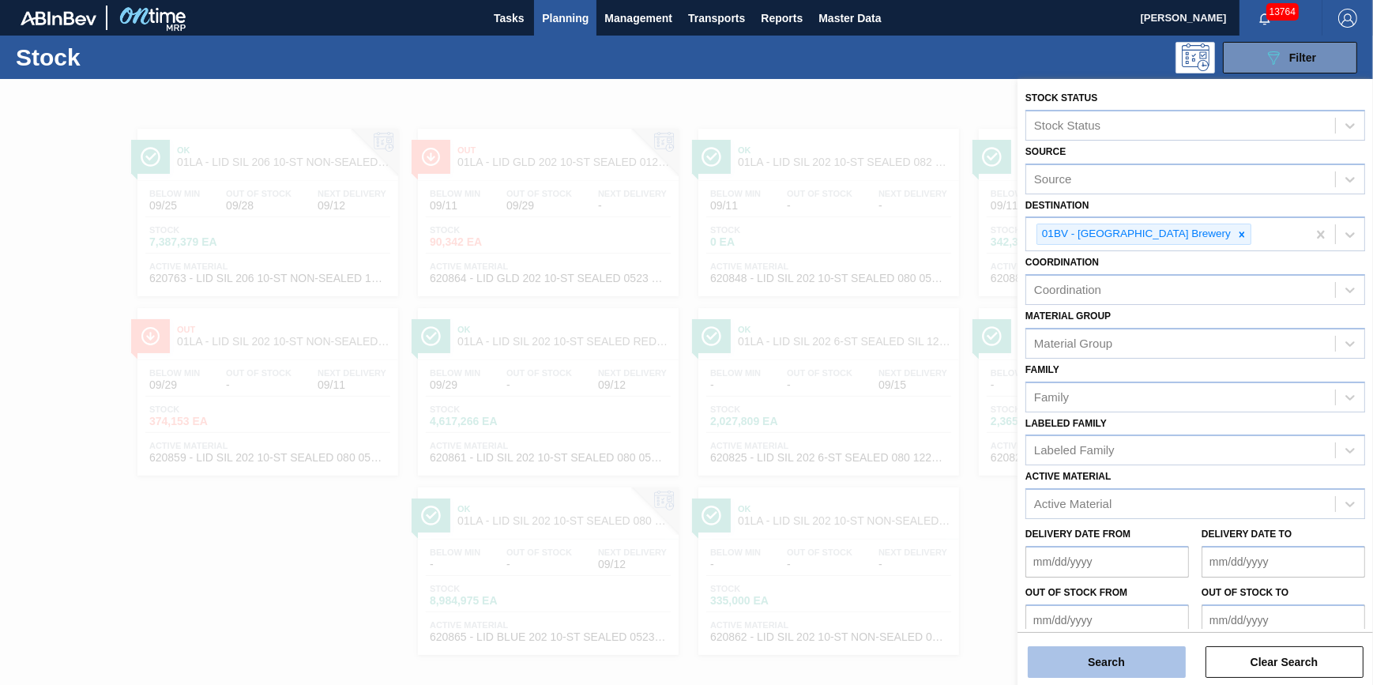
click at [1073, 648] on button "Search" at bounding box center [1107, 662] width 158 height 32
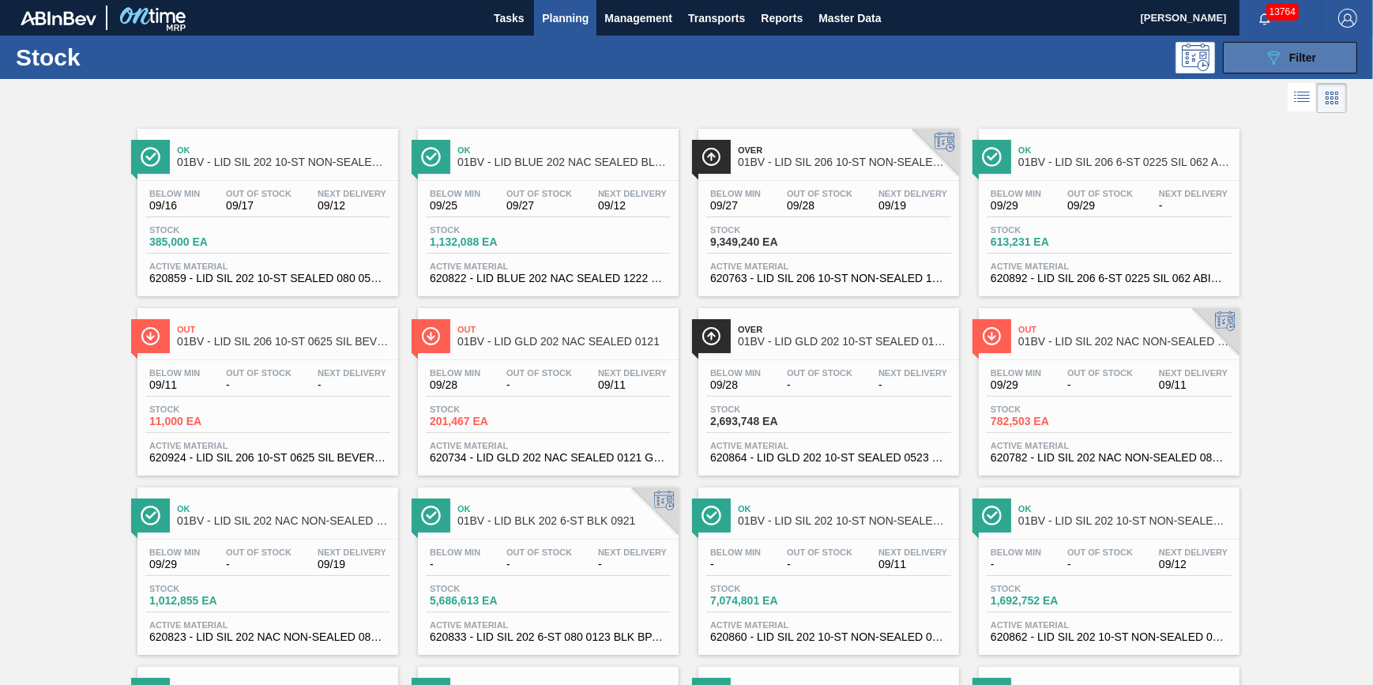
click at [1269, 62] on icon "089F7B8B-B2A5-4AFE-B5C0-19BA573D28AC" at bounding box center [1273, 57] width 19 height 19
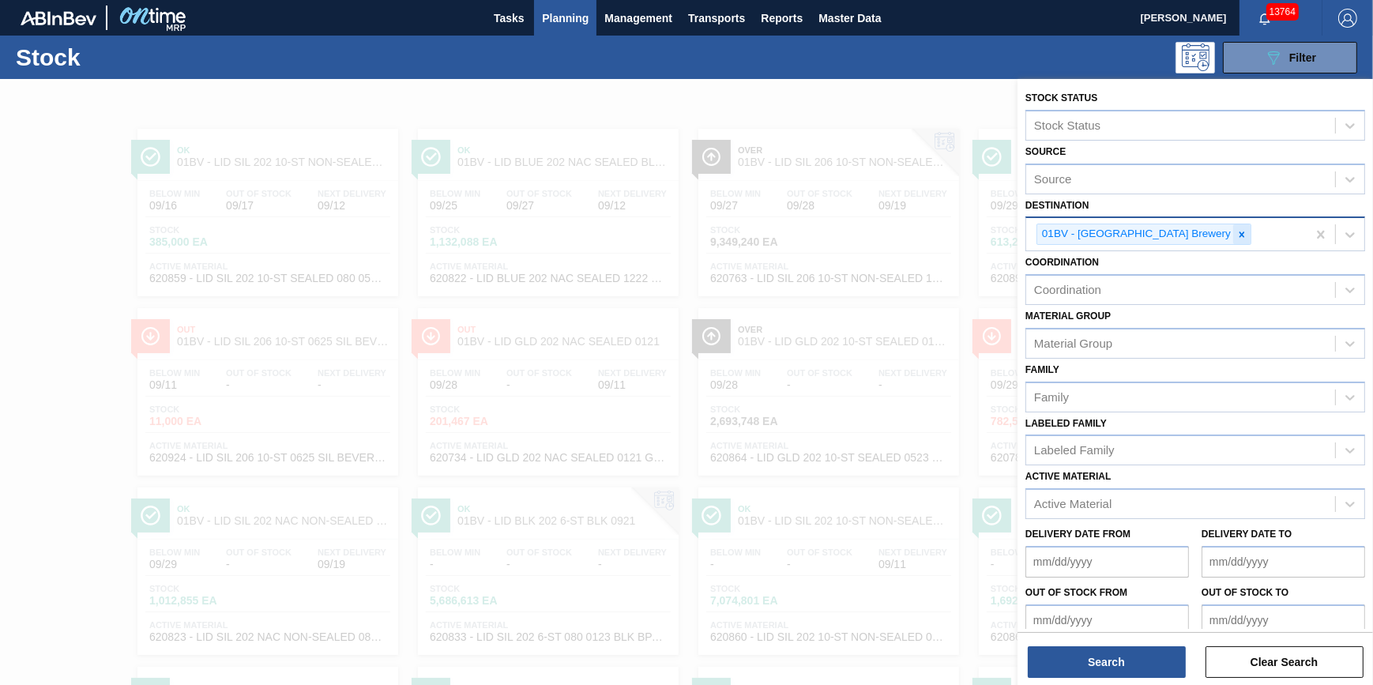
click at [1233, 239] on div at bounding box center [1241, 234] width 17 height 20
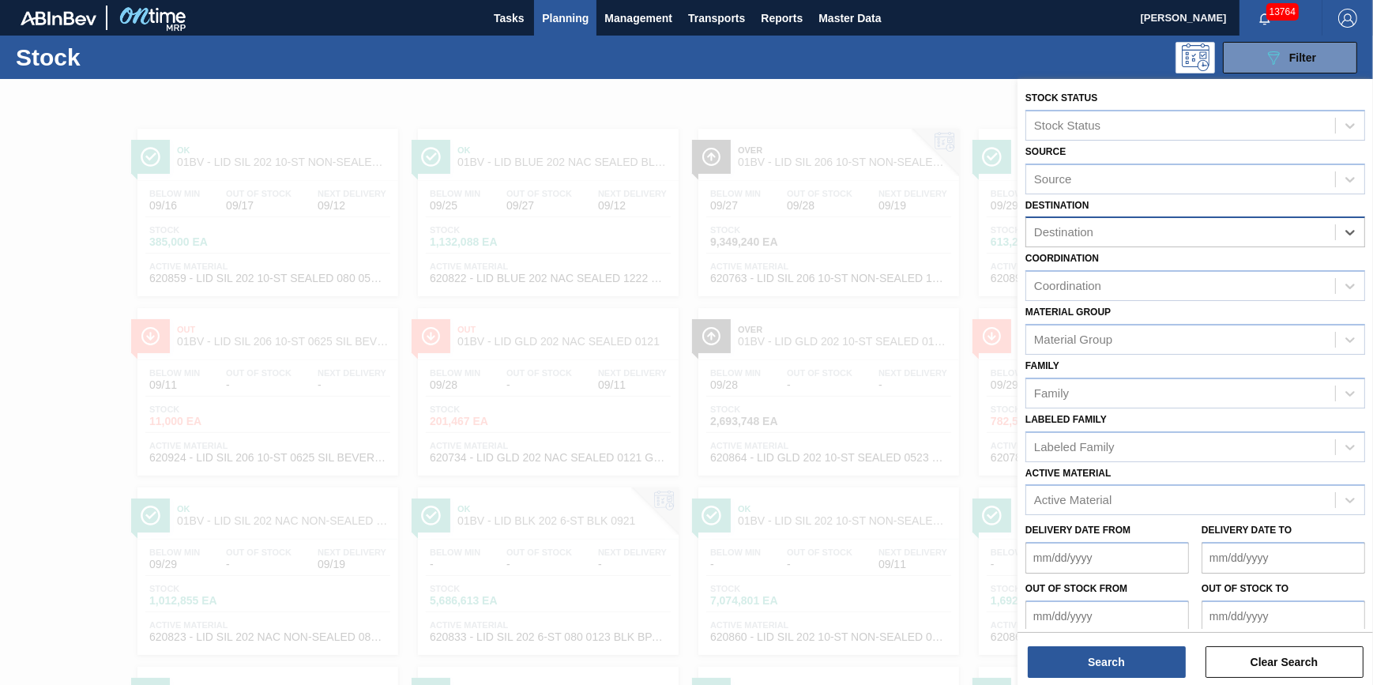
click at [1193, 234] on div "Destination" at bounding box center [1180, 232] width 309 height 23
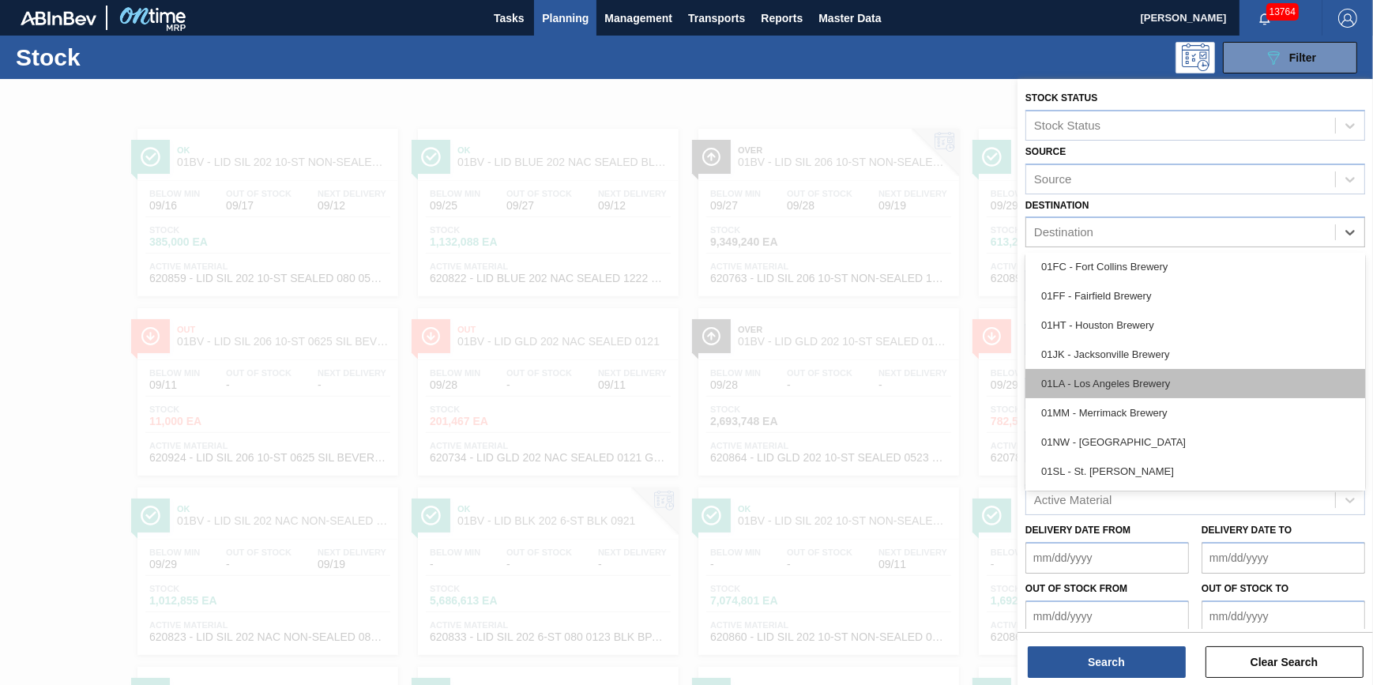
scroll to position [119, 0]
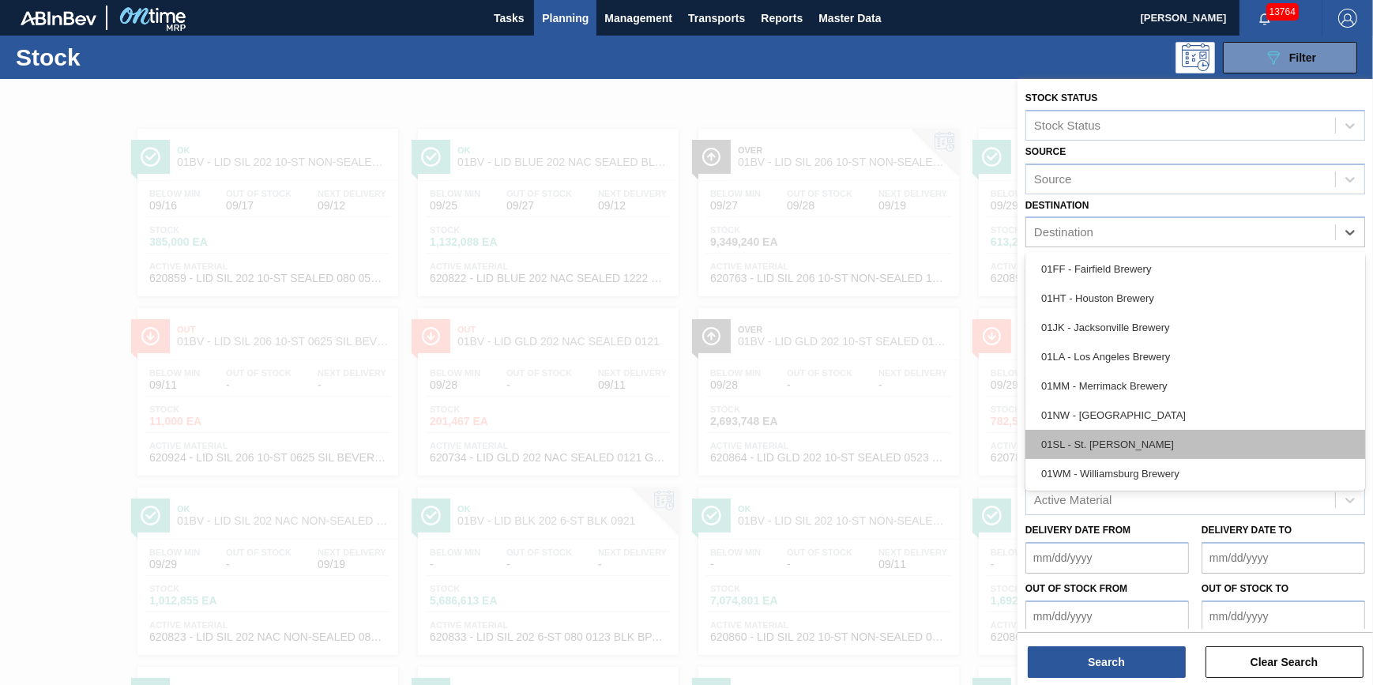
click at [1137, 445] on div "01SL - St. [PERSON_NAME]" at bounding box center [1195, 444] width 340 height 29
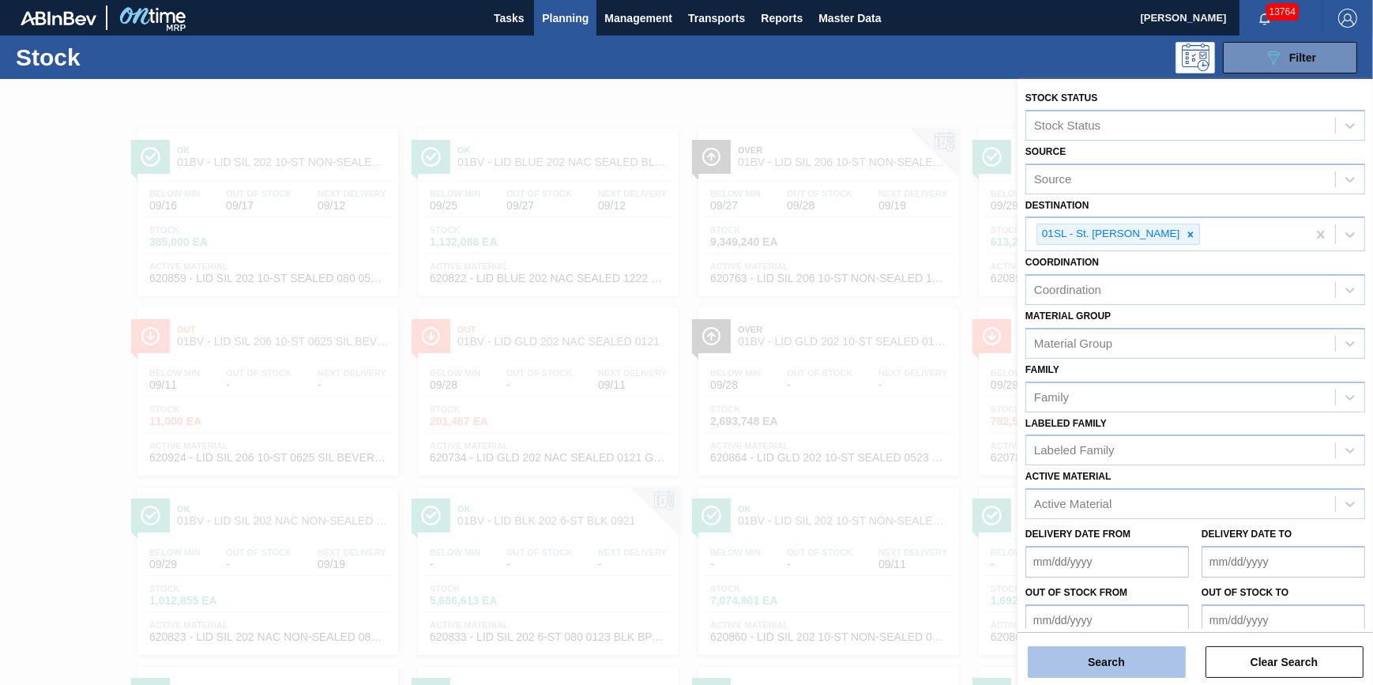
click at [1116, 675] on button "Search" at bounding box center [1107, 662] width 158 height 32
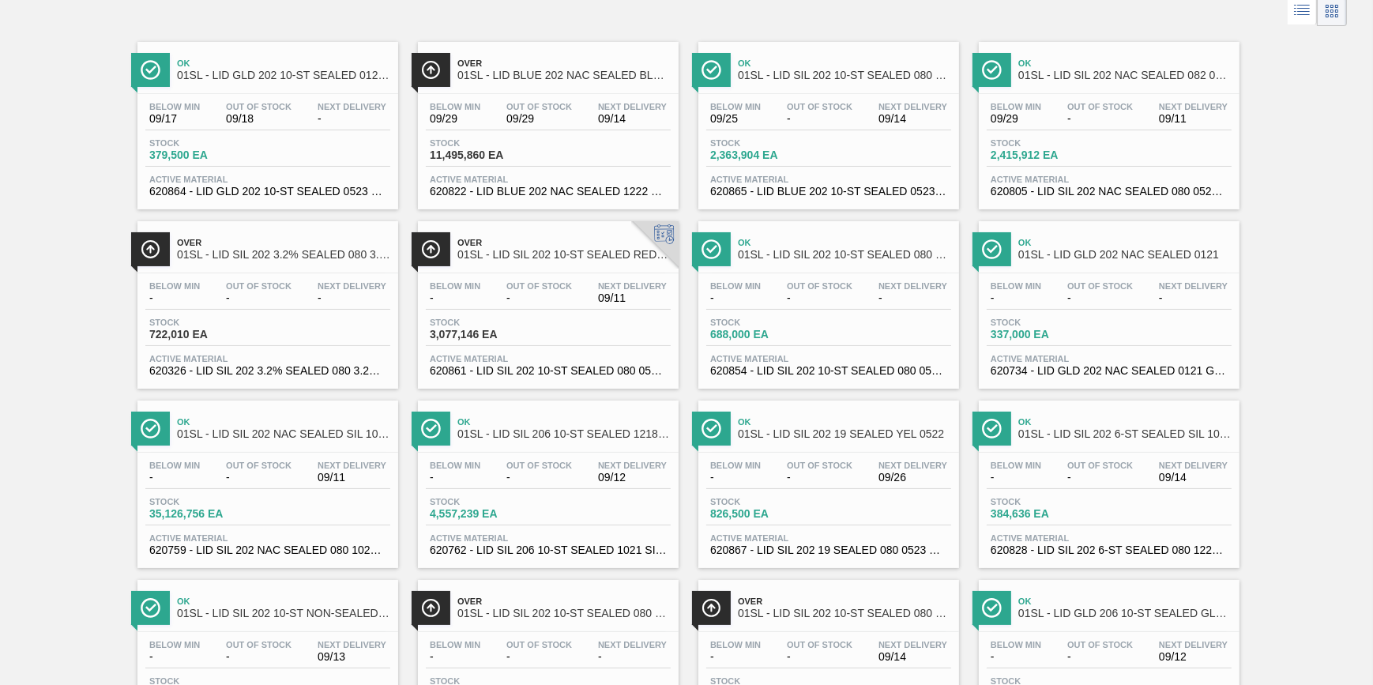
scroll to position [287, 0]
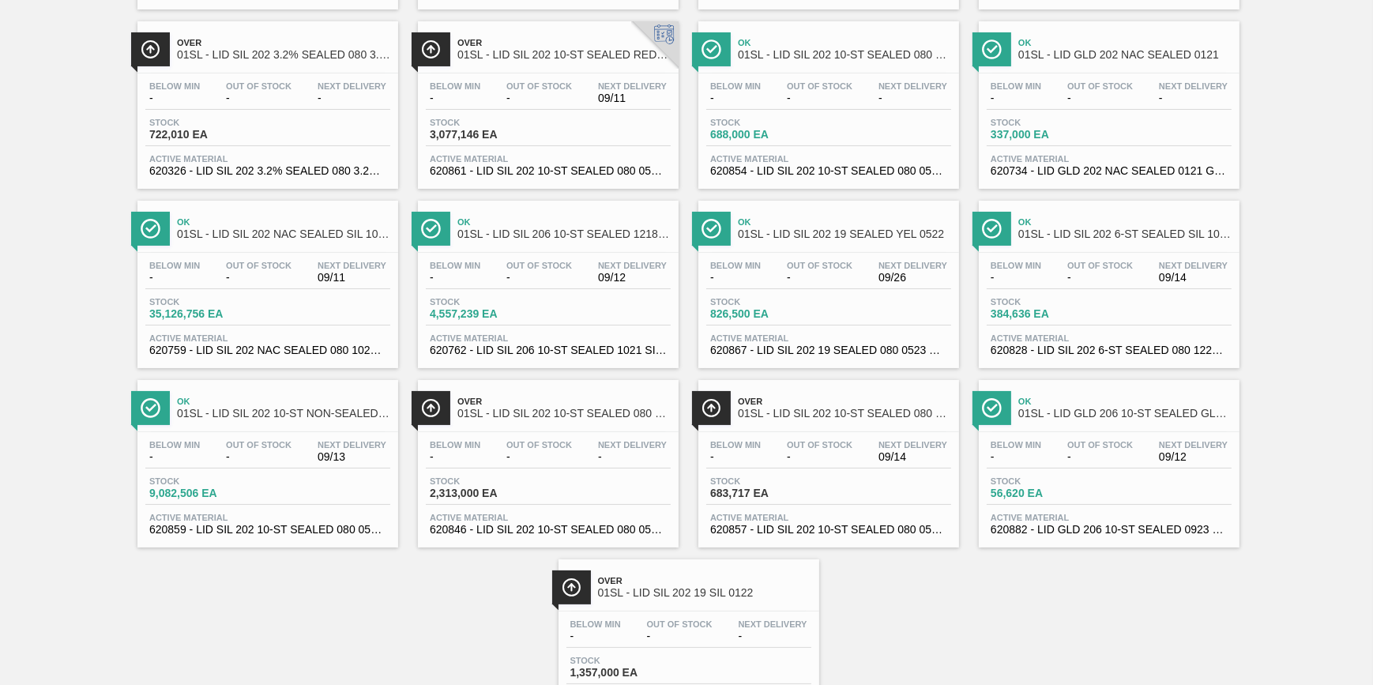
click at [250, 312] on span "35,126,756 EA" at bounding box center [204, 314] width 111 height 12
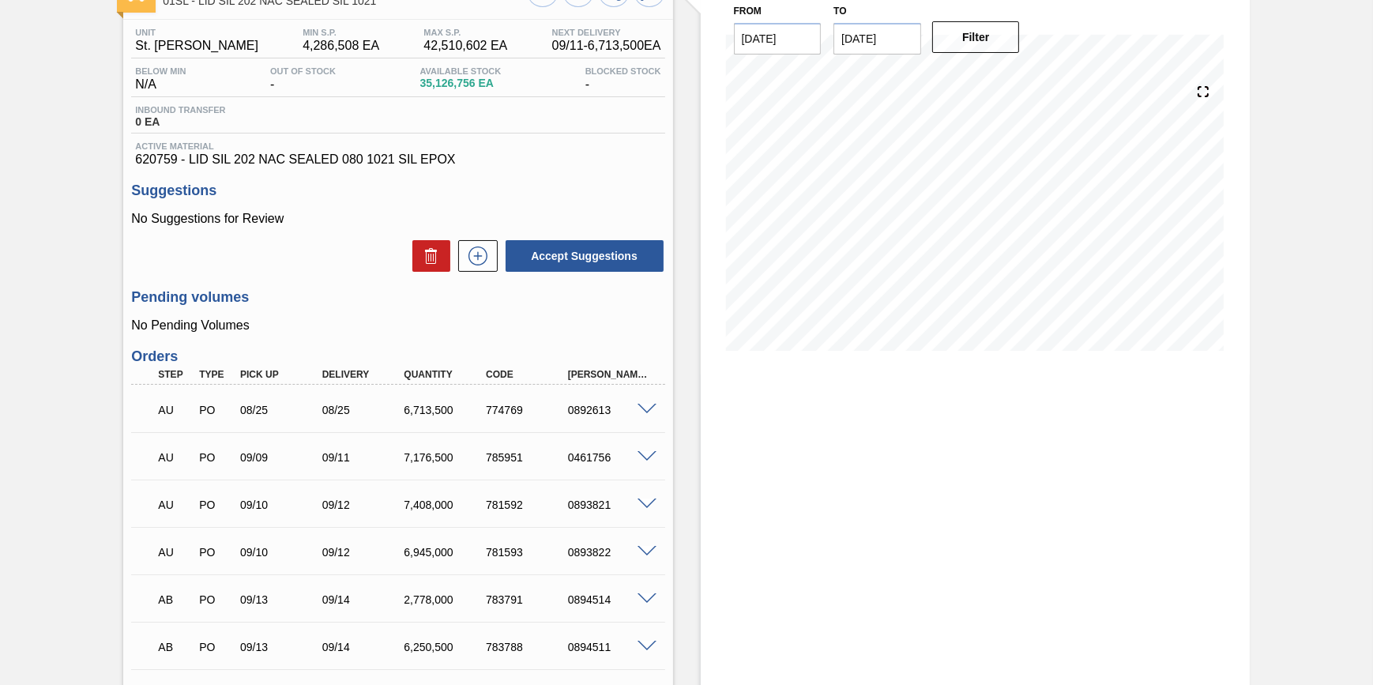
scroll to position [143, 0]
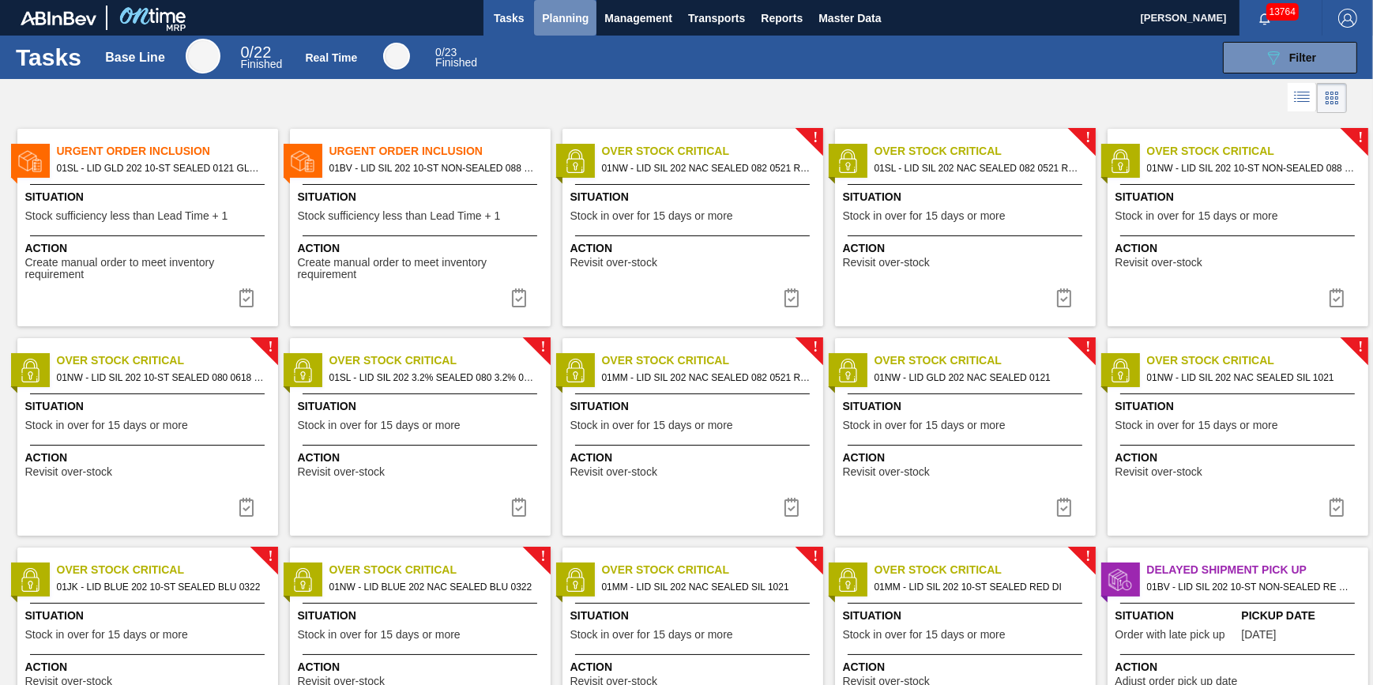
click at [554, 22] on span "Planning" at bounding box center [565, 18] width 47 height 19
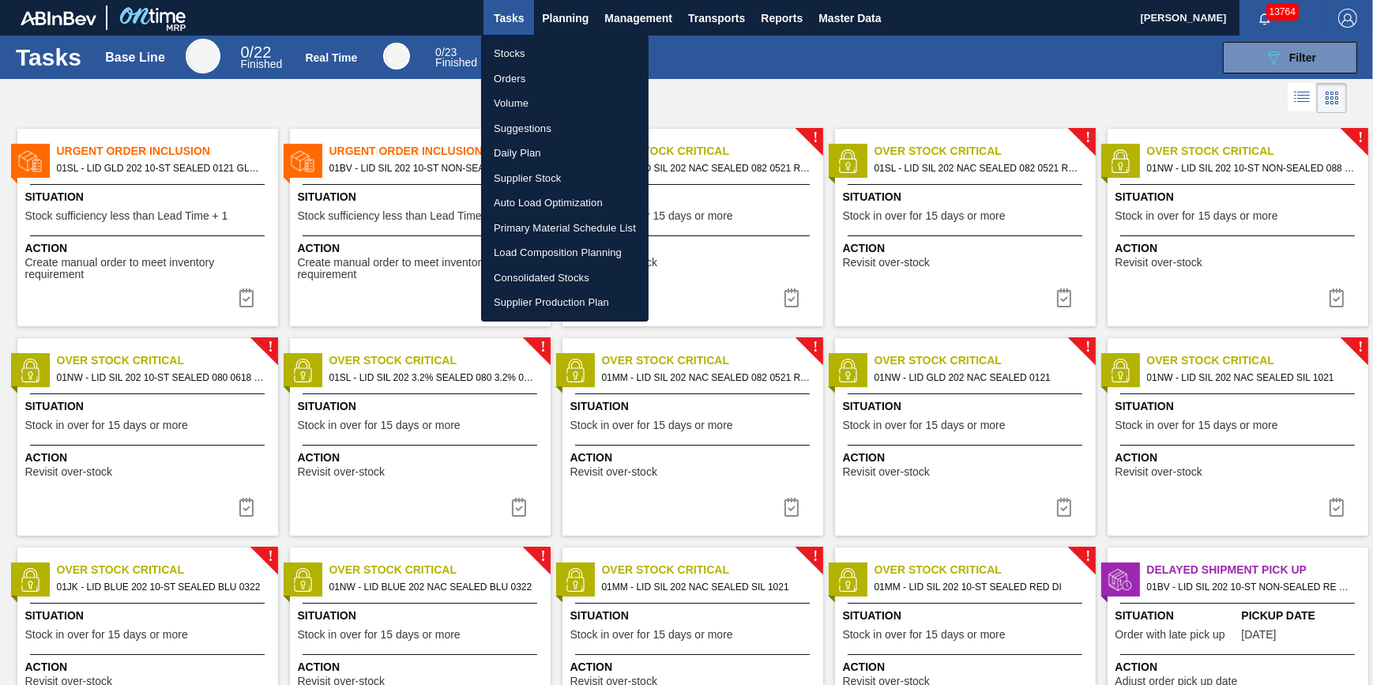
click at [548, 50] on li "Stocks" at bounding box center [564, 53] width 167 height 25
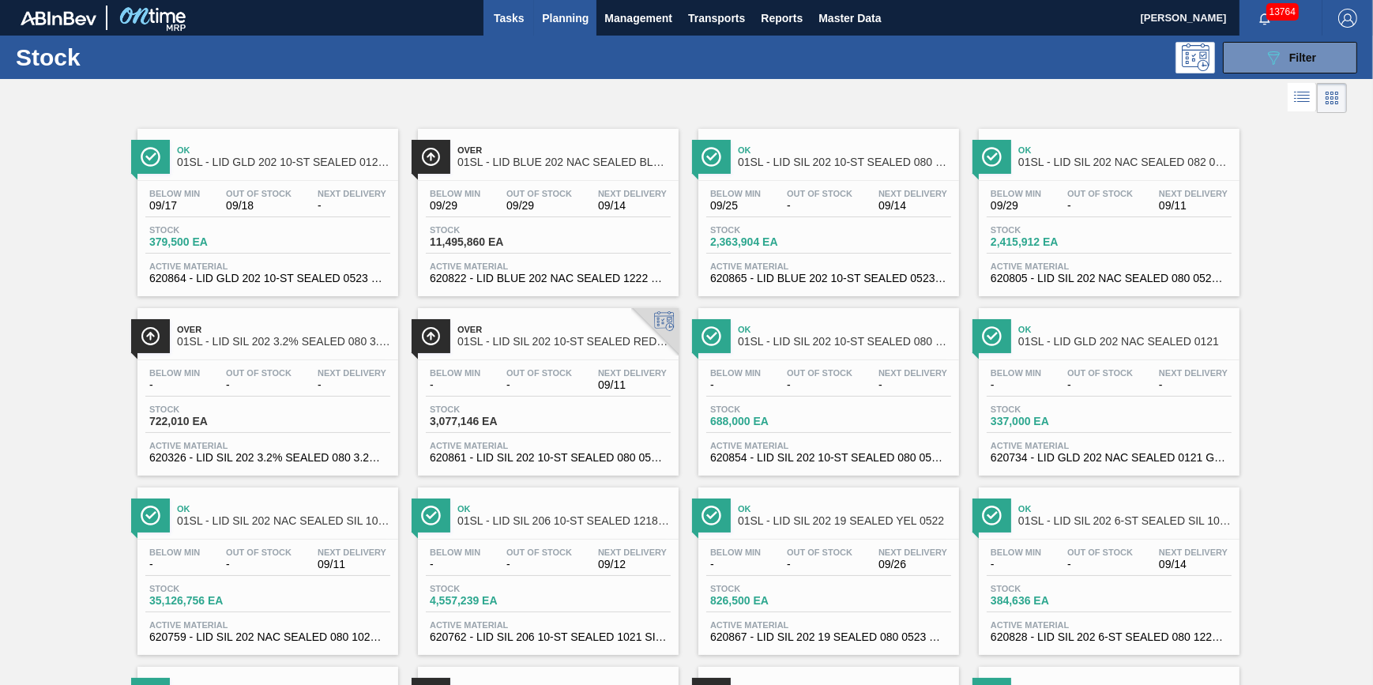
click at [511, 23] on span "Tasks" at bounding box center [508, 18] width 35 height 19
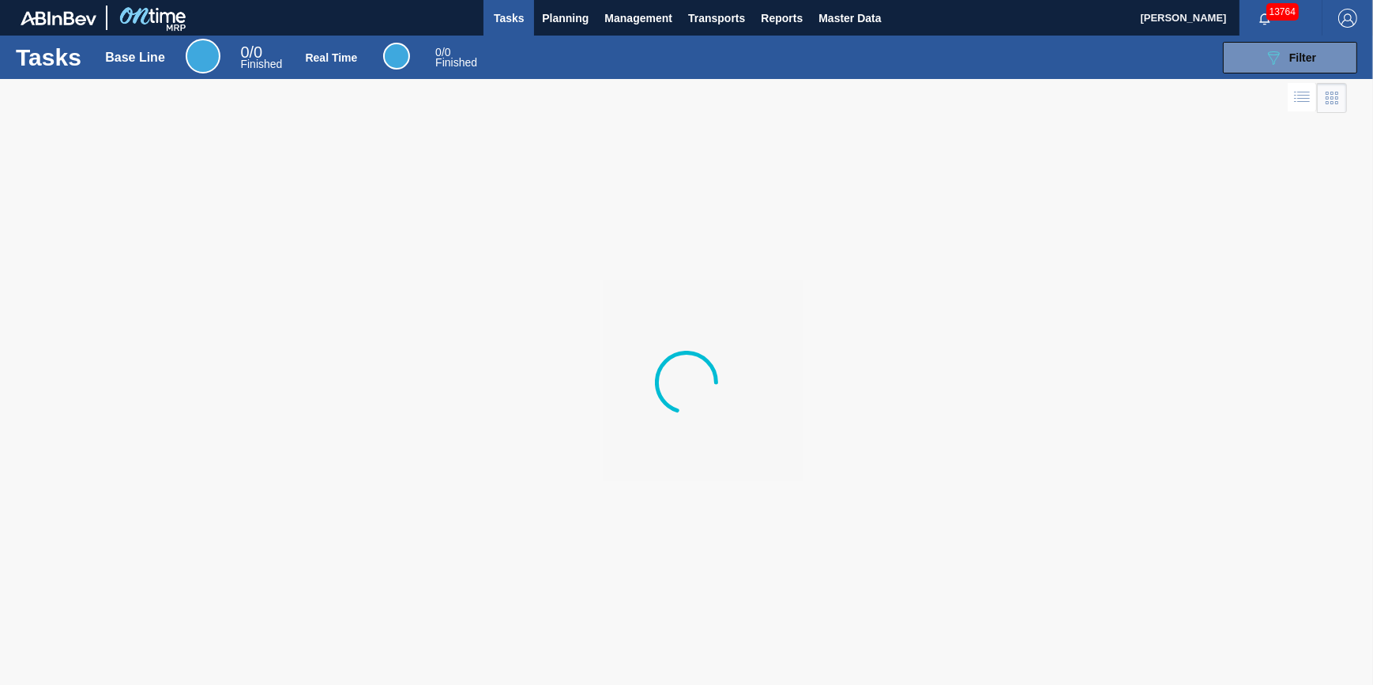
click at [553, 36] on div "Tasks Base Line 0 / 0 Finished Real Time 0 / 0 Finished 089F7B8B-B2A5-4AFE-B5C0…" at bounding box center [686, 57] width 1373 height 43
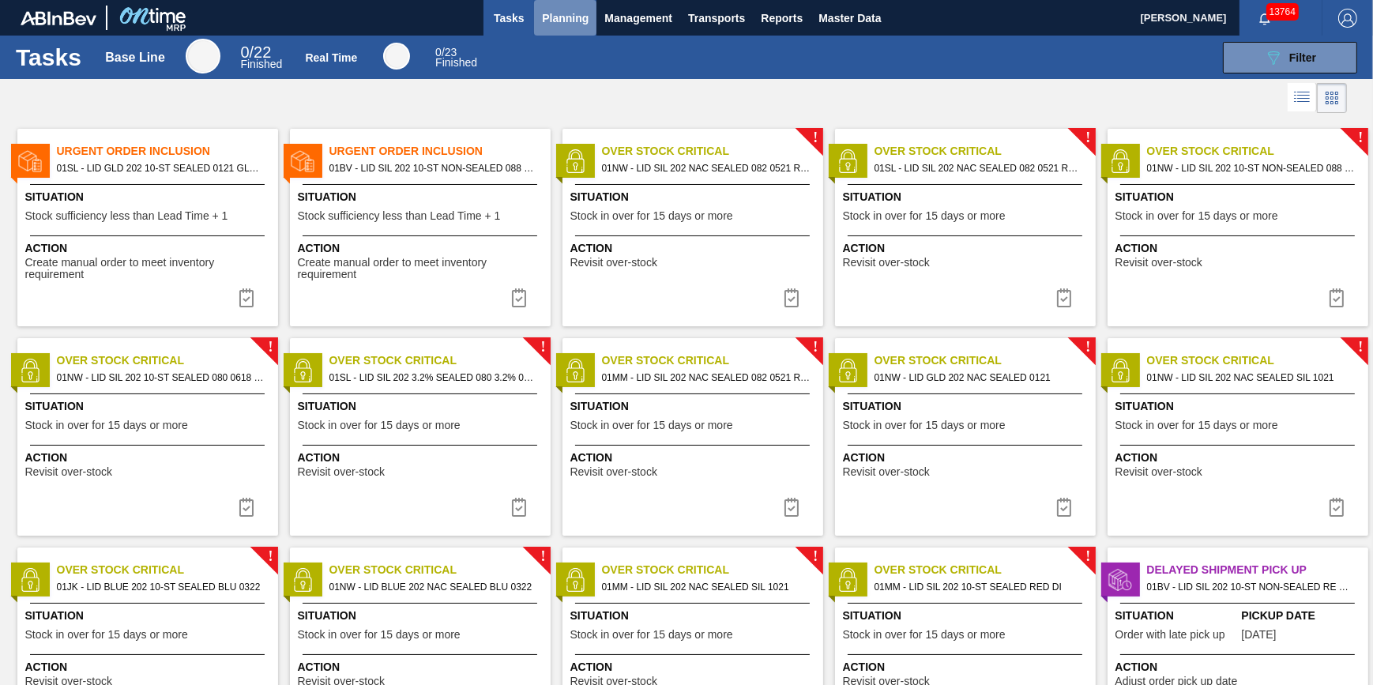
click at [559, 25] on span "Planning" at bounding box center [565, 18] width 47 height 19
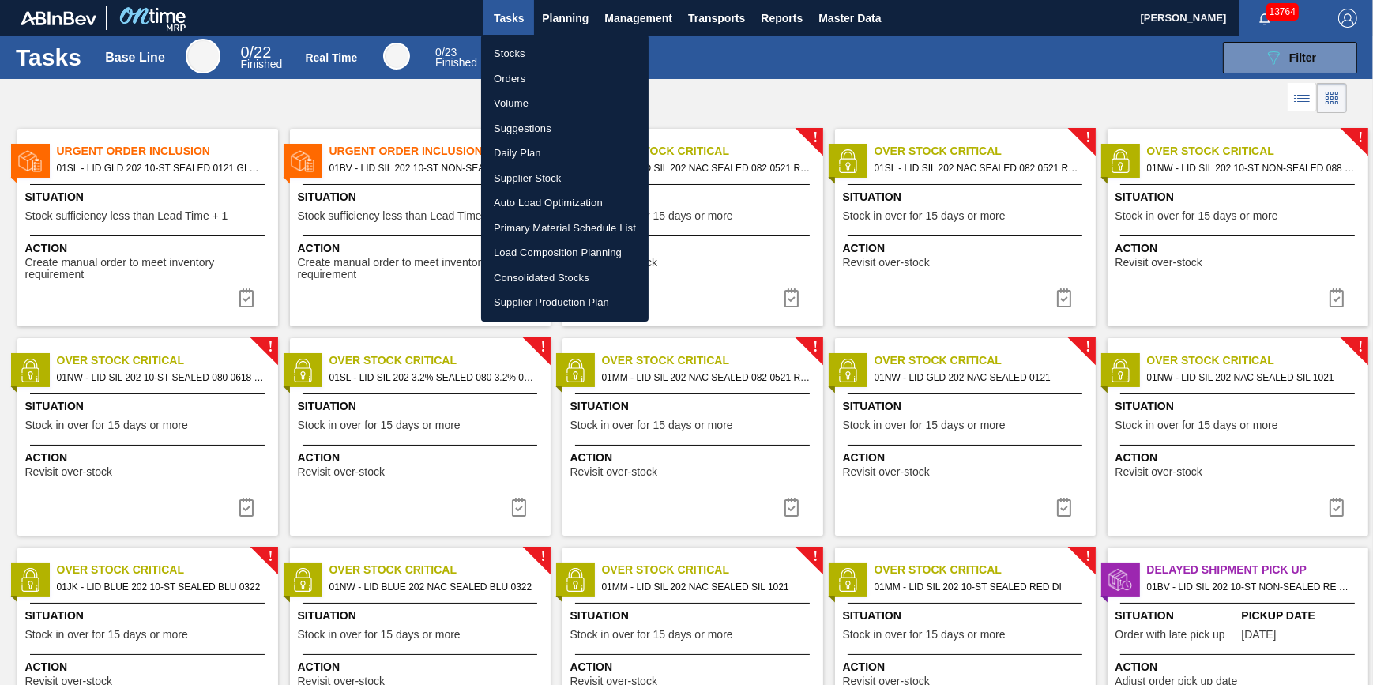
click at [540, 47] on li "Stocks" at bounding box center [564, 53] width 167 height 25
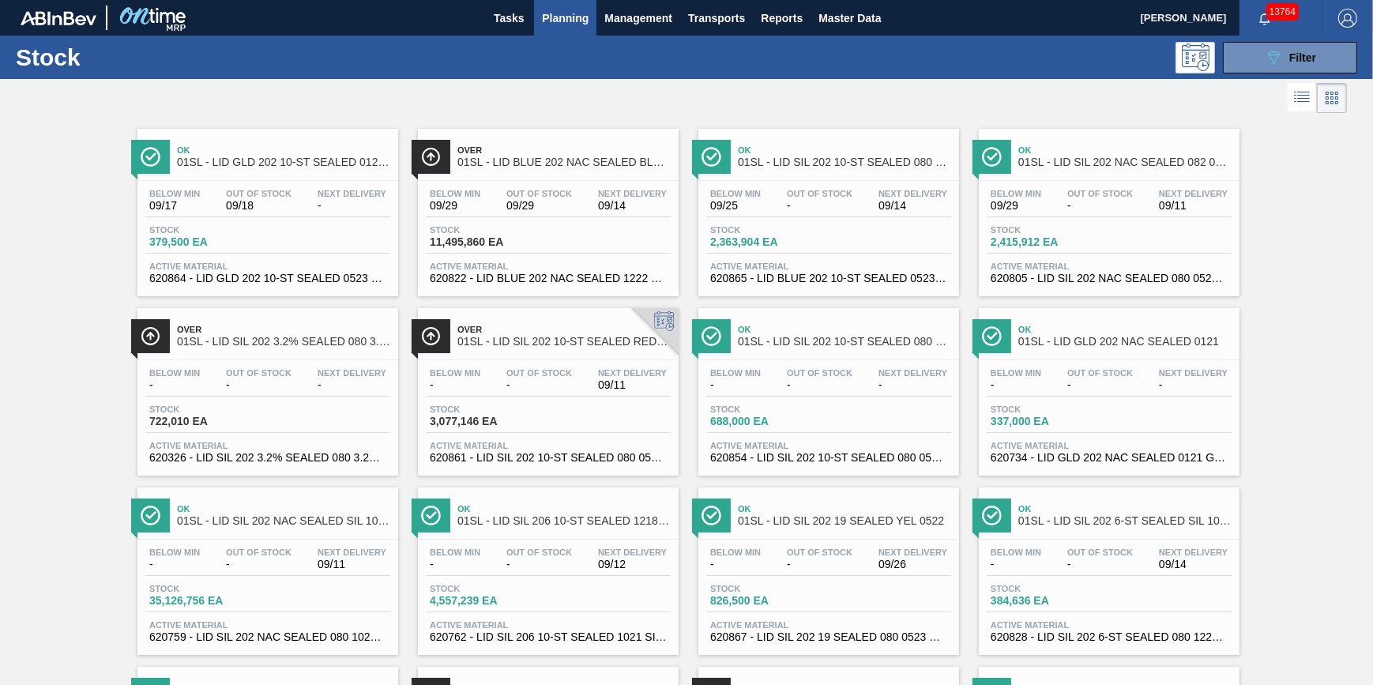
click at [64, 181] on div "Ok 01SL - LID GLD 202 10-ST SEALED 0121 GLD BALL 0 Below Min 09/17 Out Of Stock…" at bounding box center [686, 565] width 1373 height 896
click at [513, 32] on button "Tasks" at bounding box center [508, 18] width 51 height 36
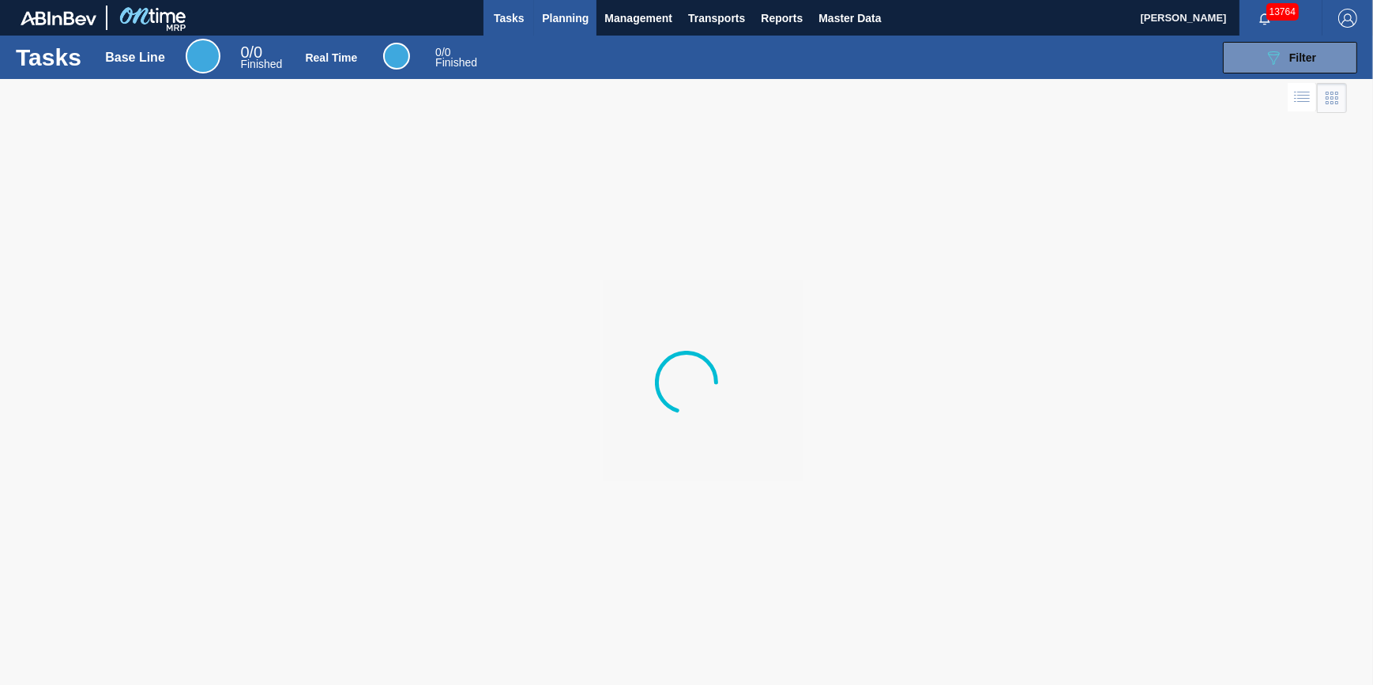
click at [563, 19] on span "Planning" at bounding box center [565, 18] width 47 height 19
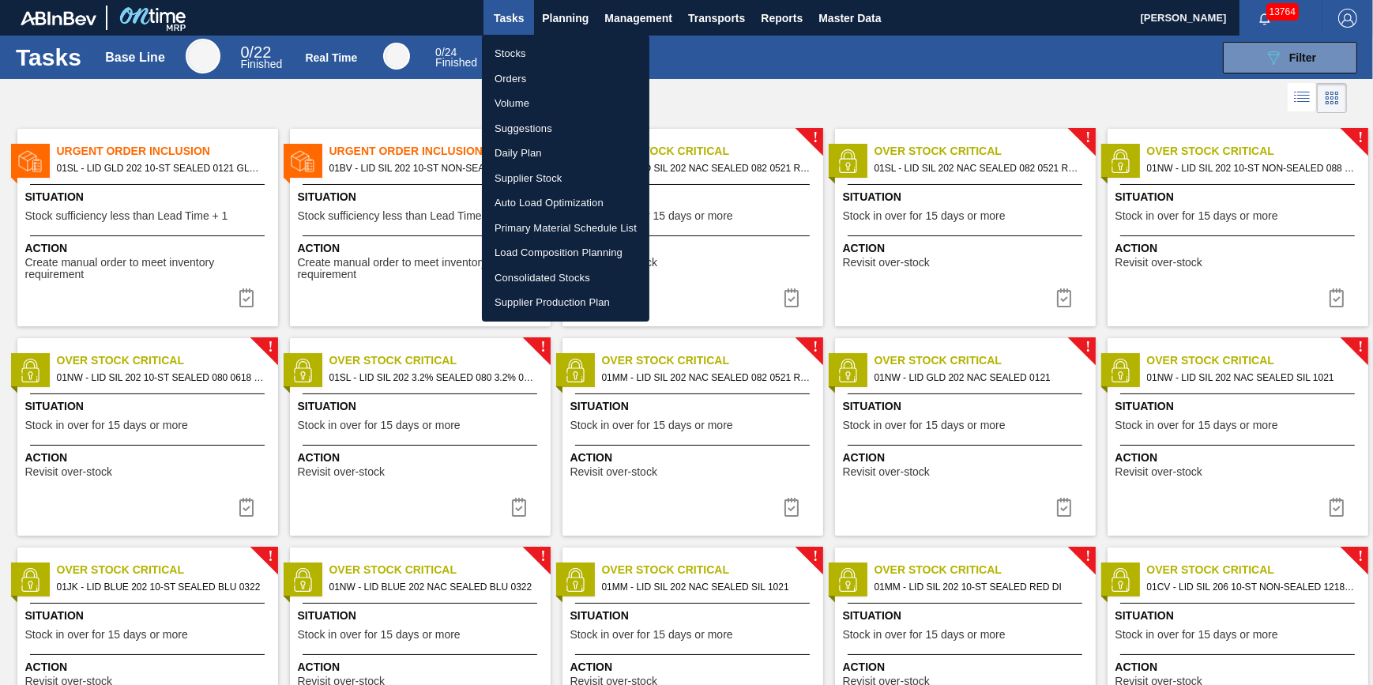
click at [558, 54] on li "Stocks" at bounding box center [565, 53] width 167 height 25
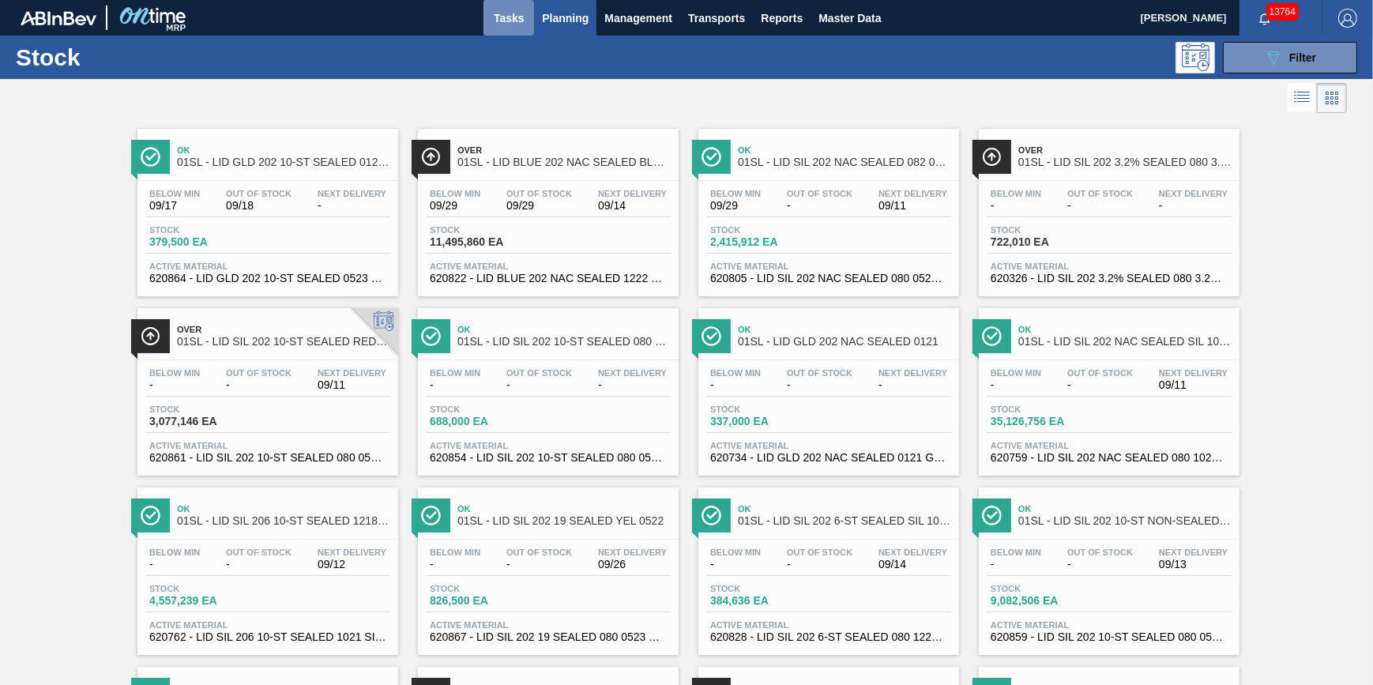
click at [515, 27] on button "Tasks" at bounding box center [508, 18] width 51 height 36
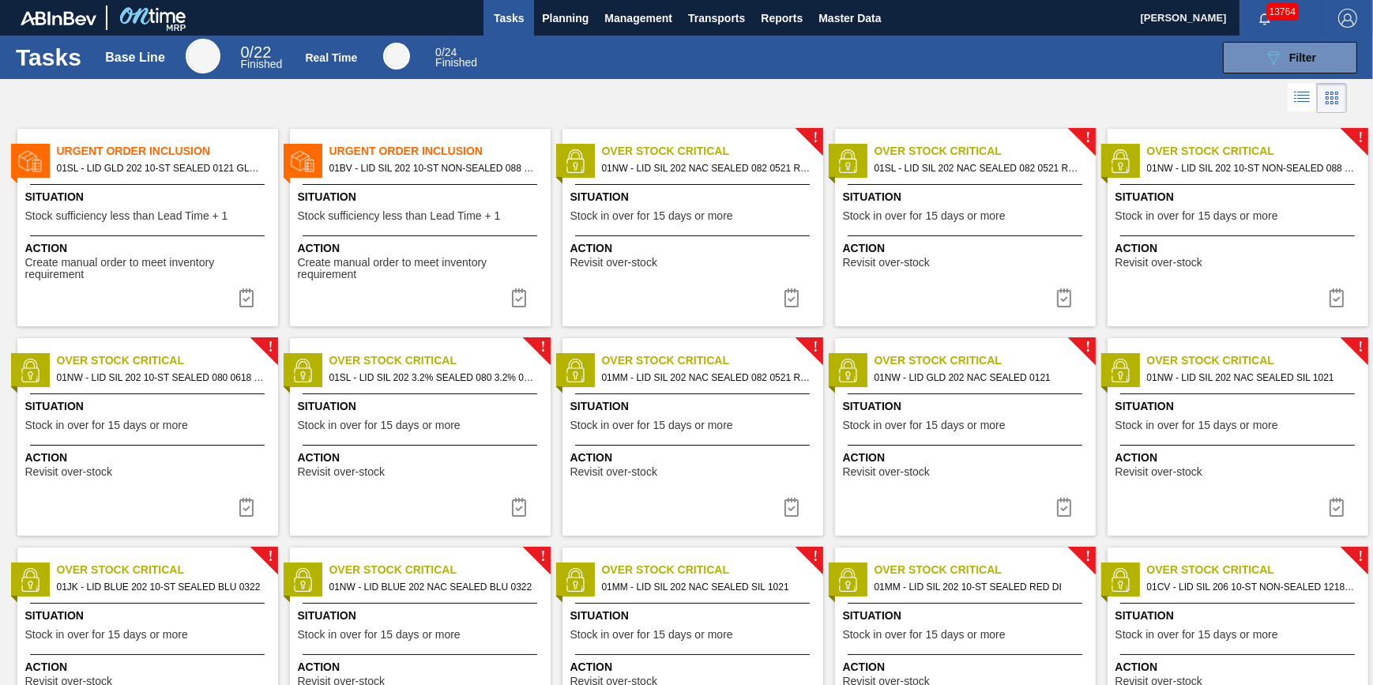
click at [420, 224] on div "Situation Stock sufficiency less than Lead Time + 1" at bounding box center [422, 208] width 249 height 39
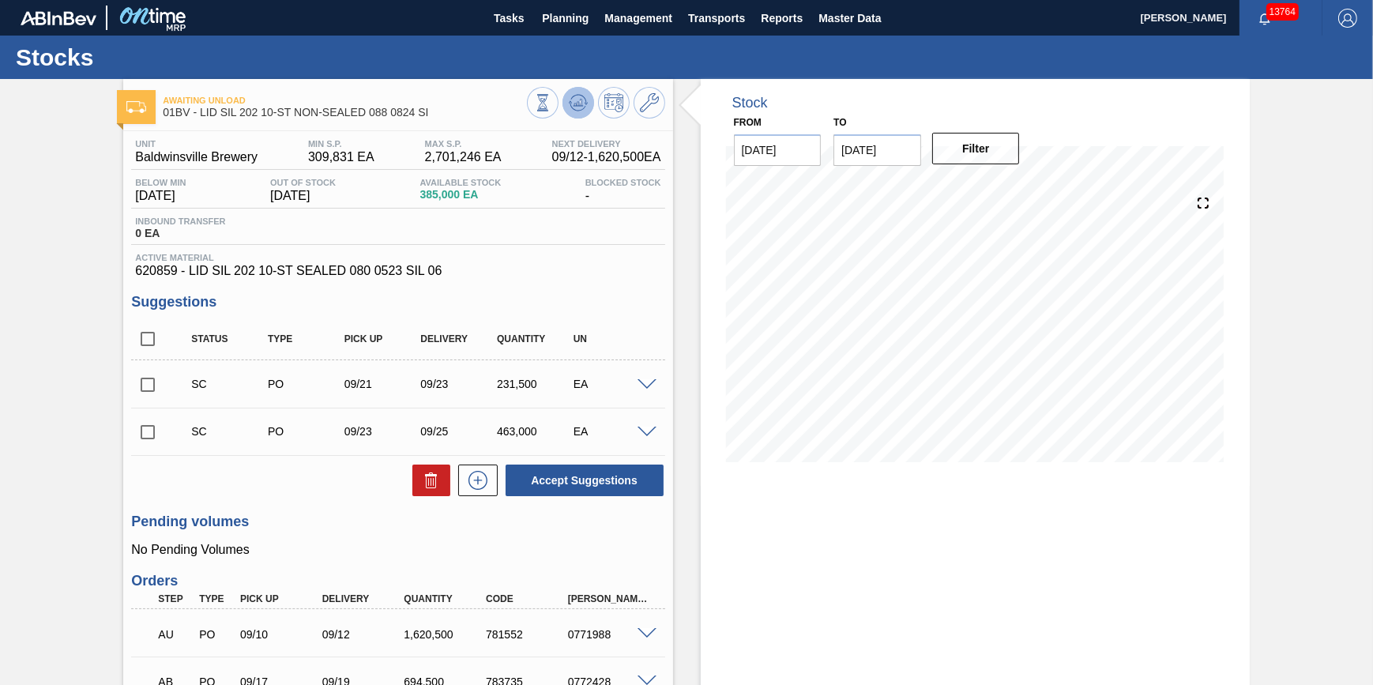
click at [577, 105] on icon at bounding box center [578, 102] width 10 height 7
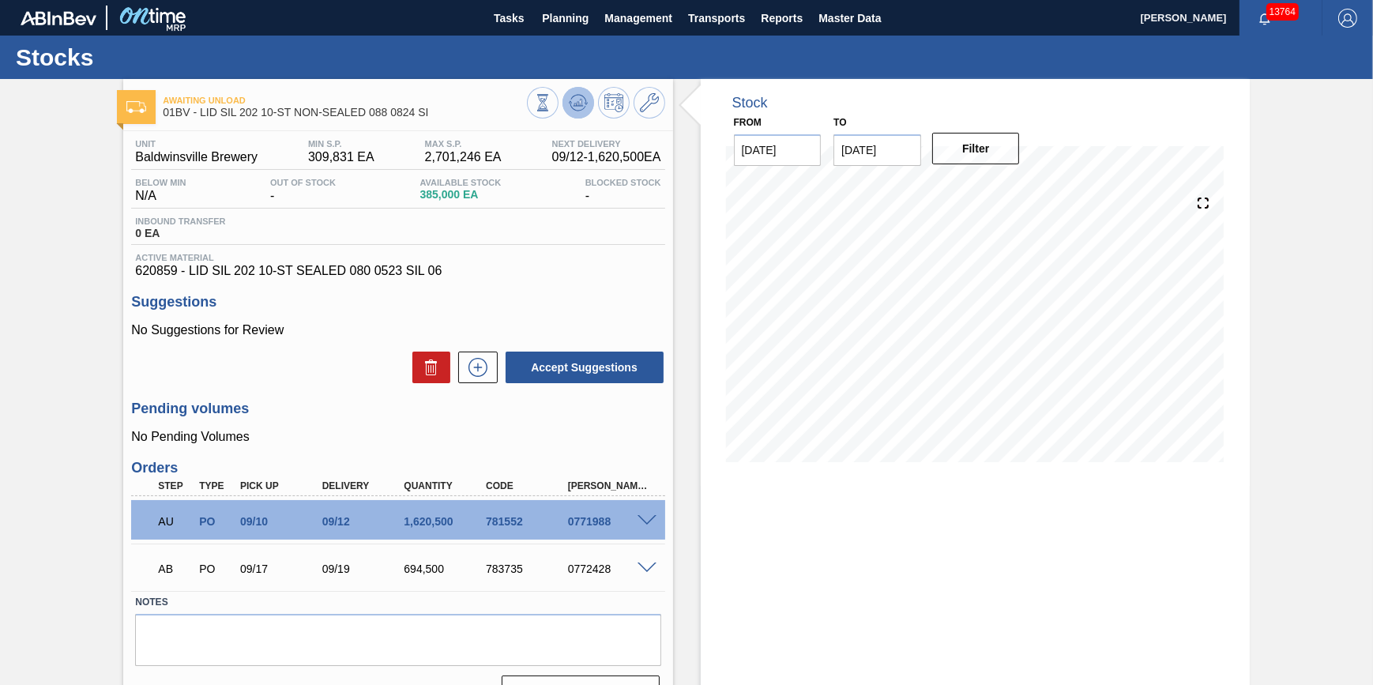
click at [576, 103] on icon at bounding box center [578, 102] width 10 height 7
click at [518, 7] on button "Tasks" at bounding box center [508, 18] width 51 height 36
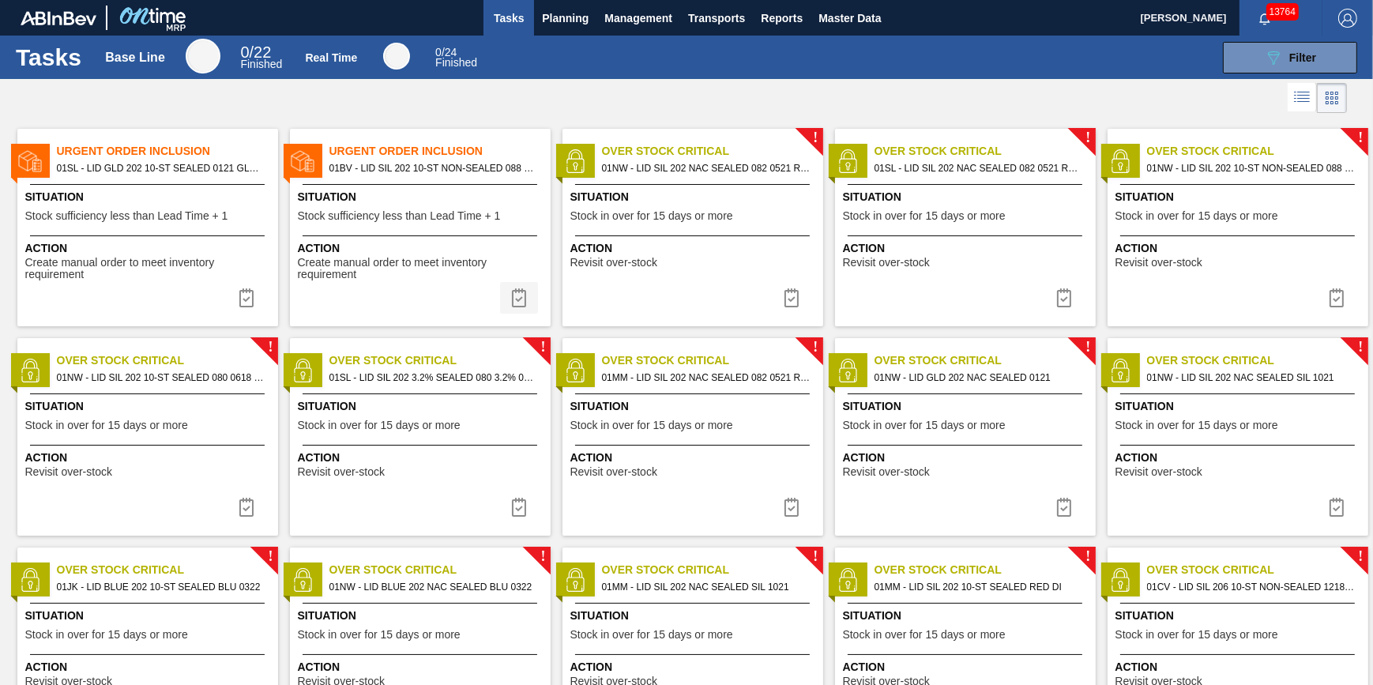
click at [514, 310] on button at bounding box center [519, 298] width 38 height 32
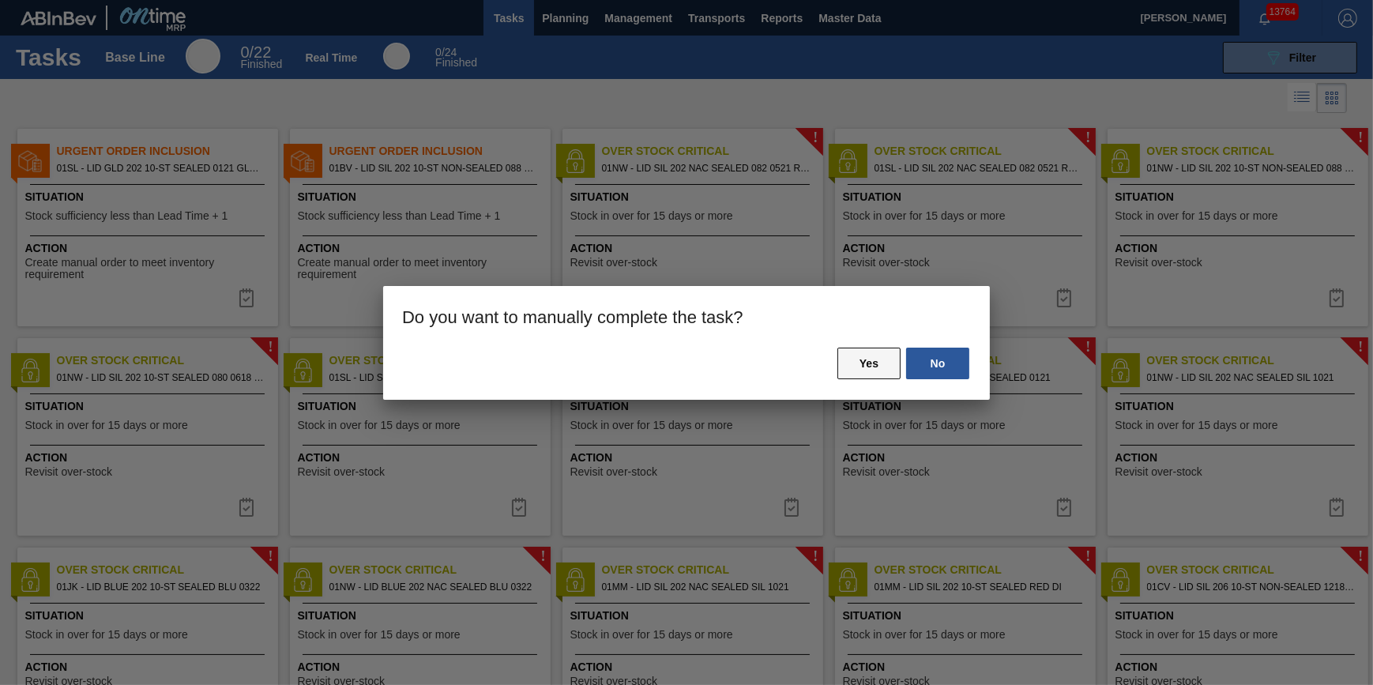
click at [864, 355] on button "Yes" at bounding box center [868, 364] width 63 height 32
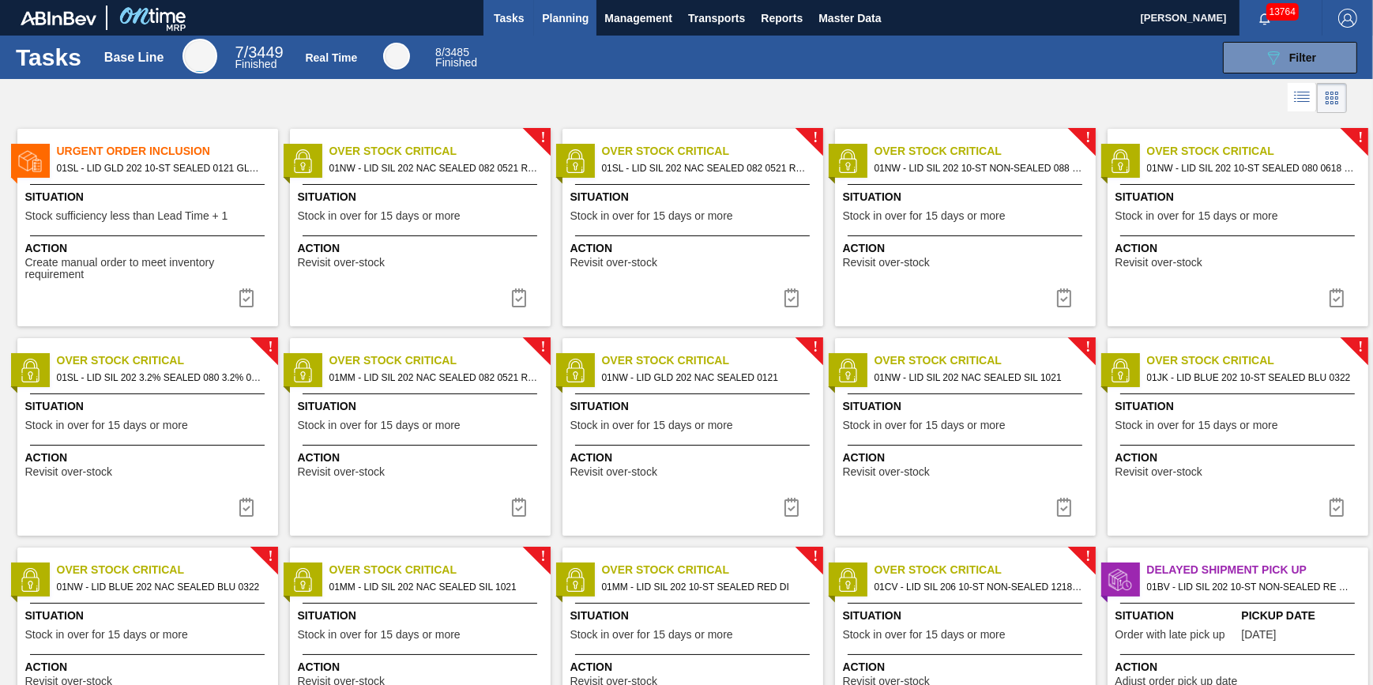
click at [554, 24] on span "Planning" at bounding box center [565, 18] width 47 height 19
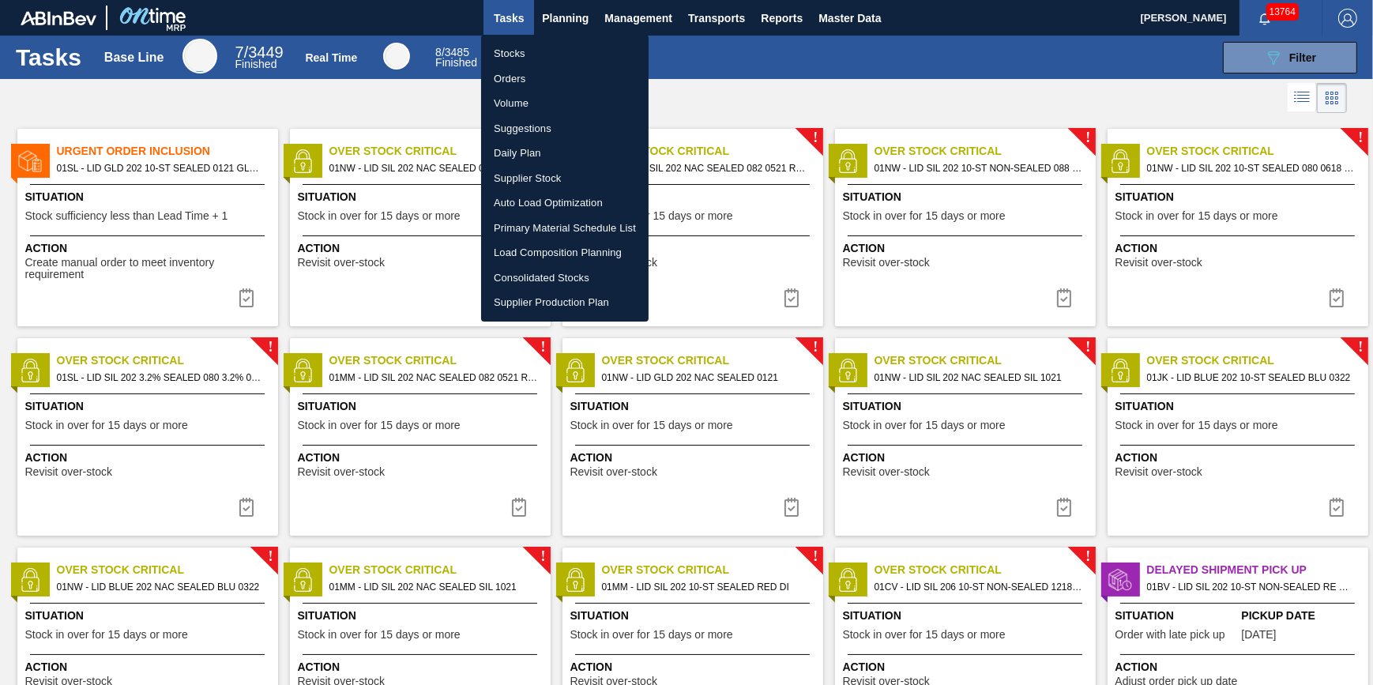
click at [553, 54] on li "Stocks" at bounding box center [564, 53] width 167 height 25
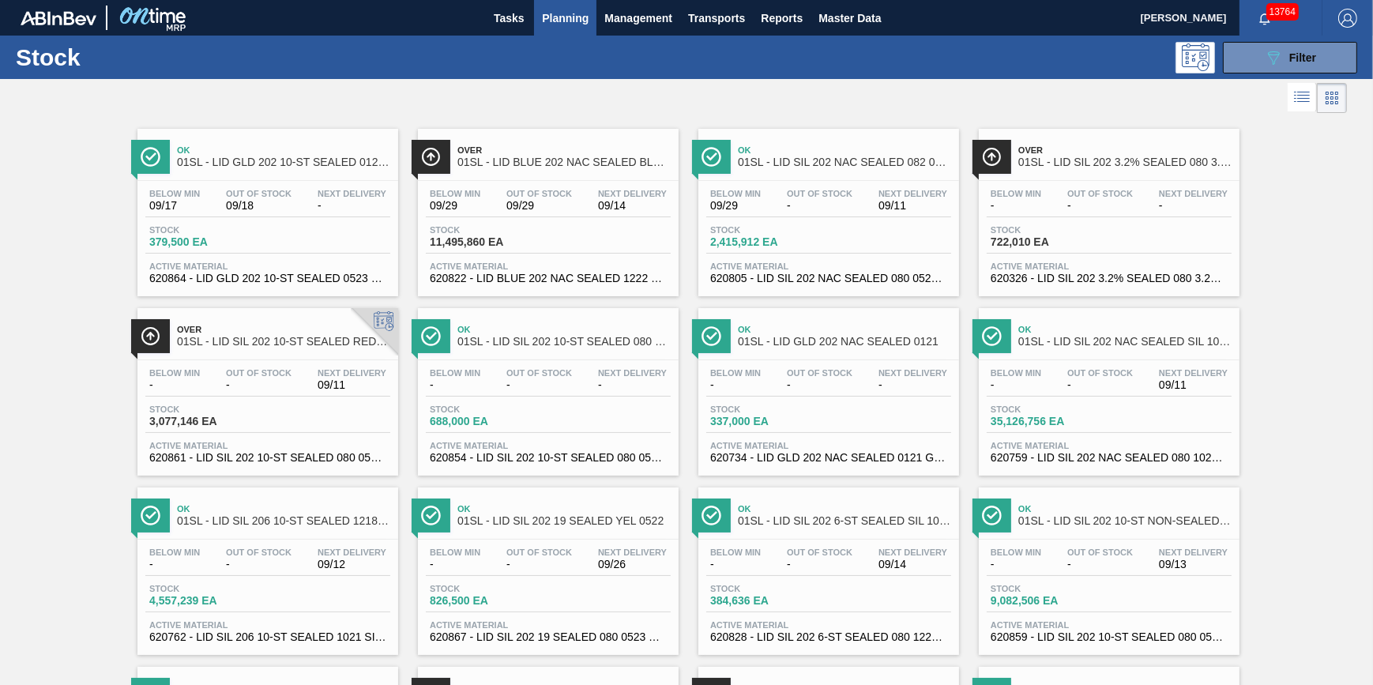
click at [83, 122] on div "Ok 01SL - LID GLD 202 10-ST SEALED 0121 GLD BALL 0 Below Min 09/17 Out Of Stock…" at bounding box center [686, 565] width 1373 height 896
click at [500, 32] on button "Tasks" at bounding box center [508, 18] width 51 height 36
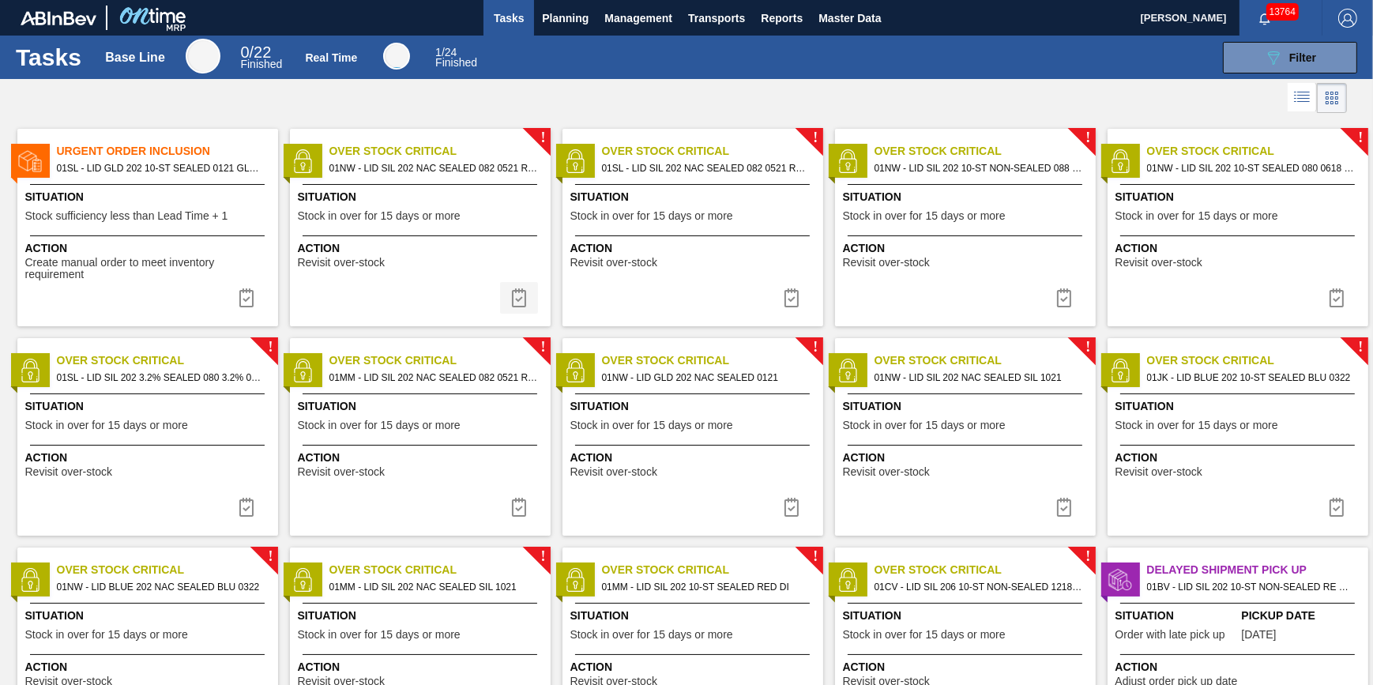
click at [520, 295] on img at bounding box center [518, 297] width 19 height 19
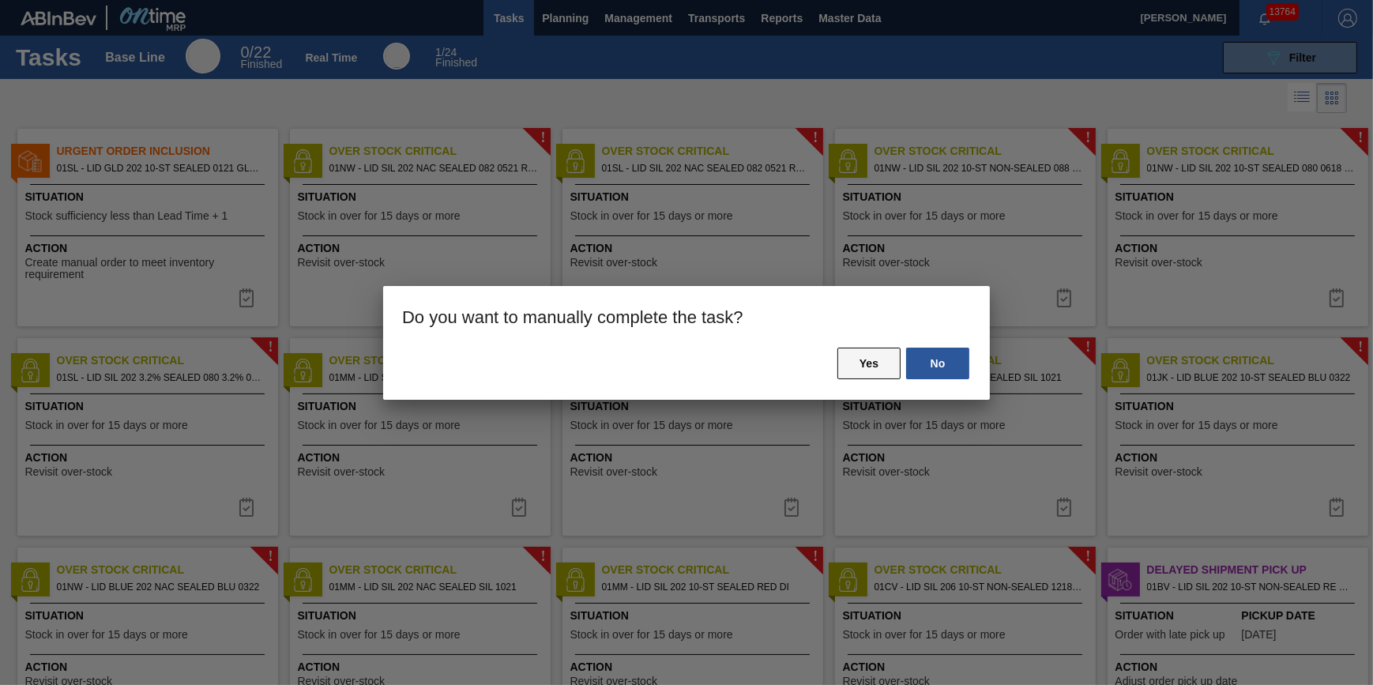
click at [874, 365] on button "Yes" at bounding box center [868, 364] width 63 height 32
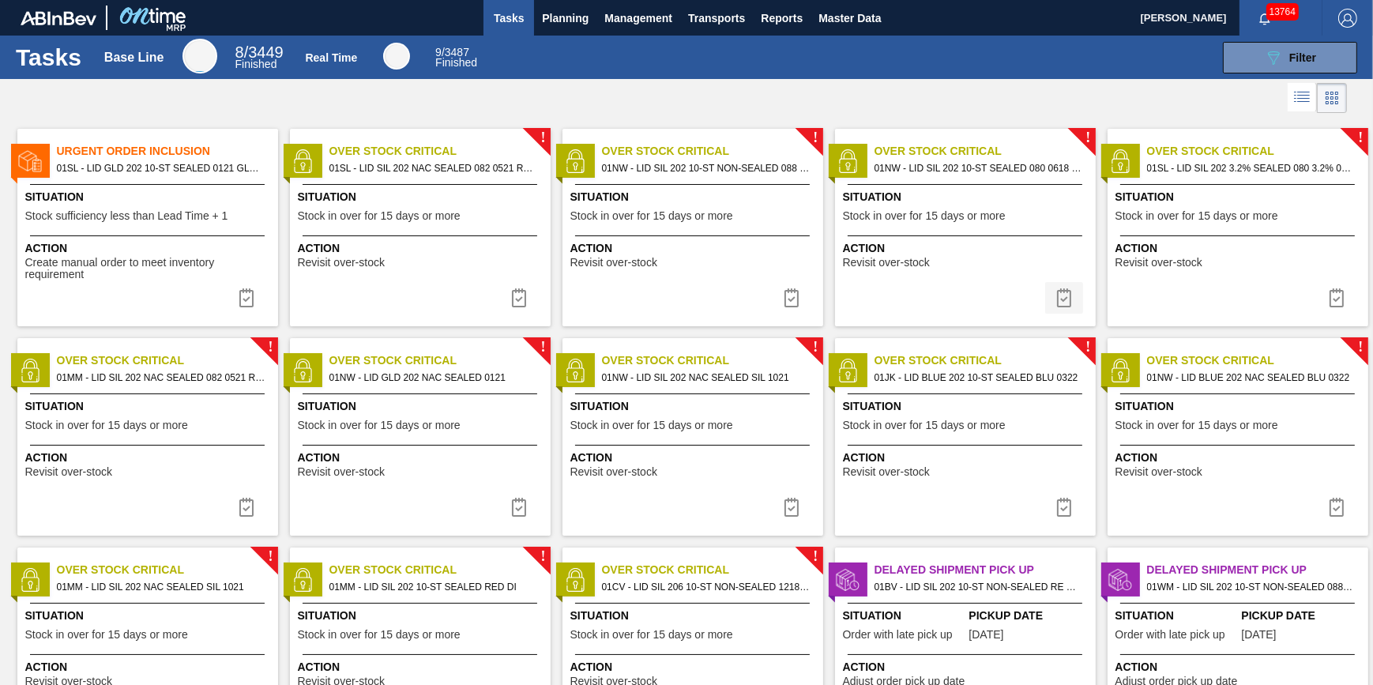
click at [1068, 294] on img at bounding box center [1063, 297] width 19 height 19
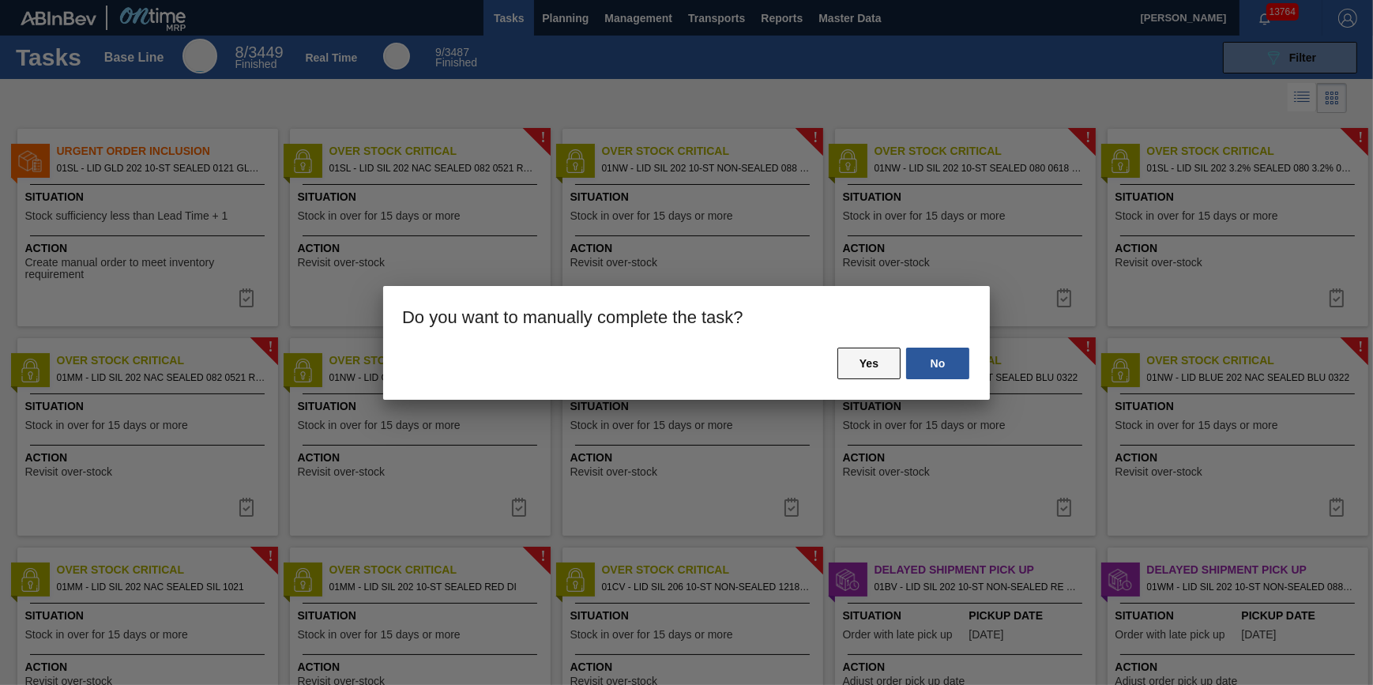
click at [871, 359] on button "Yes" at bounding box center [868, 364] width 63 height 32
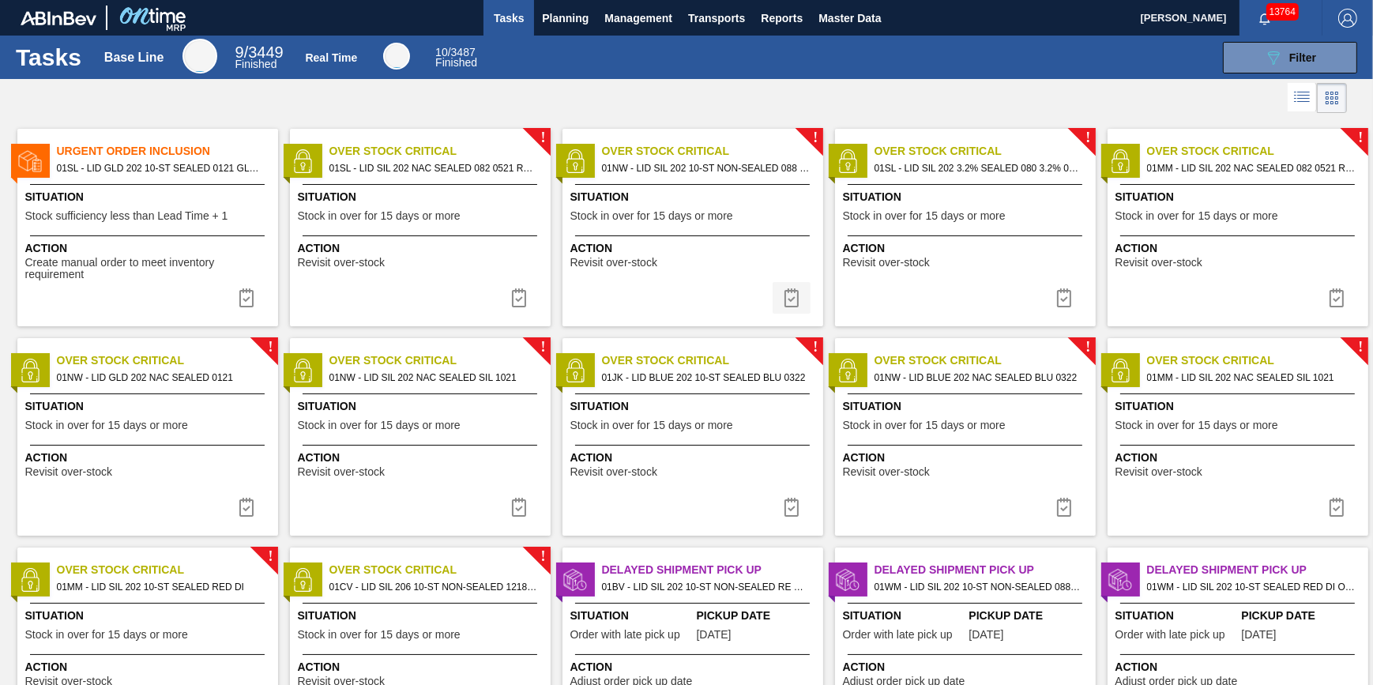
click at [792, 300] on img at bounding box center [791, 297] width 19 height 19
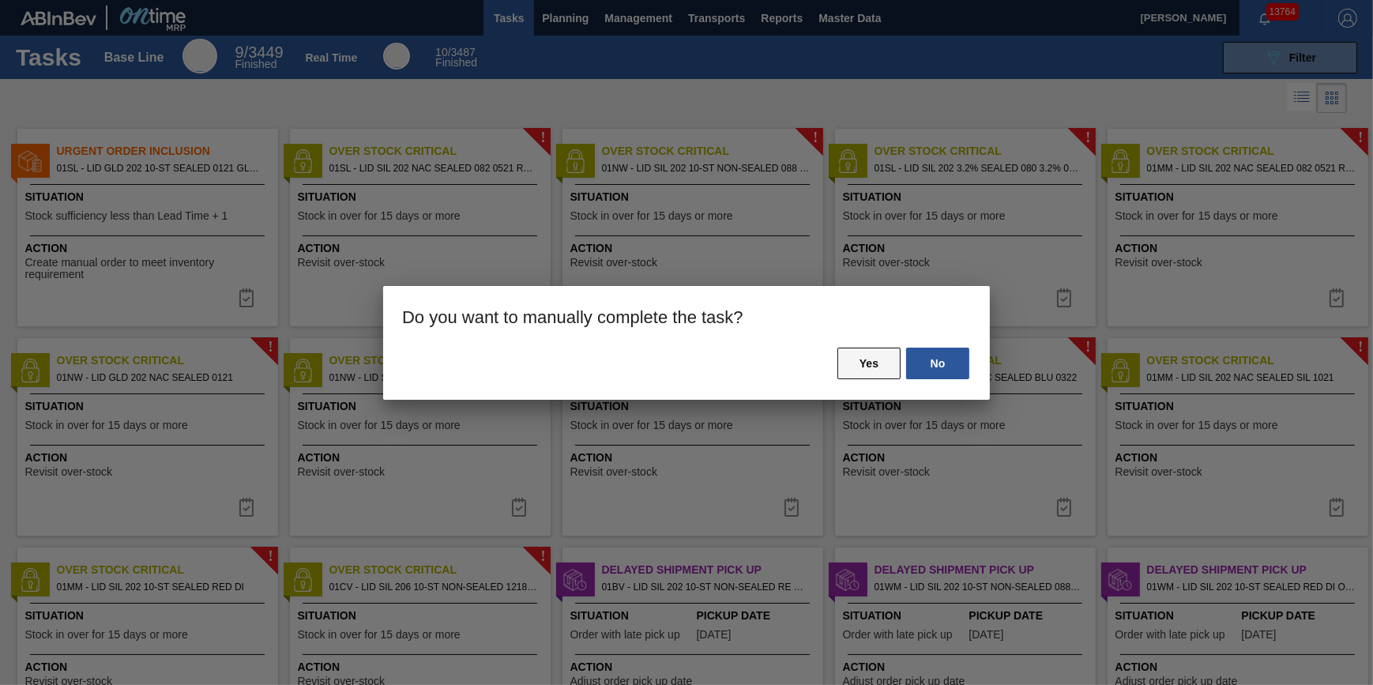
click at [853, 362] on button "Yes" at bounding box center [868, 364] width 63 height 32
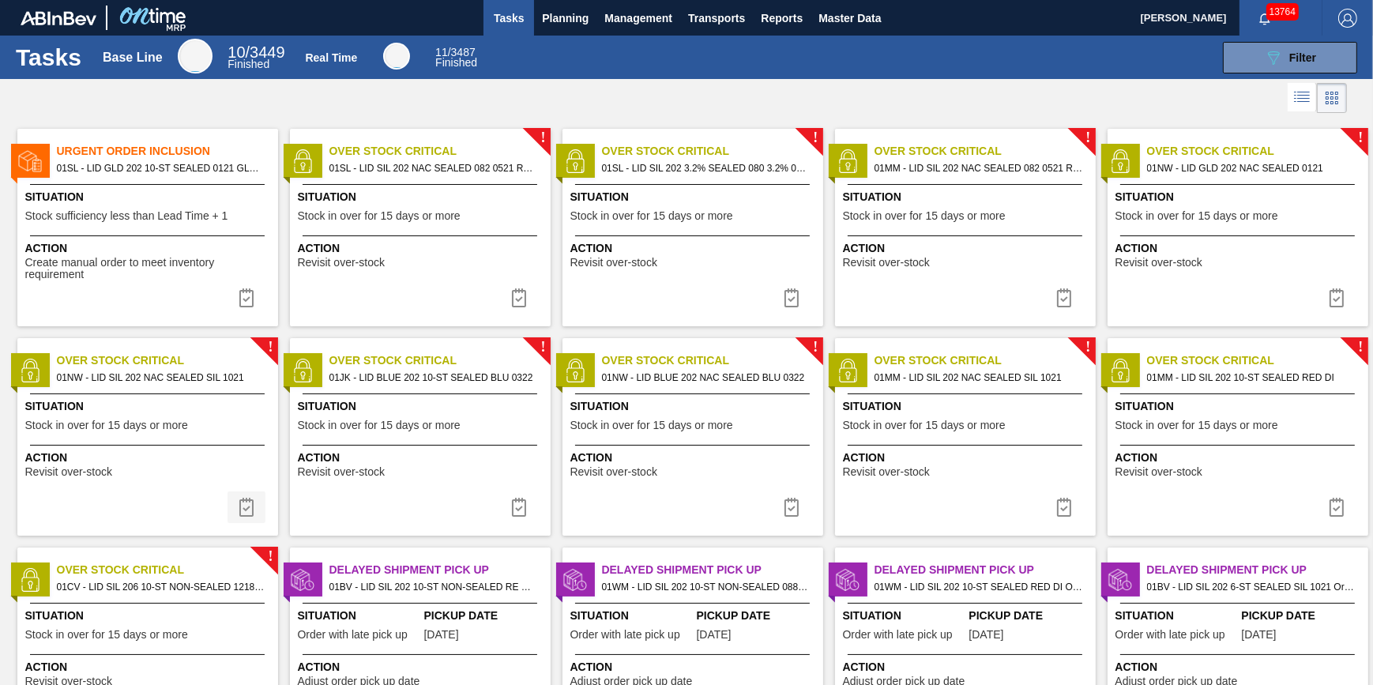
click at [245, 506] on img at bounding box center [246, 507] width 19 height 19
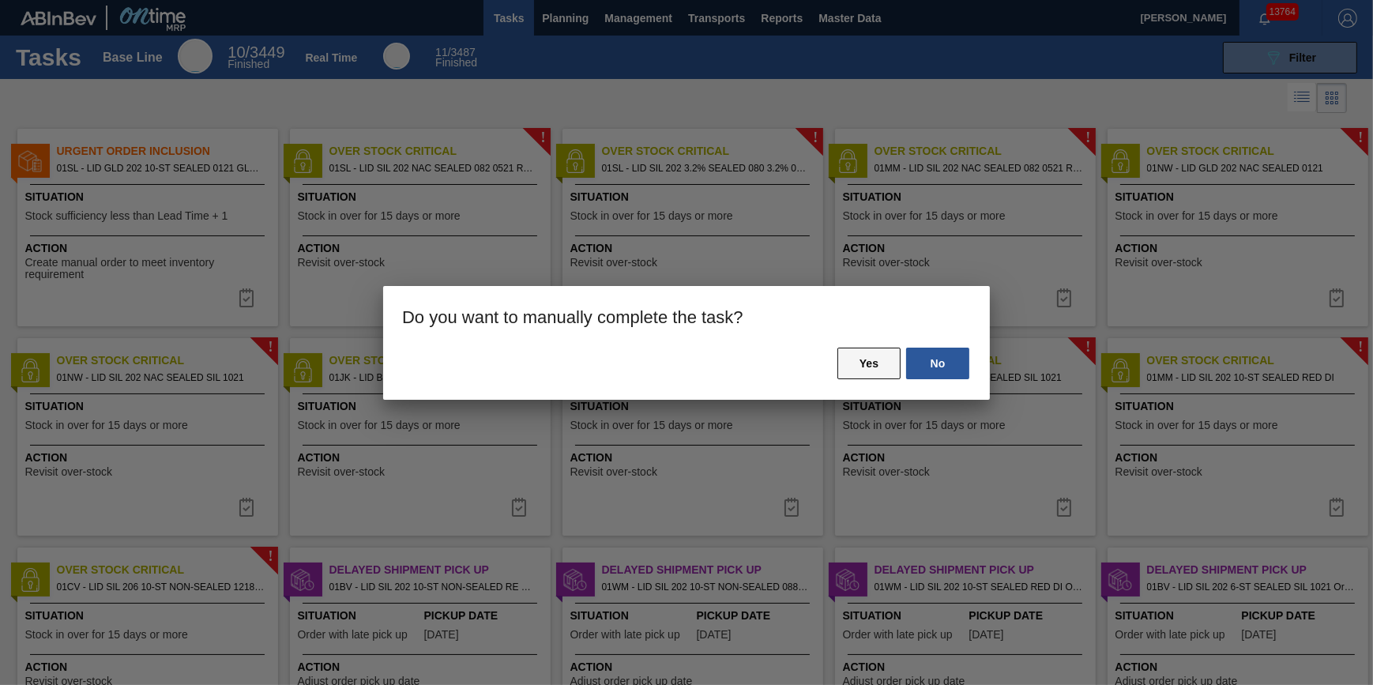
click at [853, 363] on button "Yes" at bounding box center [868, 364] width 63 height 32
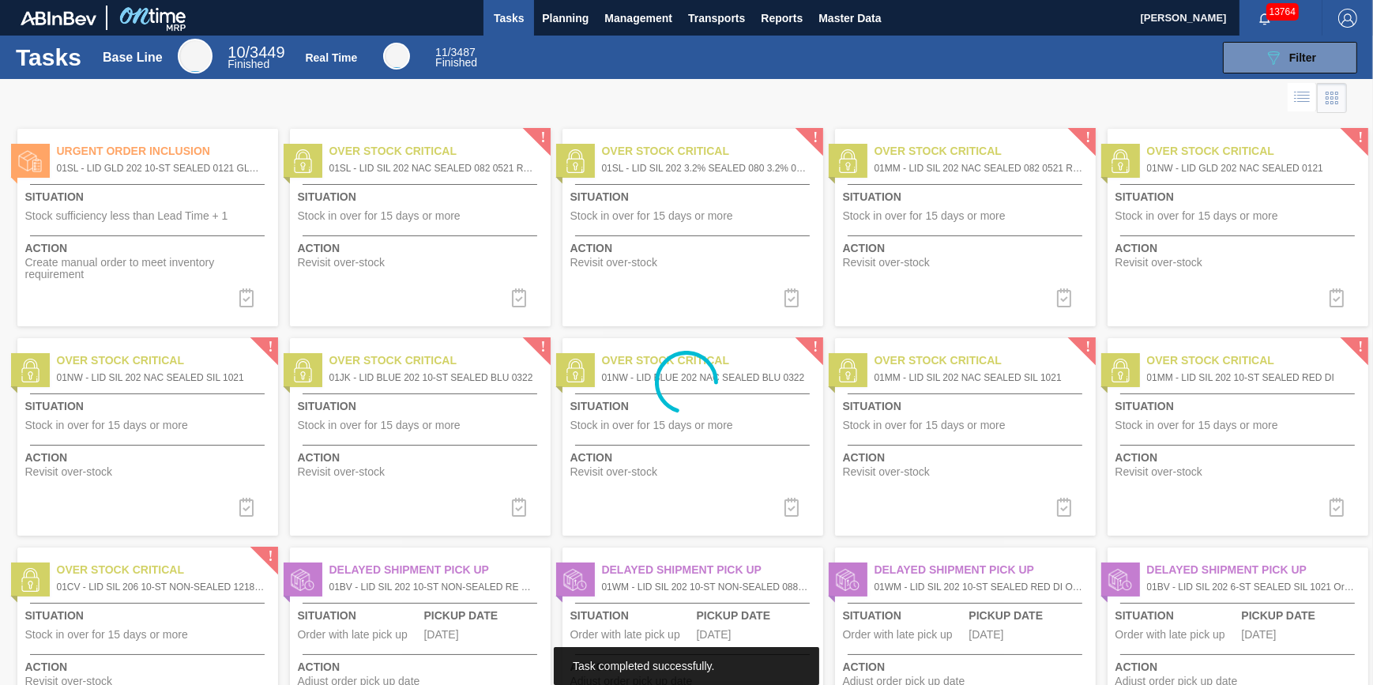
click at [1325, 311] on div at bounding box center [686, 382] width 1373 height 606
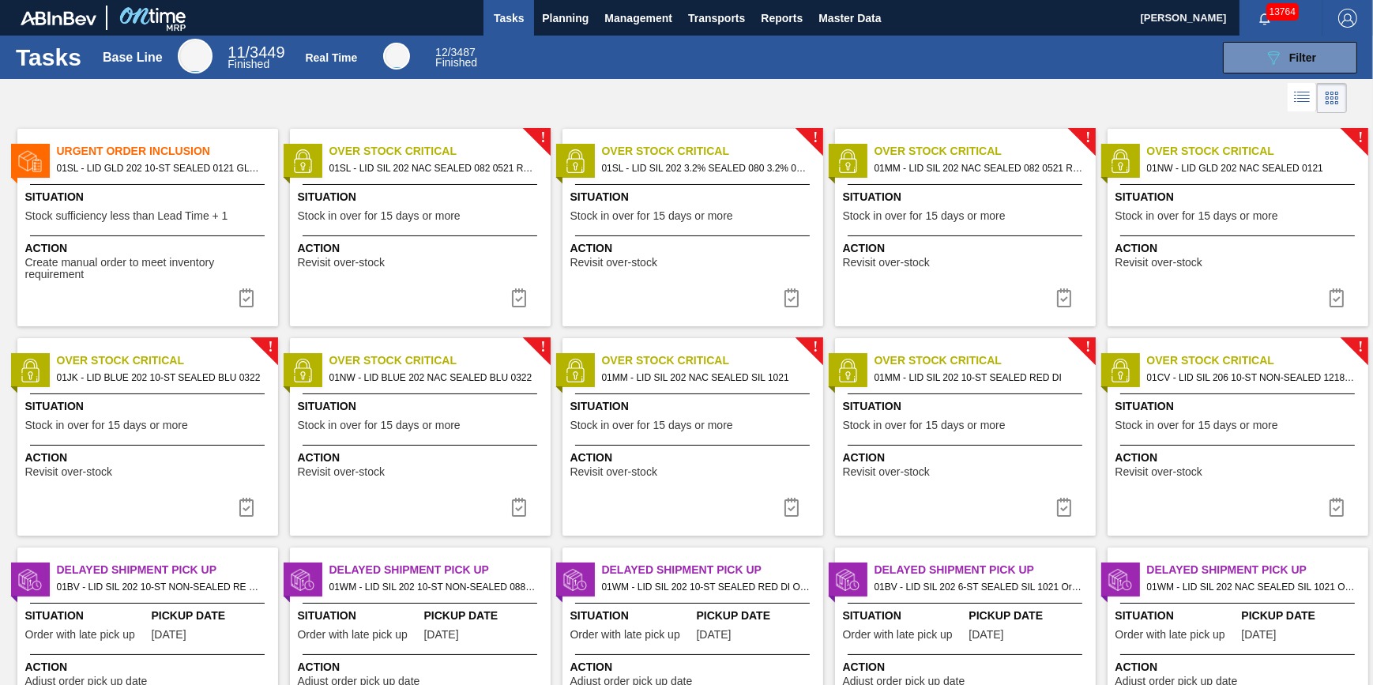
click at [1325, 311] on button at bounding box center [1336, 298] width 38 height 32
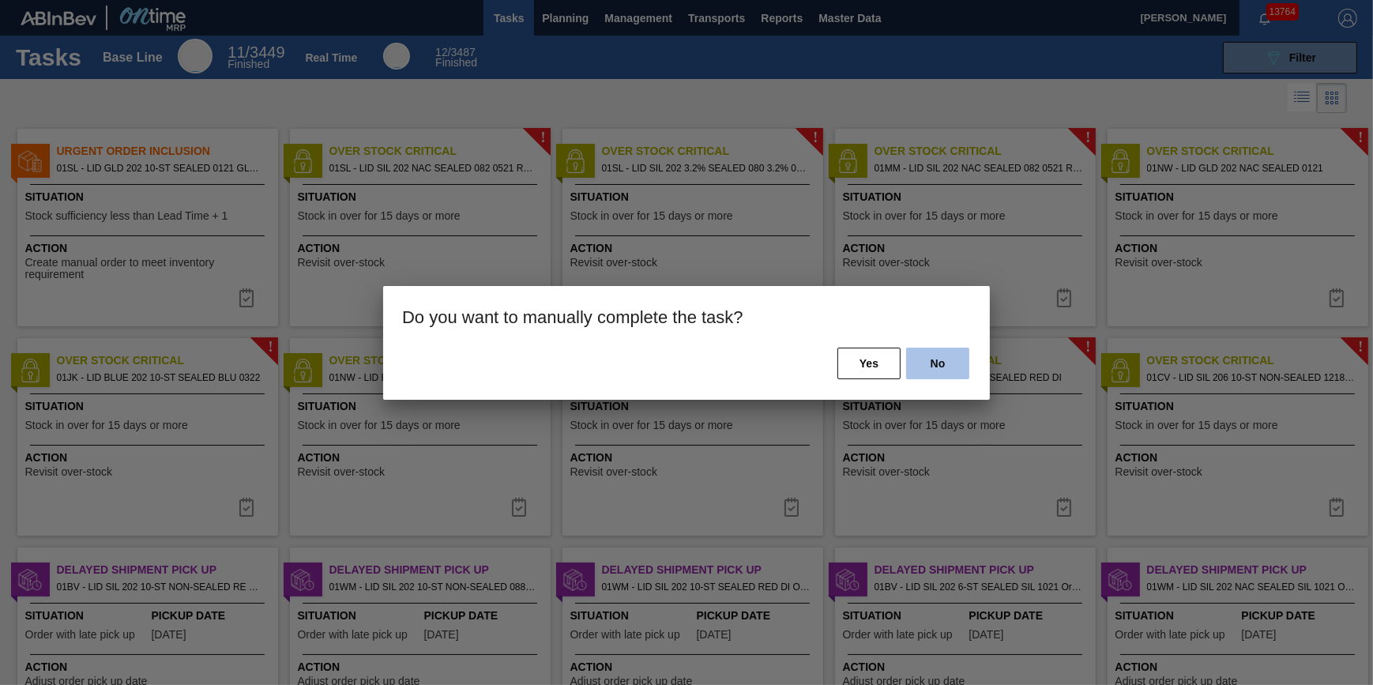
click at [938, 361] on button "No" at bounding box center [937, 364] width 63 height 32
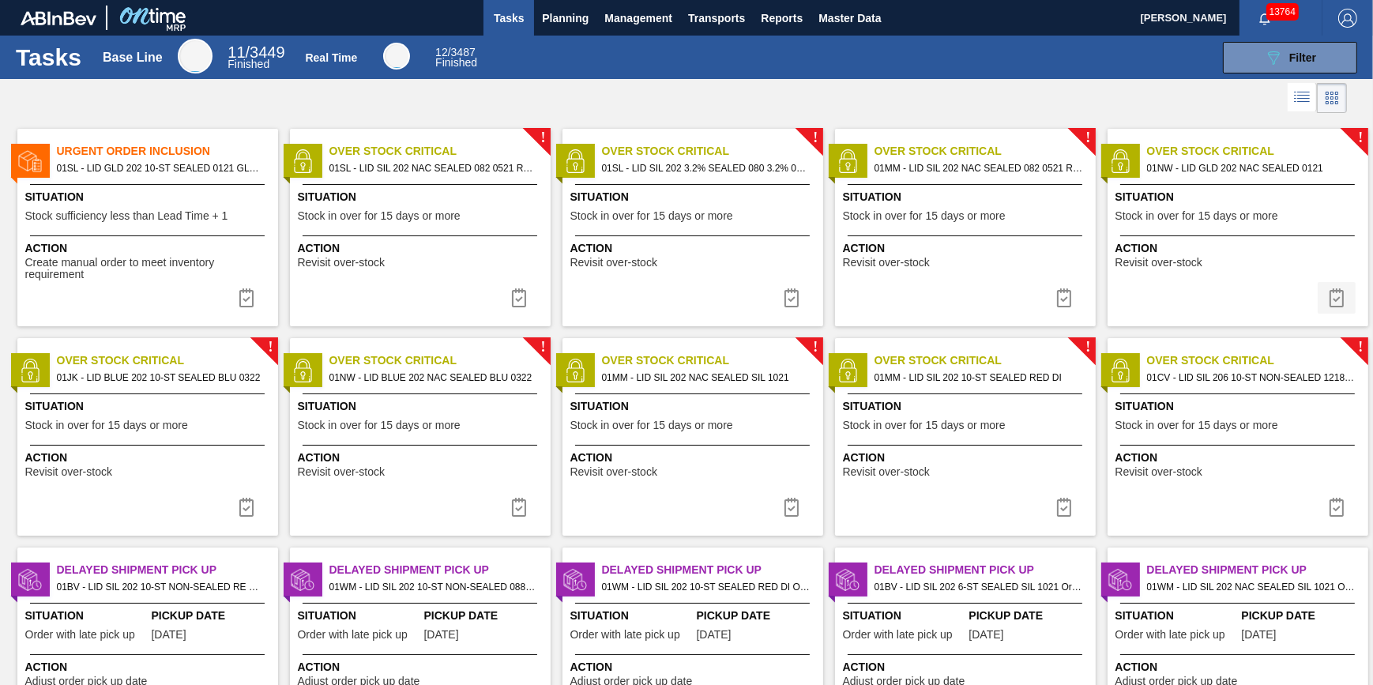
click at [1335, 293] on img at bounding box center [1336, 297] width 19 height 19
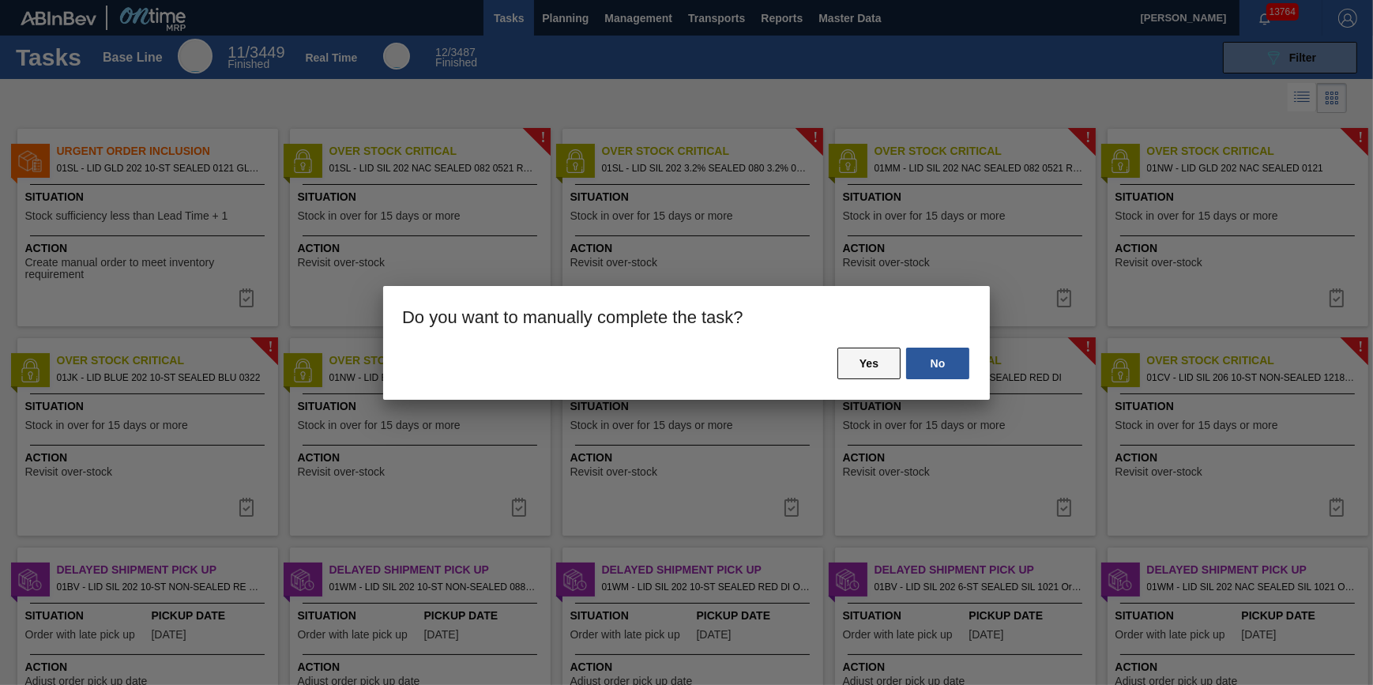
click at [870, 353] on button "Yes" at bounding box center [868, 364] width 63 height 32
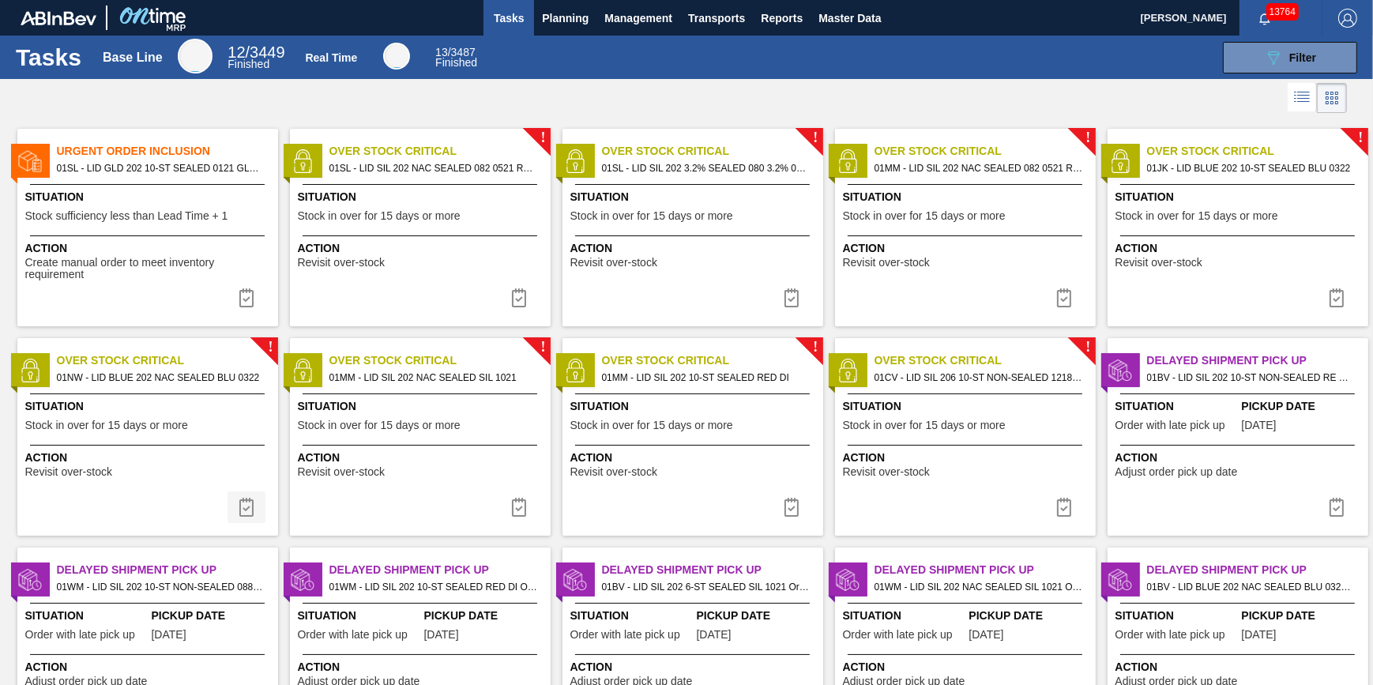
click at [244, 509] on img at bounding box center [246, 507] width 19 height 19
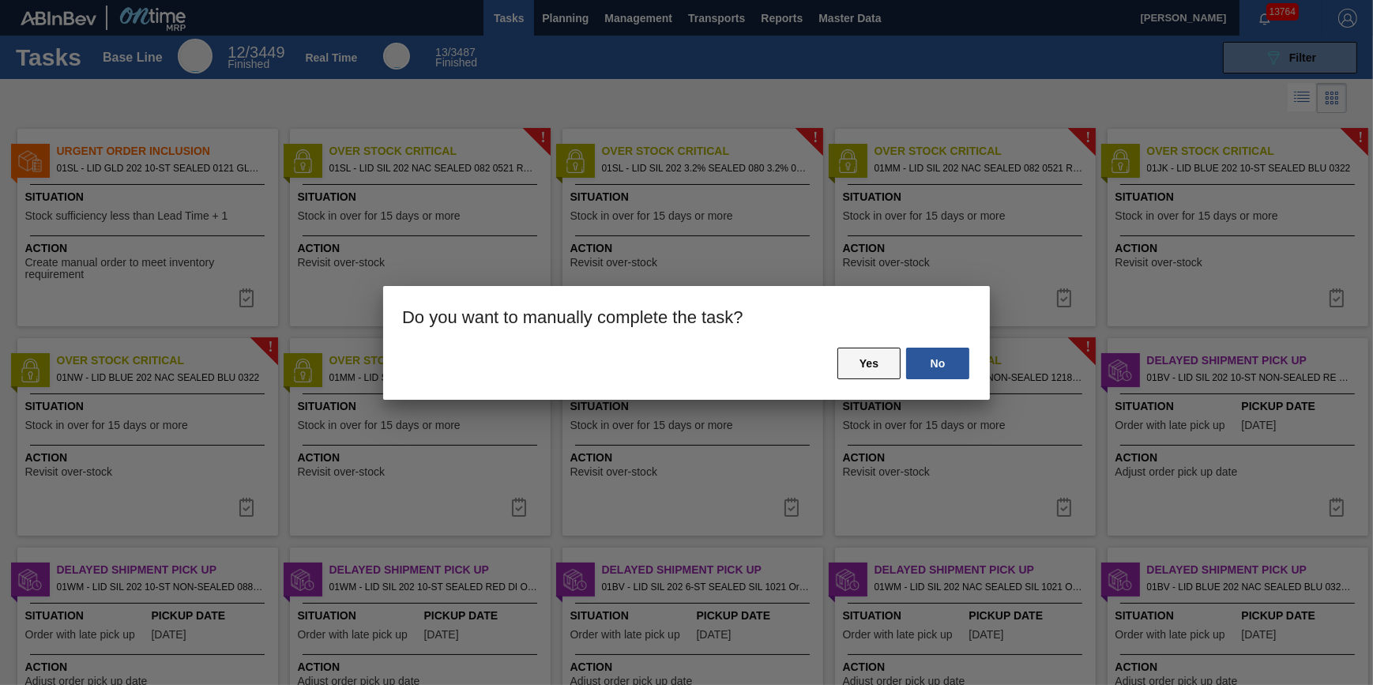
click at [870, 359] on button "Yes" at bounding box center [868, 364] width 63 height 32
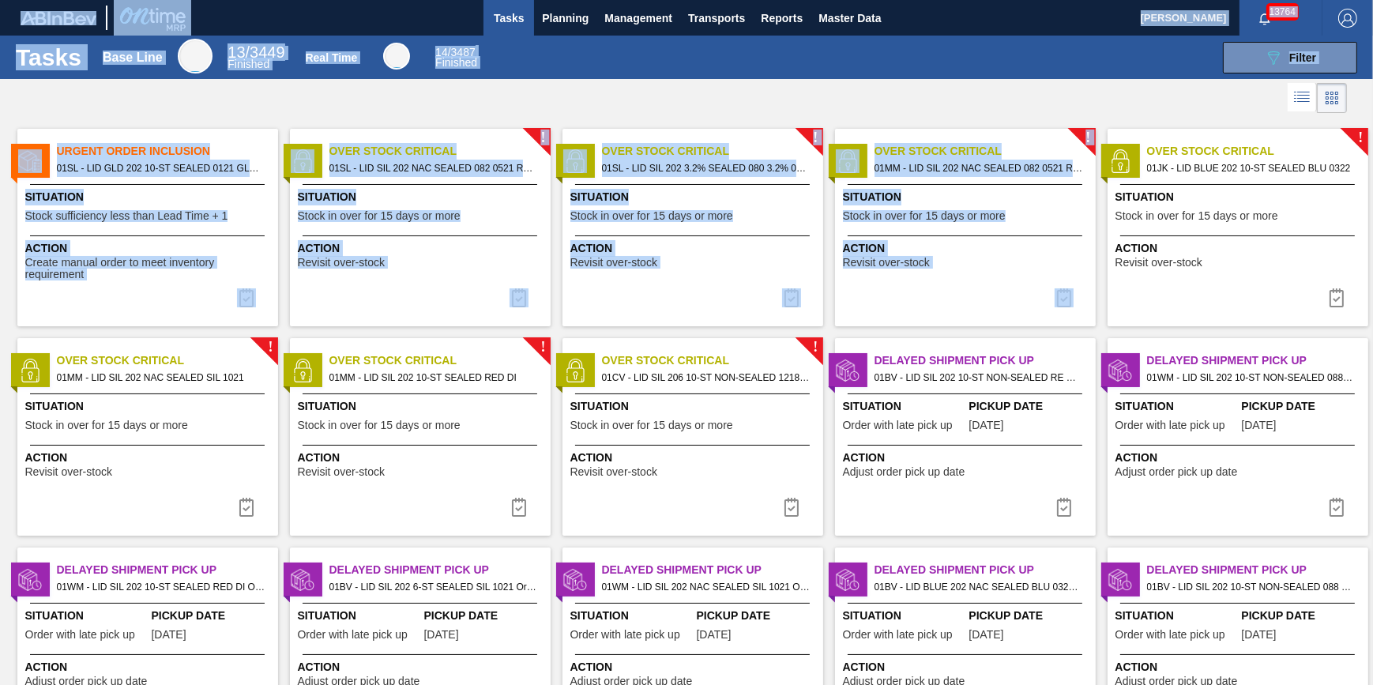
drag, startPoint x: 1369, startPoint y: 221, endPoint x: 1374, endPoint y: 355, distance: 133.6
click at [1373, 0] on html "Tasks Planning Management Transports Reports Master Data Jack Schuld 13764 Mark…" at bounding box center [686, 0] width 1373 height 0
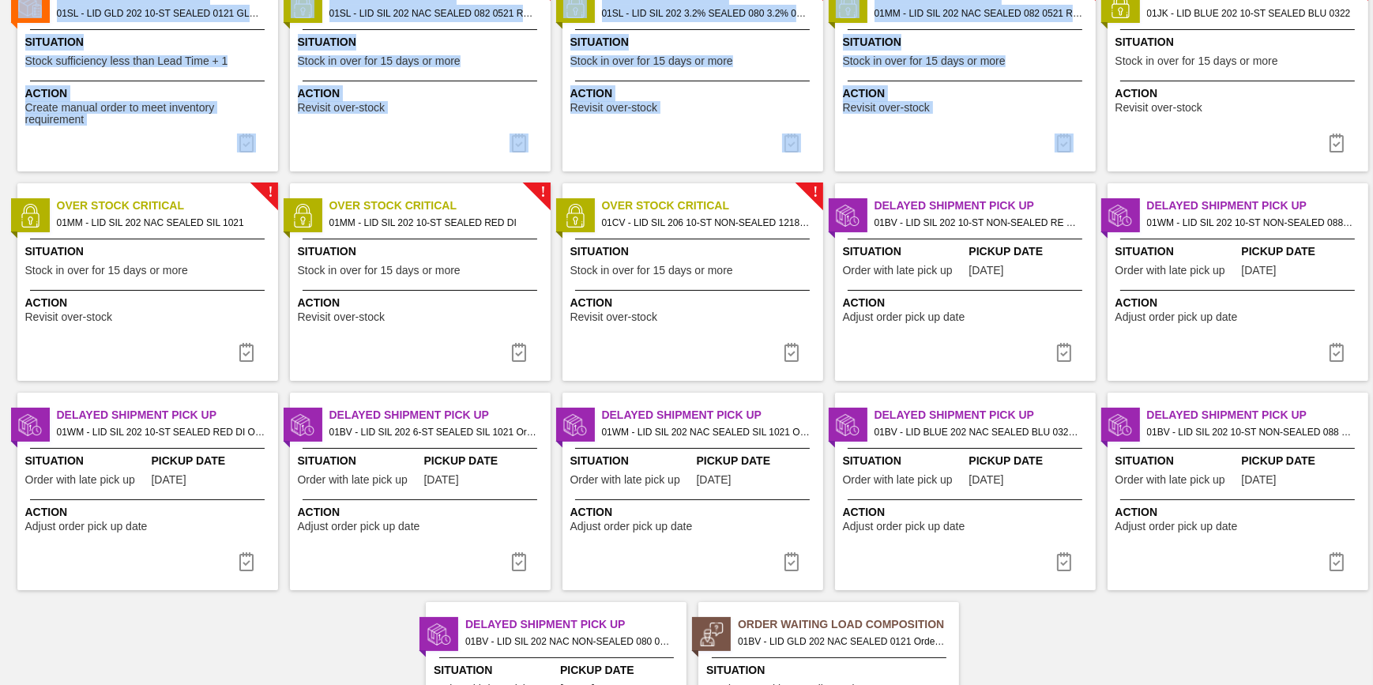
scroll to position [131, 0]
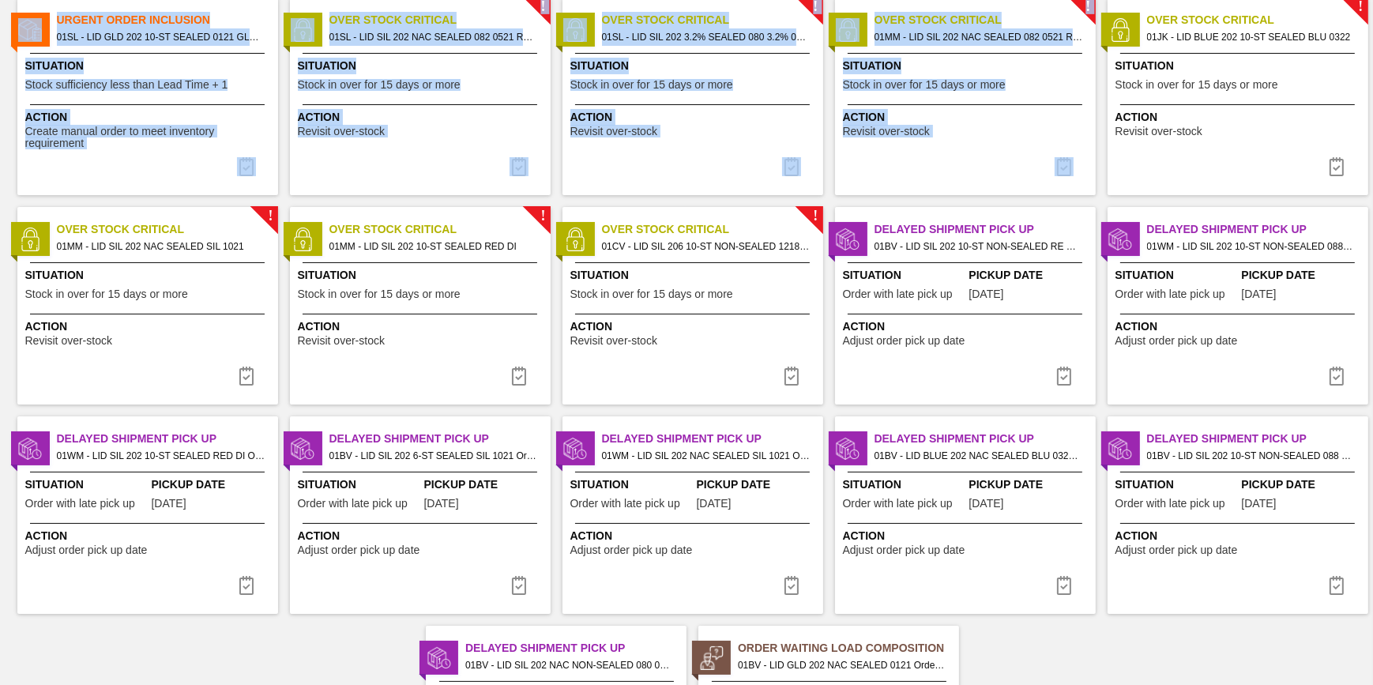
click at [1098, 130] on div "! Over Stock Critical 01JK - LID BLUE 202 10-ST SEALED BLU 0322 Situation Stock…" at bounding box center [1232, 96] width 272 height 197
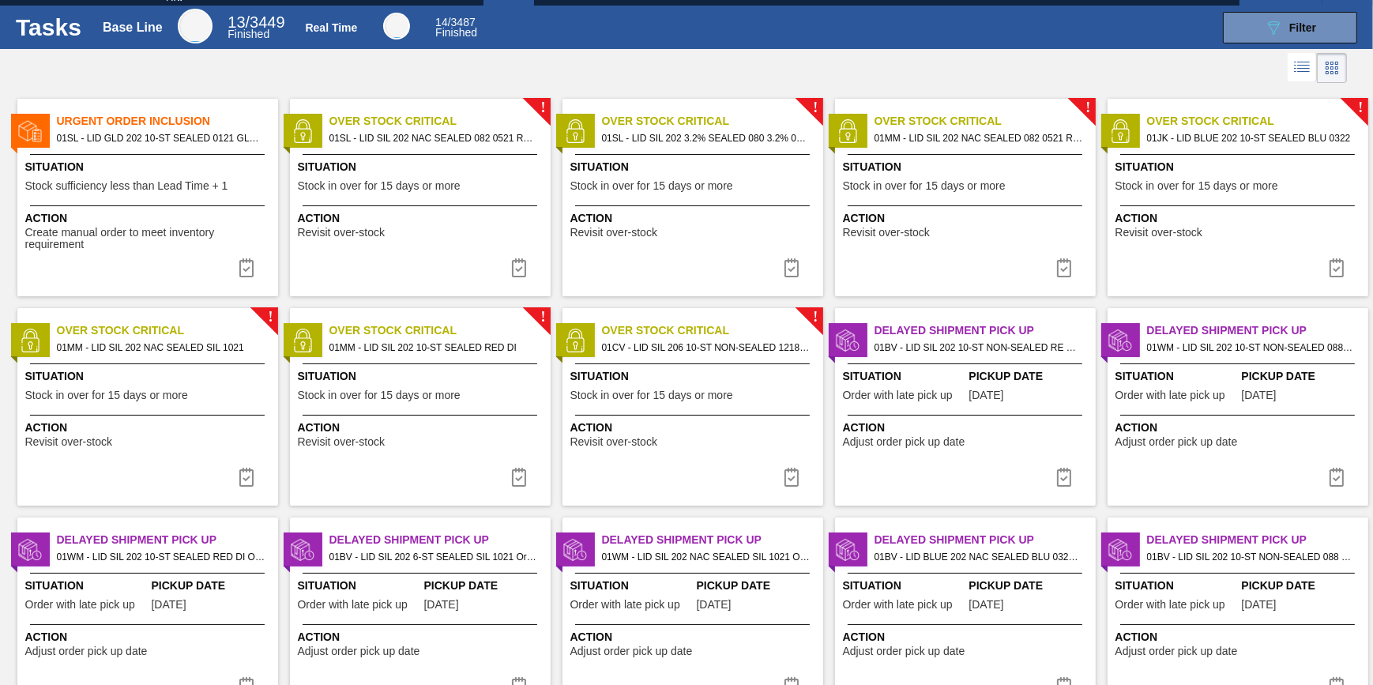
scroll to position [0, 0]
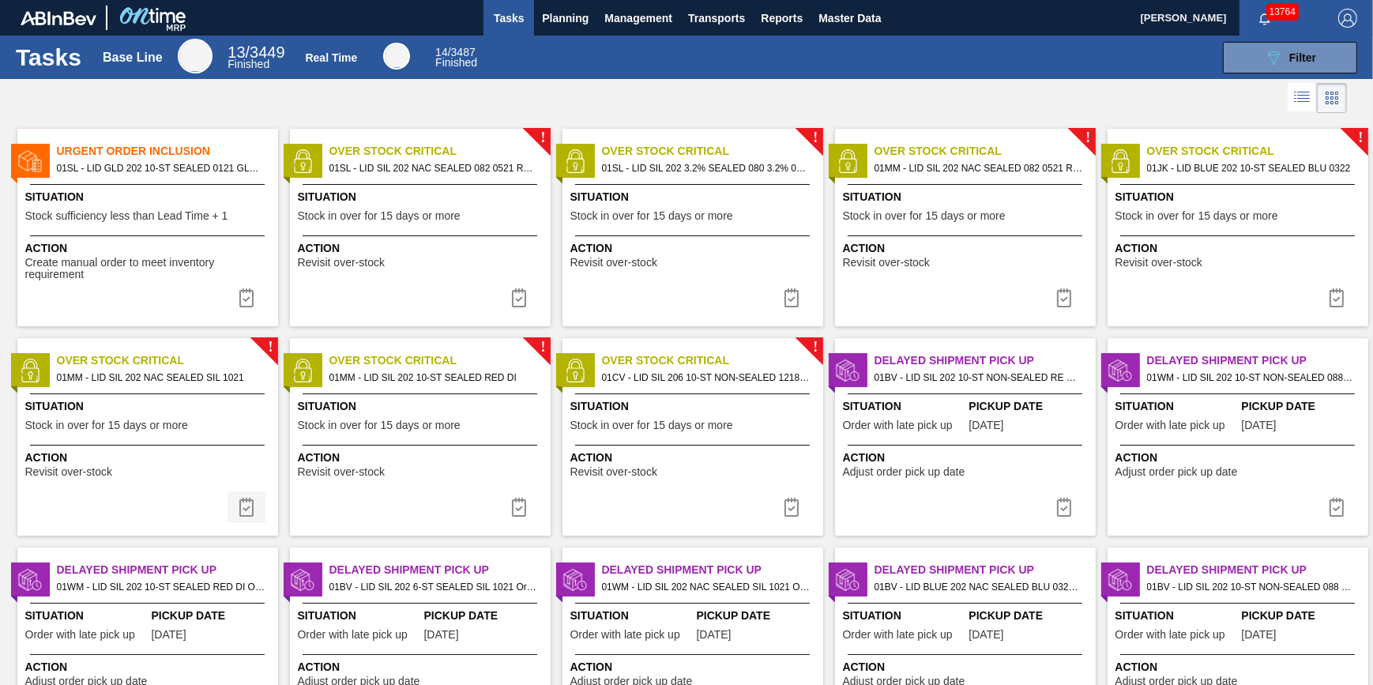
click at [242, 493] on button at bounding box center [246, 507] width 38 height 32
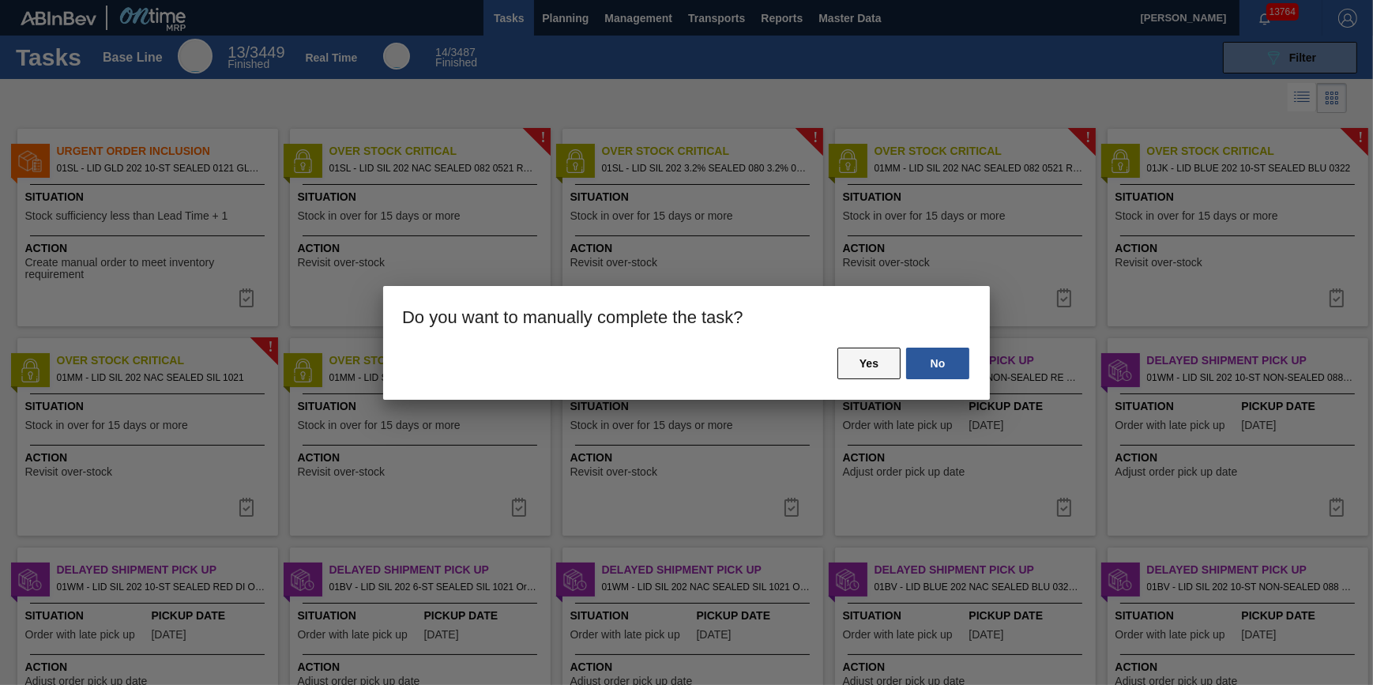
click at [870, 363] on button "Yes" at bounding box center [868, 364] width 63 height 32
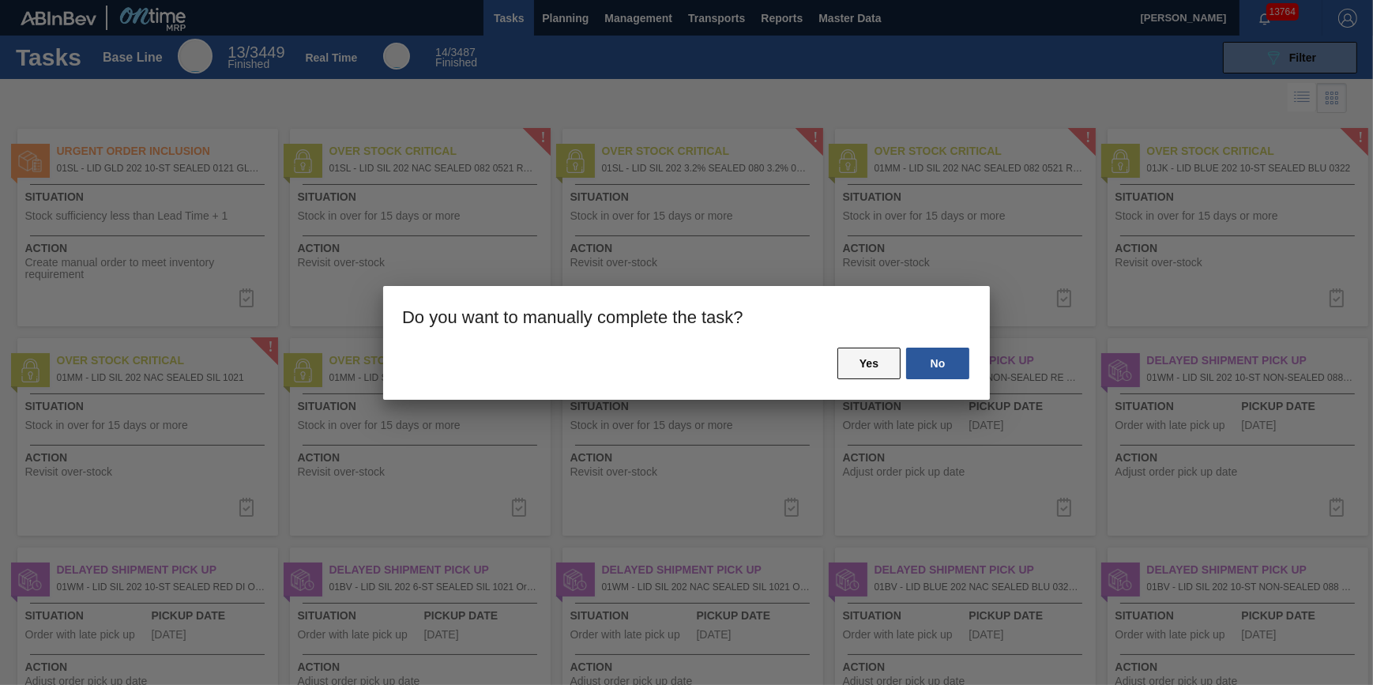
click at [870, 363] on button "Yes" at bounding box center [868, 364] width 63 height 32
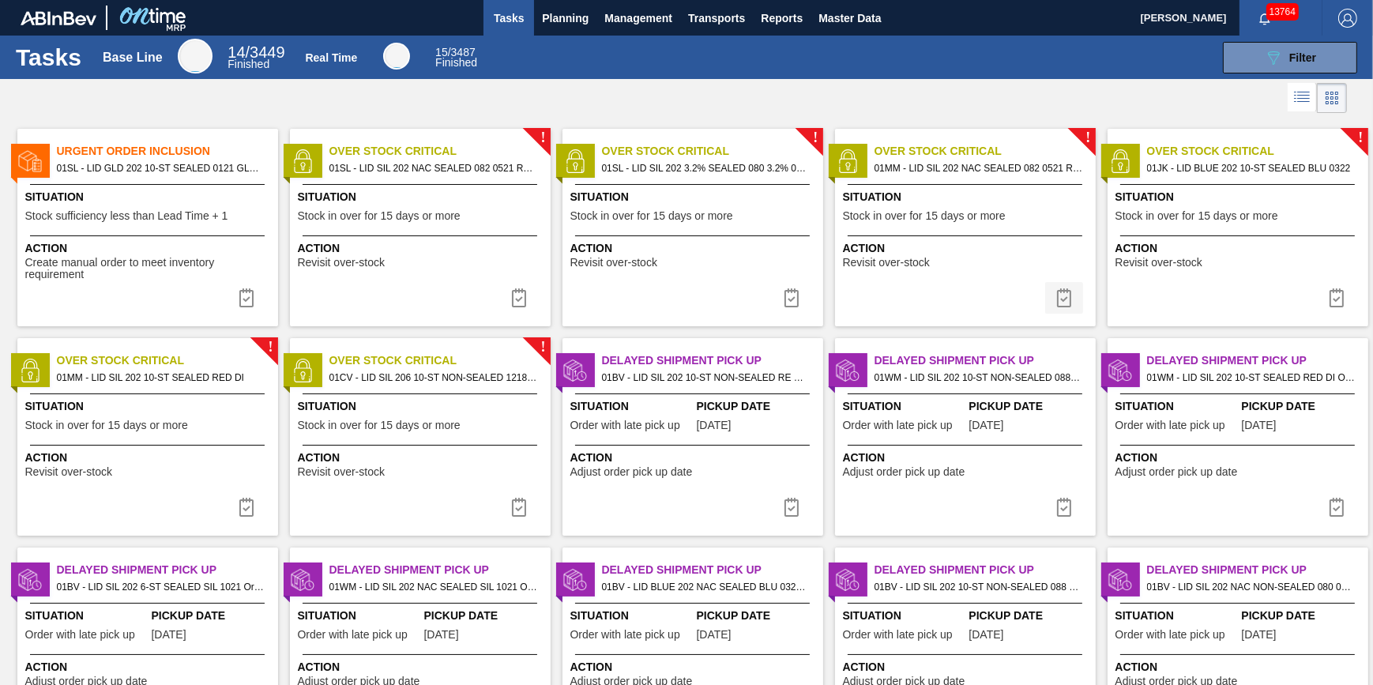
click at [1062, 295] on img at bounding box center [1063, 297] width 19 height 19
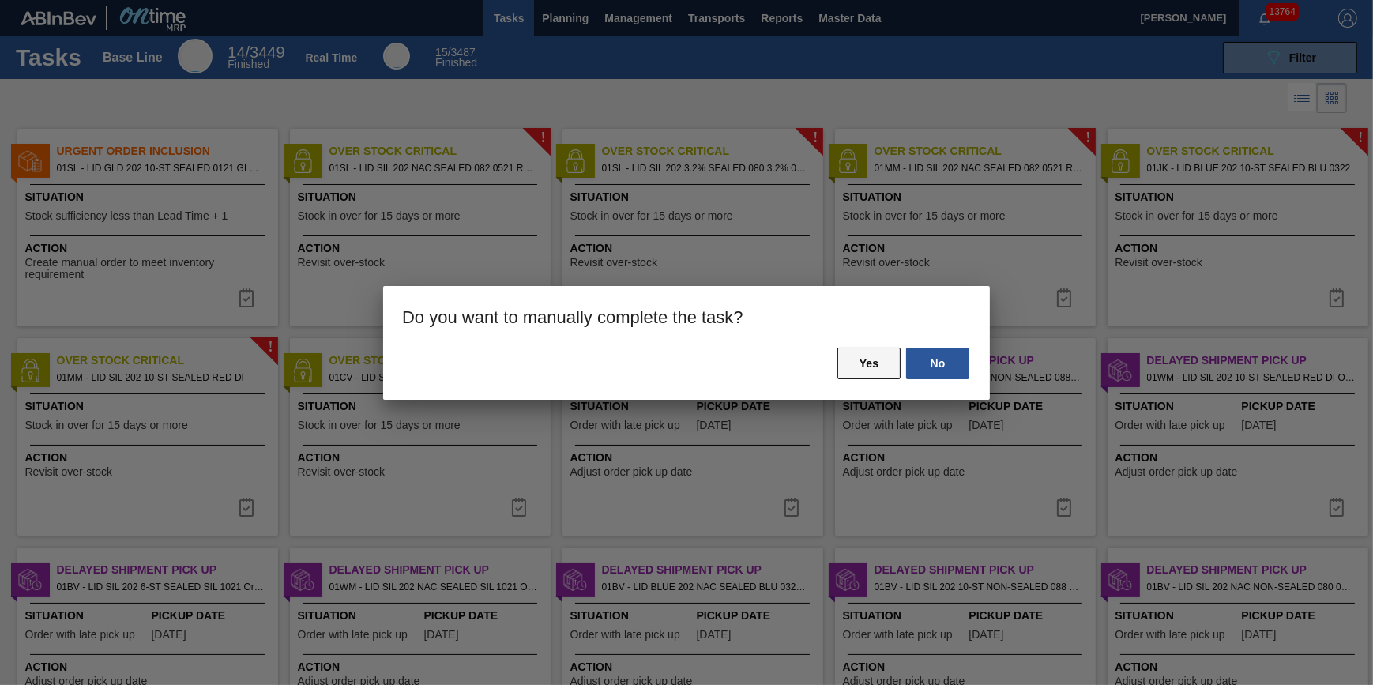
click at [871, 369] on button "Yes" at bounding box center [868, 364] width 63 height 32
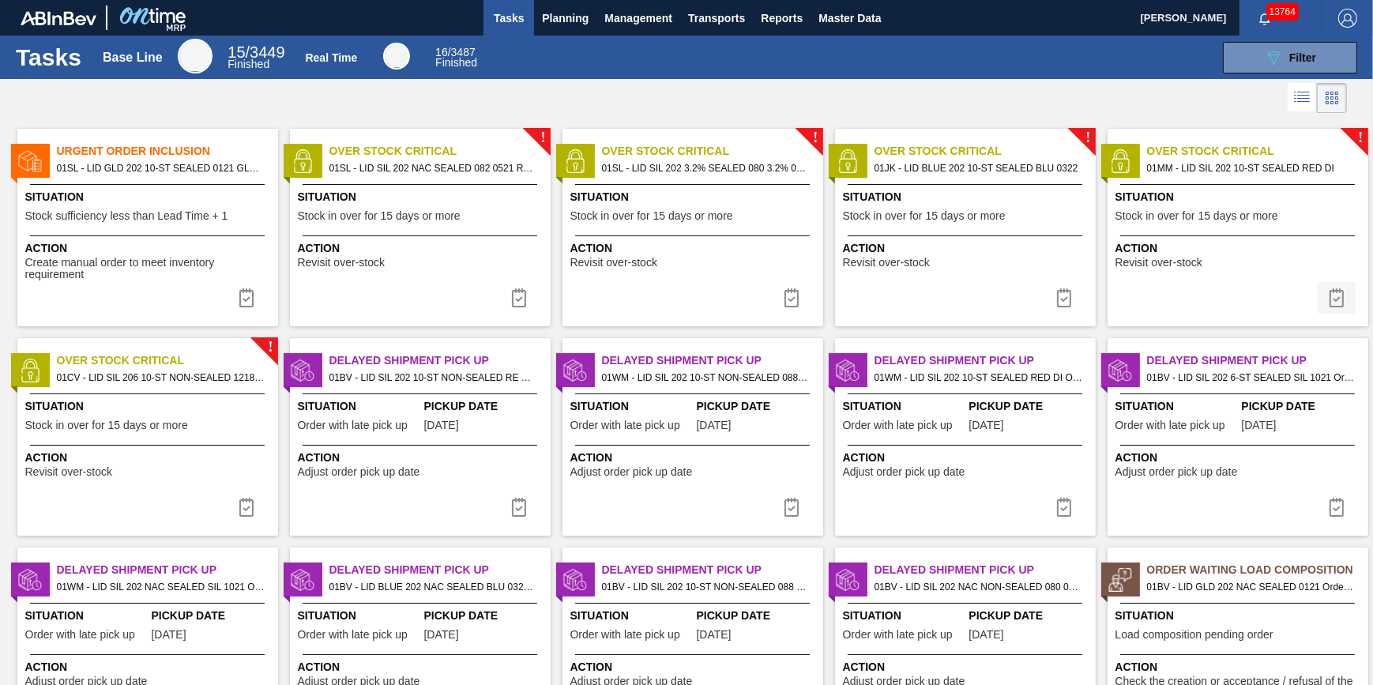
click at [1323, 298] on button at bounding box center [1336, 298] width 38 height 32
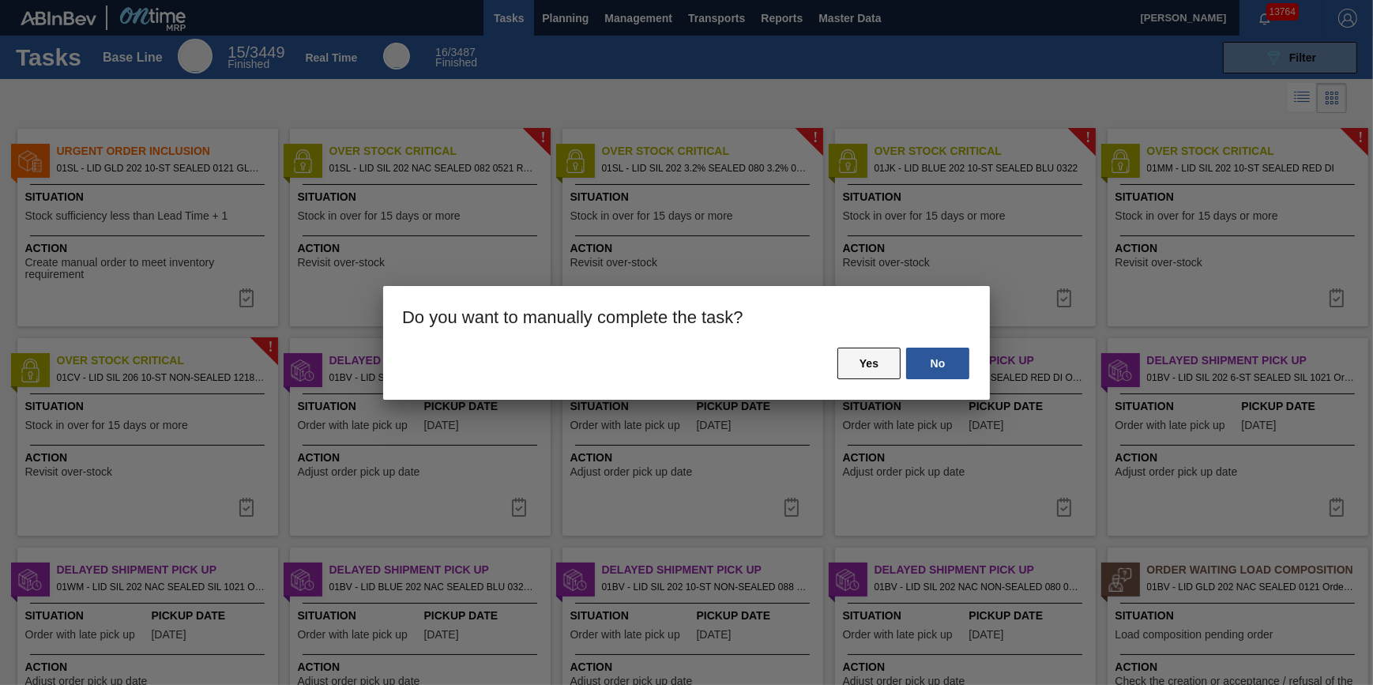
click at [855, 356] on button "Yes" at bounding box center [868, 364] width 63 height 32
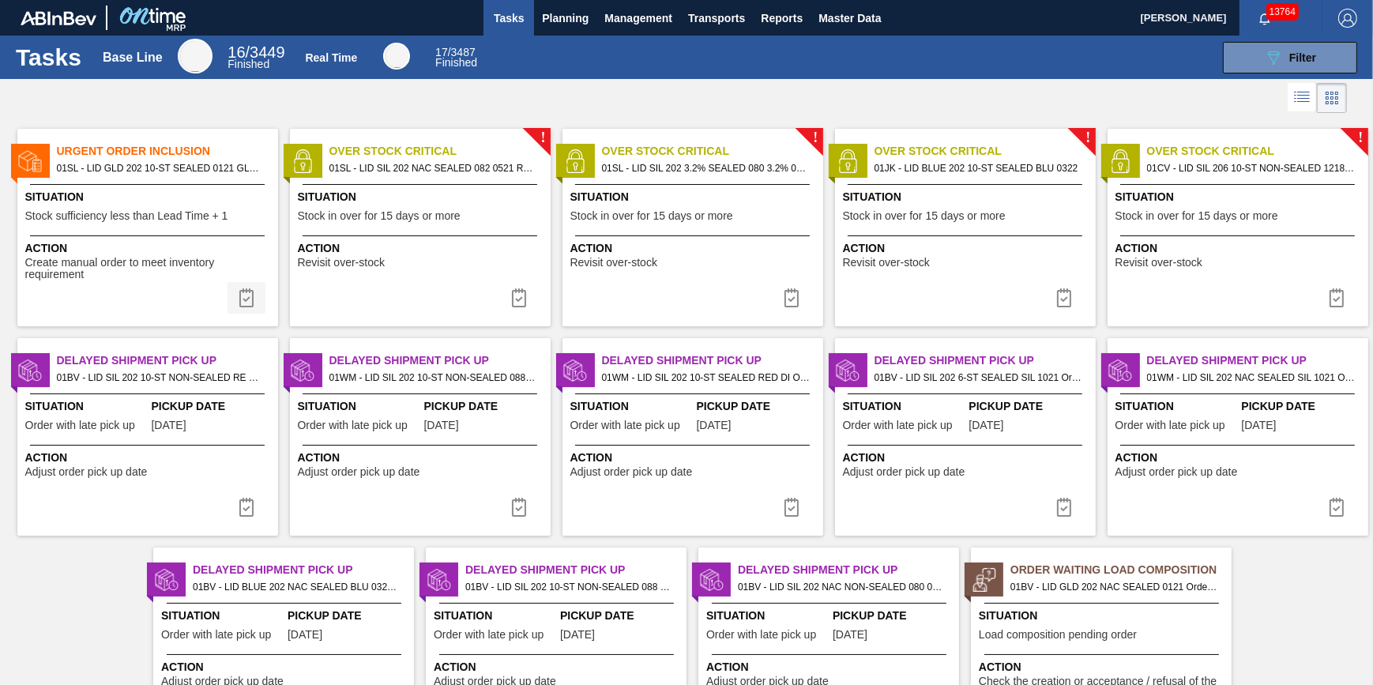
click at [245, 296] on img at bounding box center [246, 297] width 19 height 19
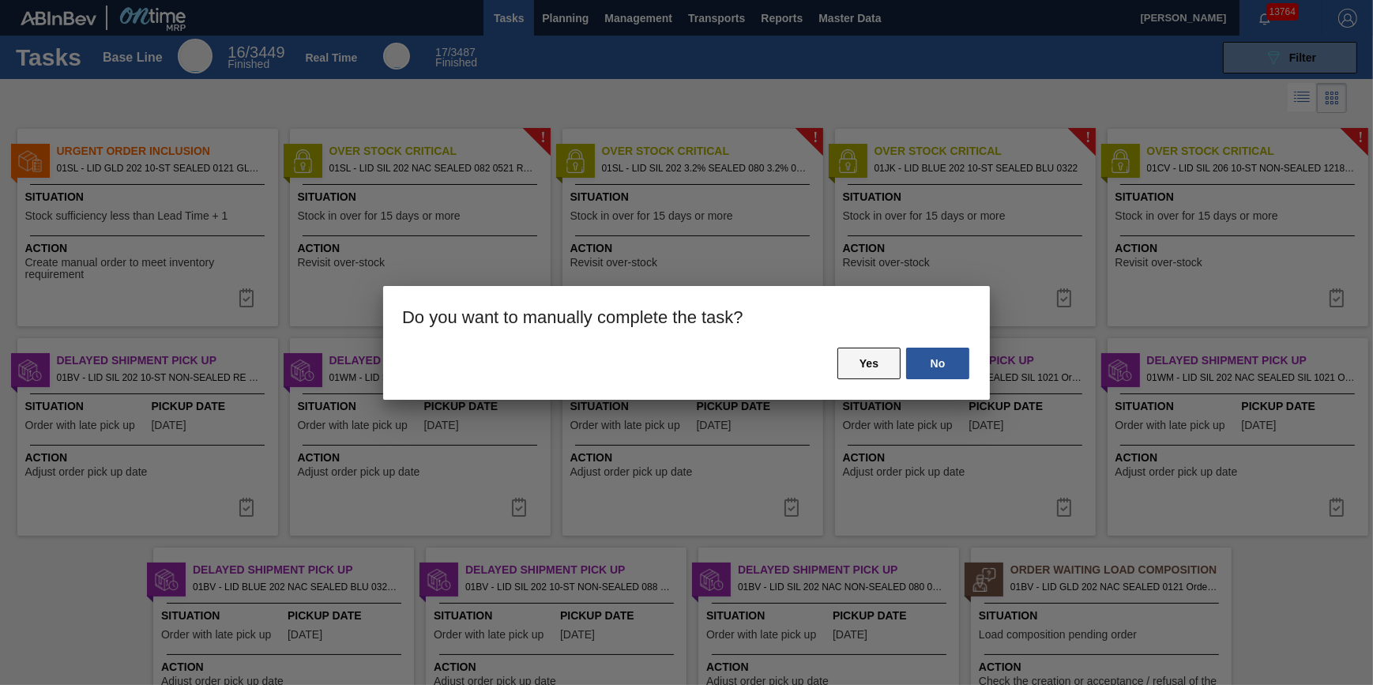
click at [859, 372] on button "Yes" at bounding box center [868, 364] width 63 height 32
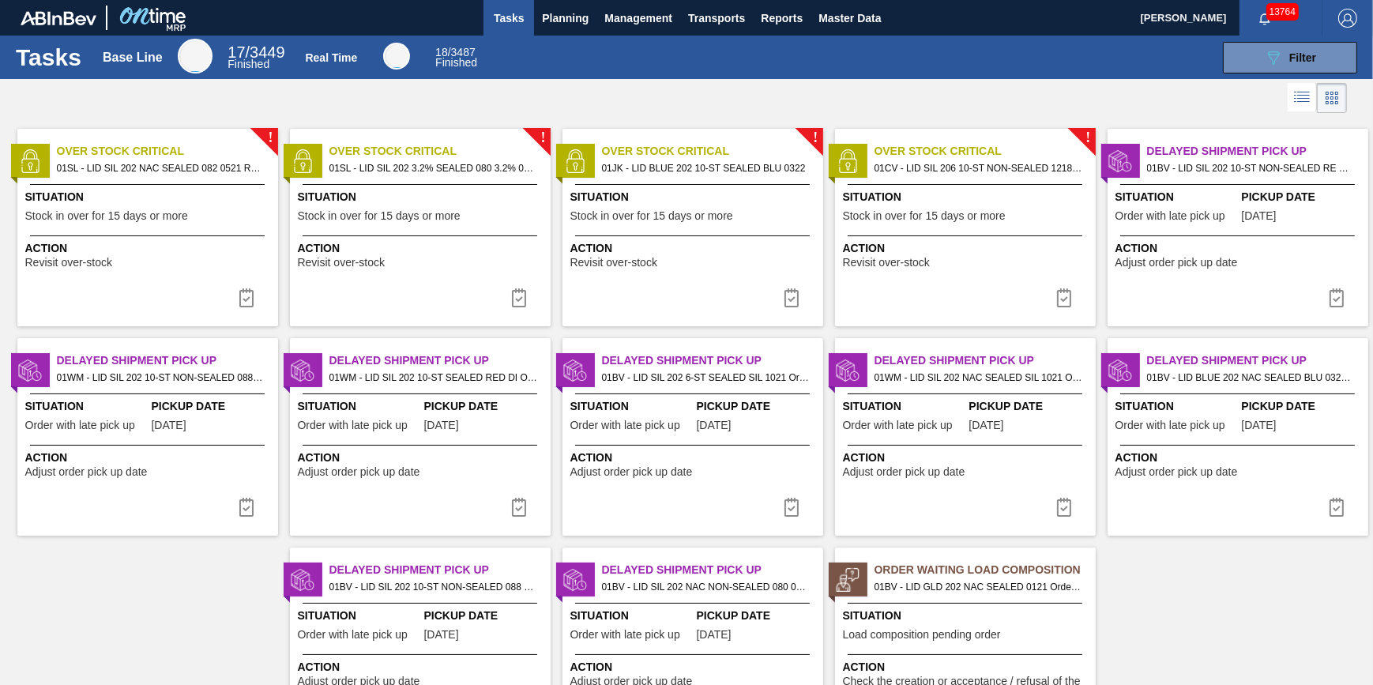
click at [1010, 648] on div "Order Waiting Load Composition 01BV - LID GLD 202 NAC SEALED 0121 Order - 77739…" at bounding box center [965, 645] width 261 height 197
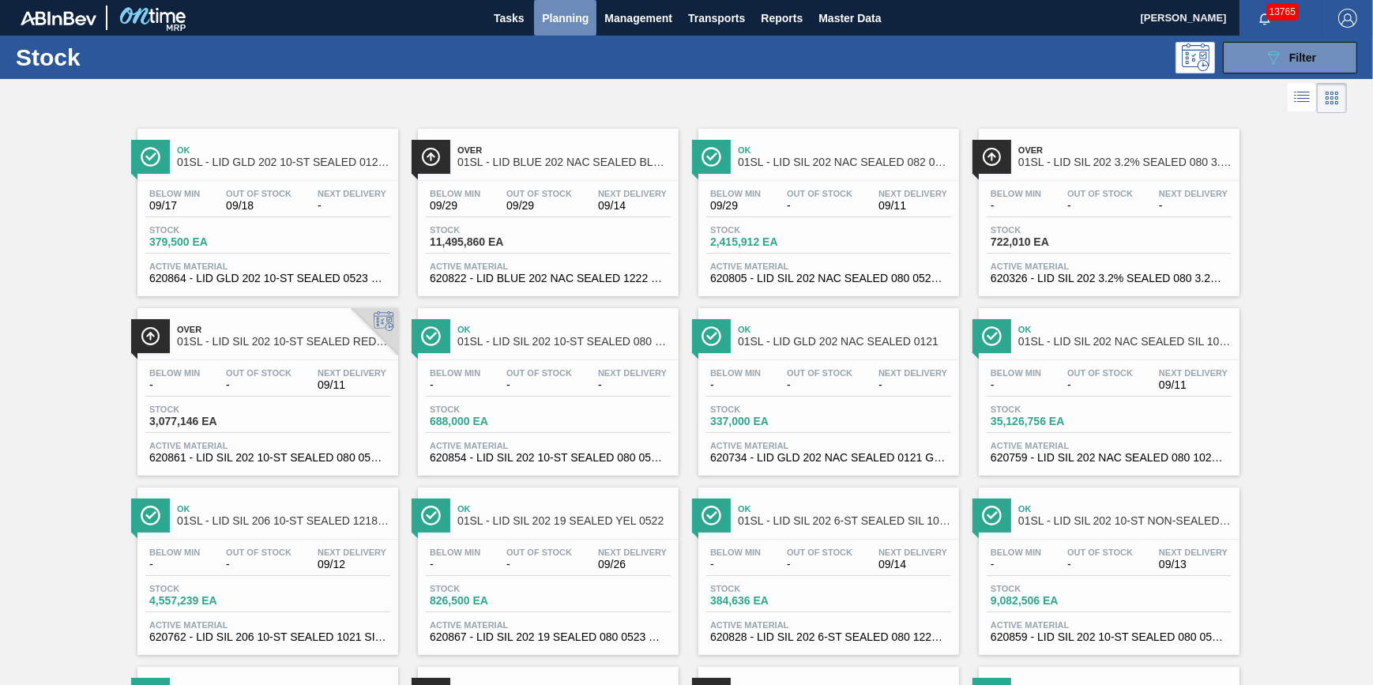
click at [554, 27] on button "Planning" at bounding box center [565, 18] width 62 height 36
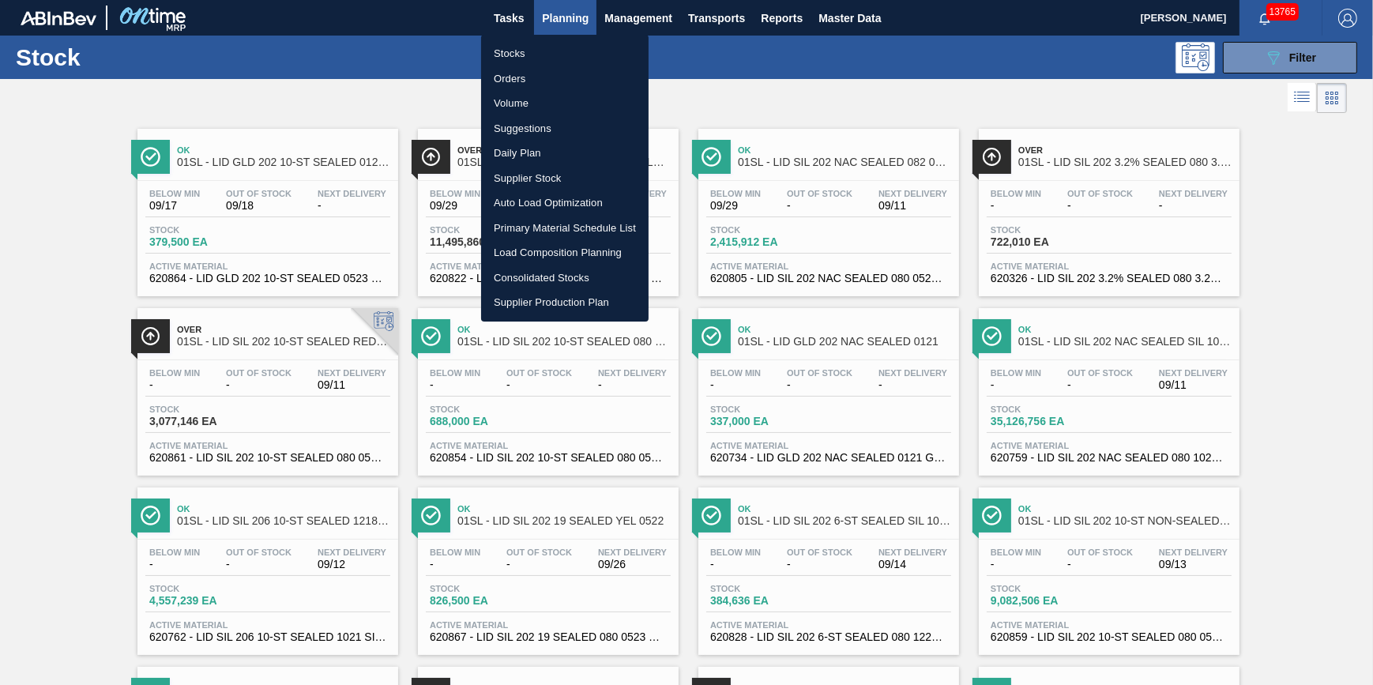
click at [547, 44] on li "Stocks" at bounding box center [564, 53] width 167 height 25
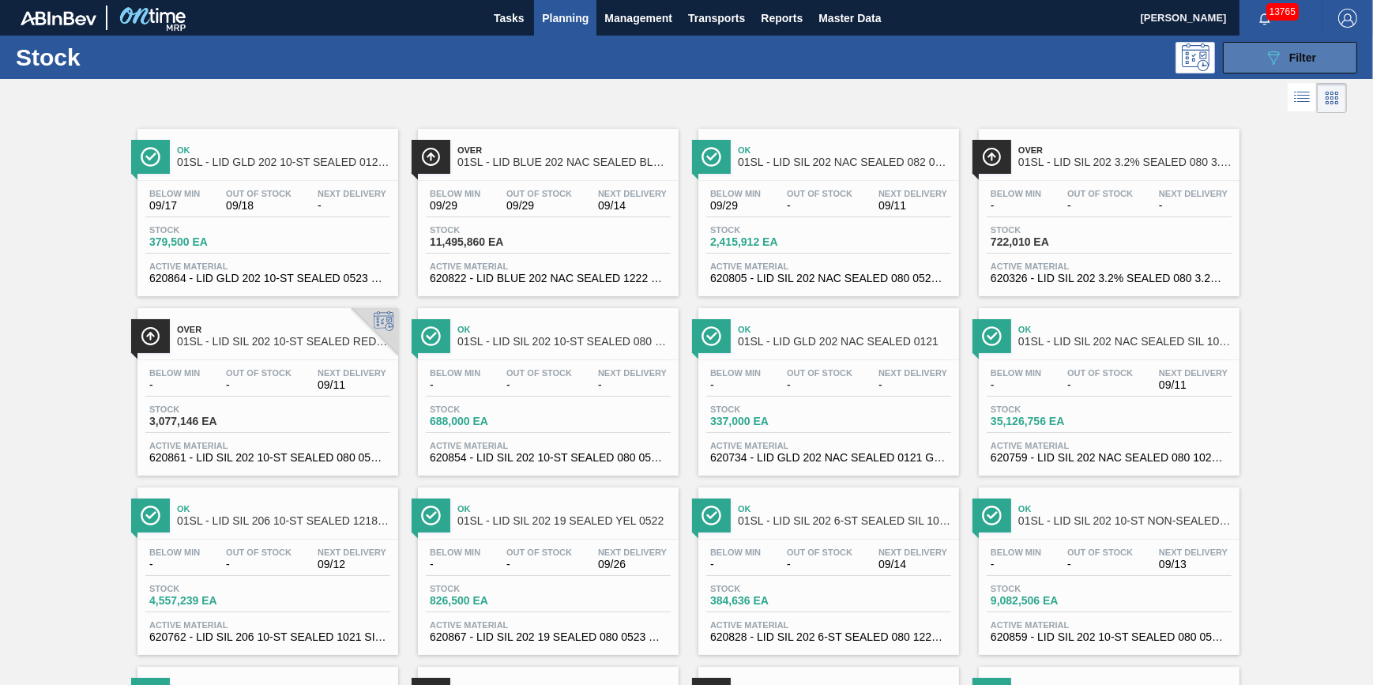
click at [1272, 55] on icon "089F7B8B-B2A5-4AFE-B5C0-19BA573D28AC" at bounding box center [1273, 57] width 19 height 19
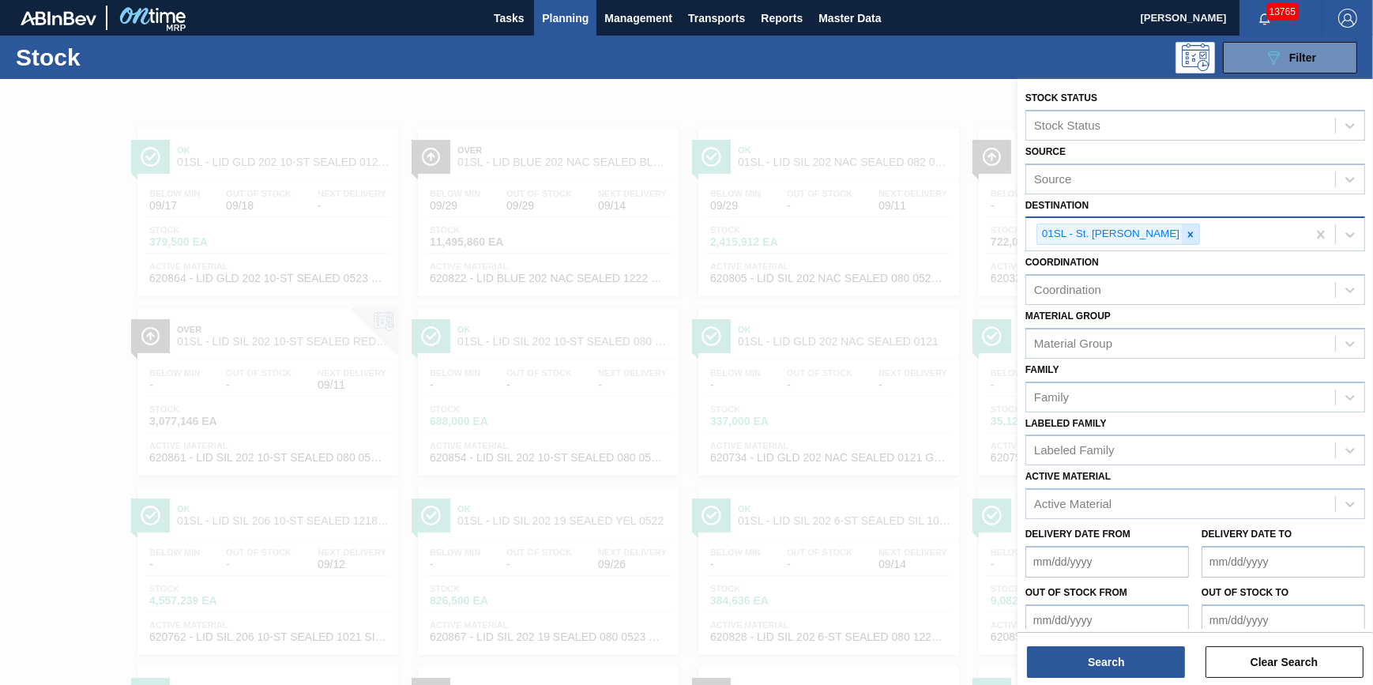
click at [1185, 236] on icon at bounding box center [1190, 234] width 11 height 11
click at [1164, 236] on div "01SL - St. [PERSON_NAME]" at bounding box center [1166, 234] width 280 height 32
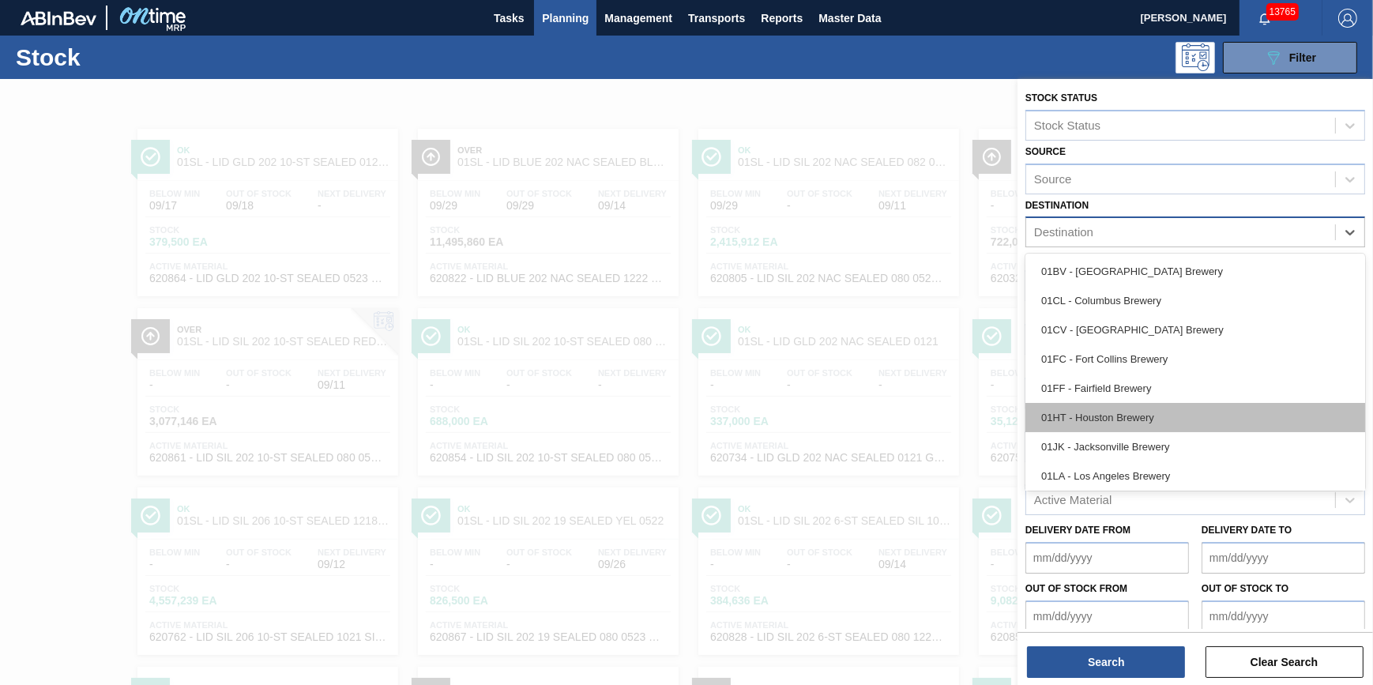
click at [1144, 403] on div "01HT - Houston Brewery" at bounding box center [1195, 417] width 340 height 29
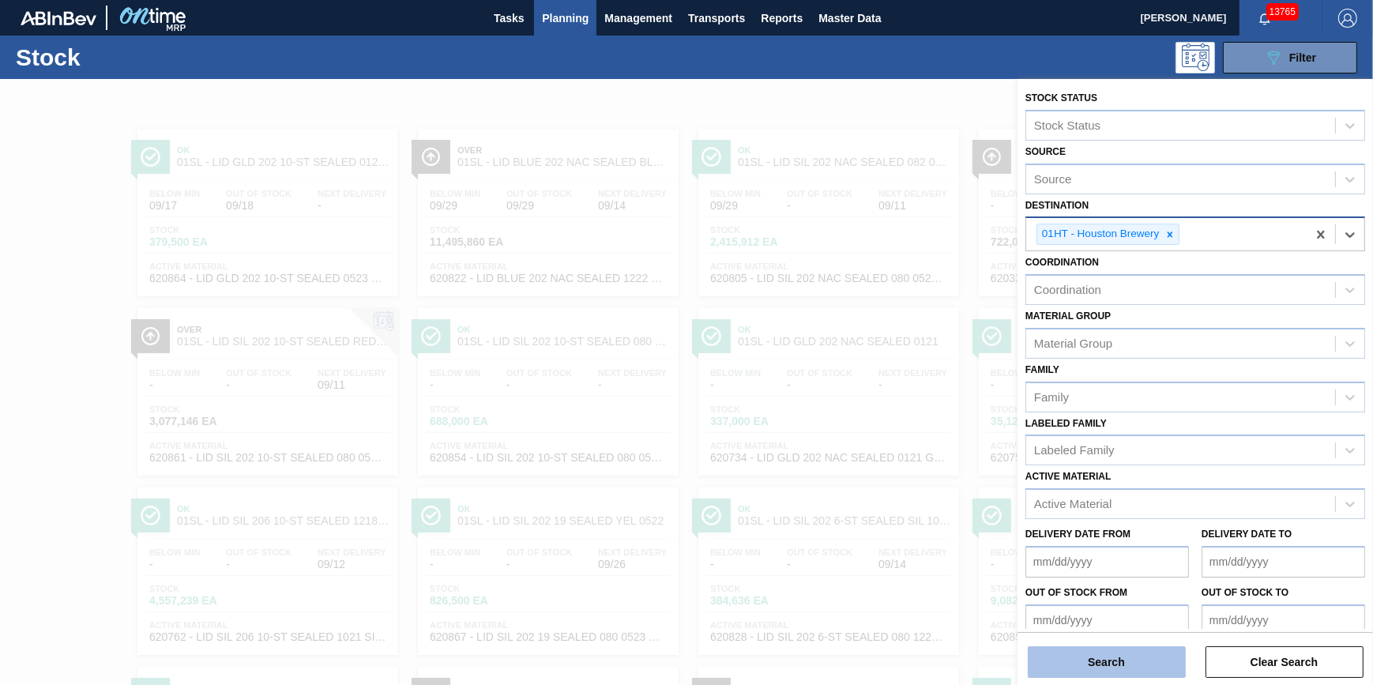
click at [1122, 663] on button "Search" at bounding box center [1107, 662] width 158 height 32
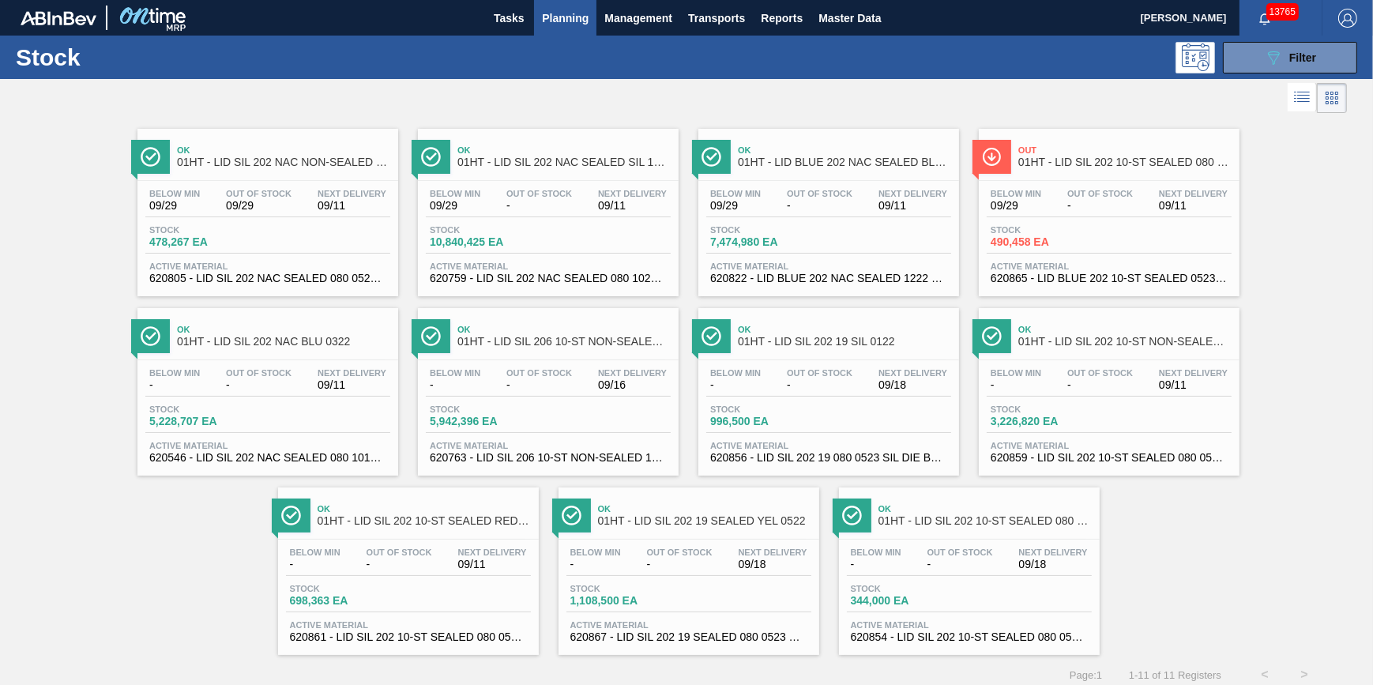
scroll to position [13, 0]
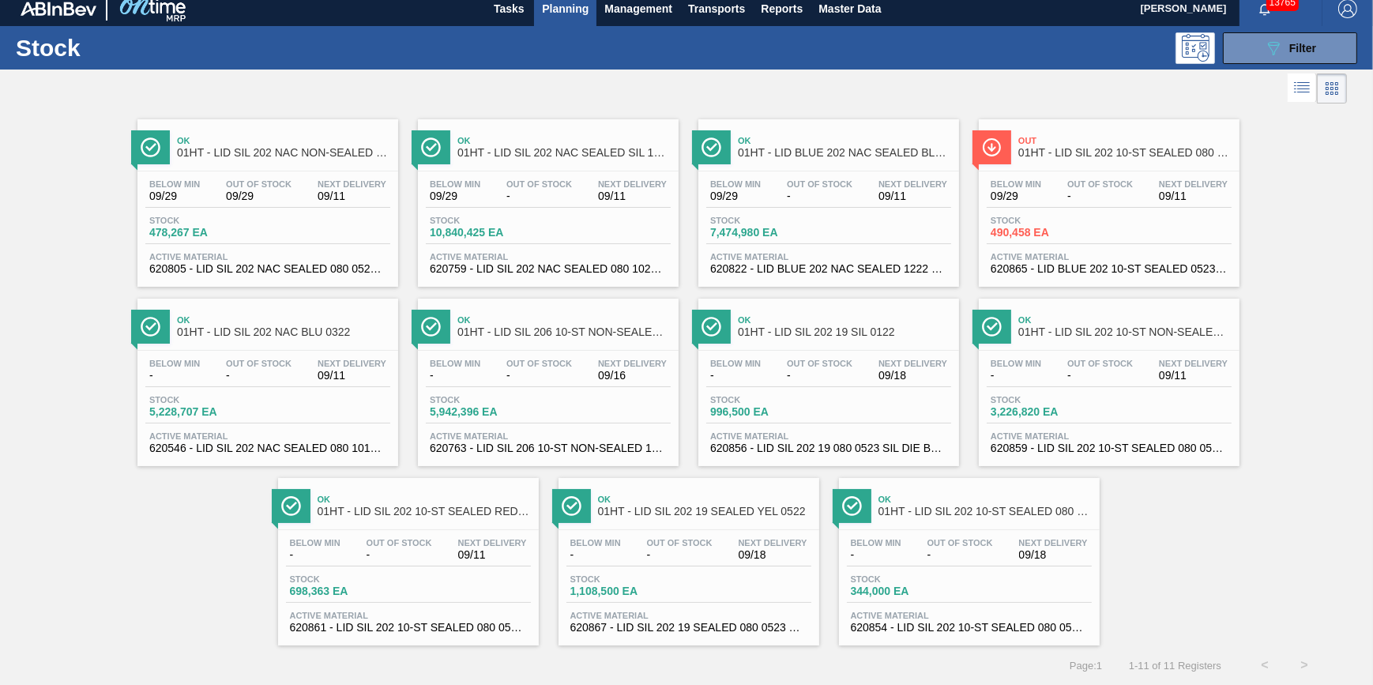
click at [1071, 376] on span "-" at bounding box center [1100, 376] width 66 height 12
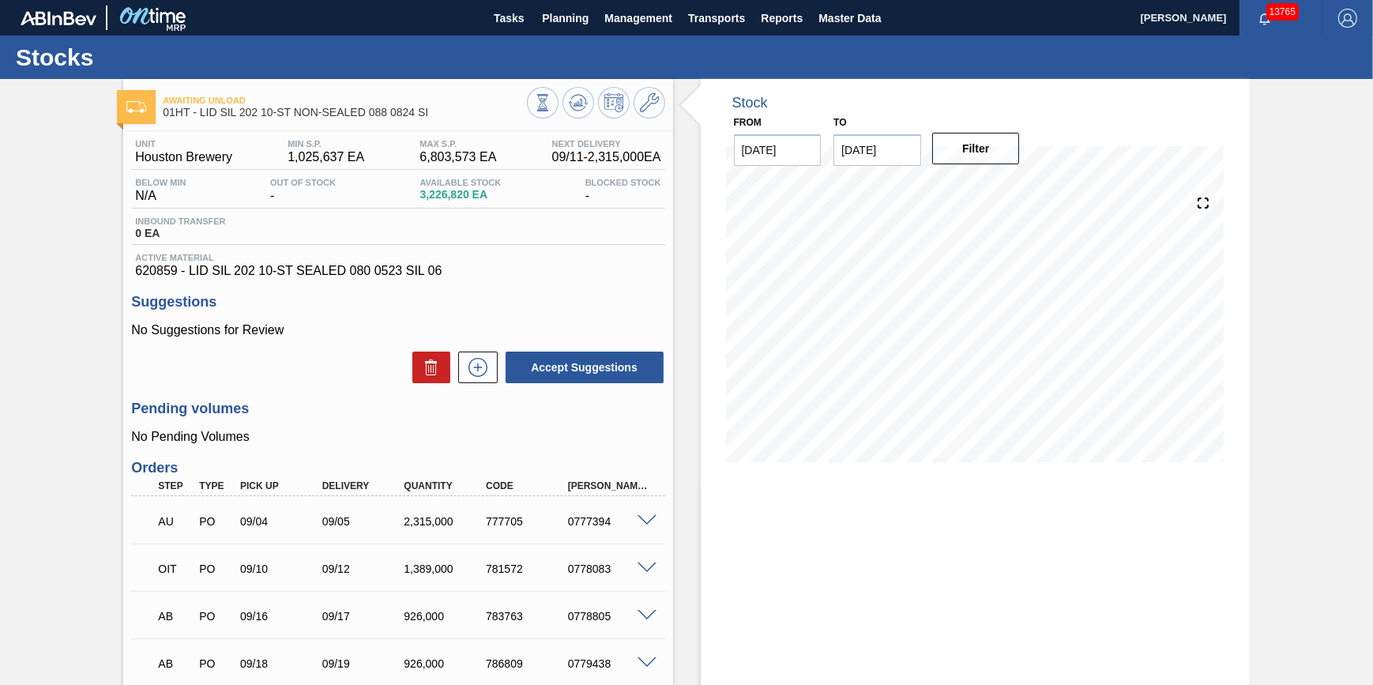
click at [643, 522] on span at bounding box center [646, 521] width 19 height 12
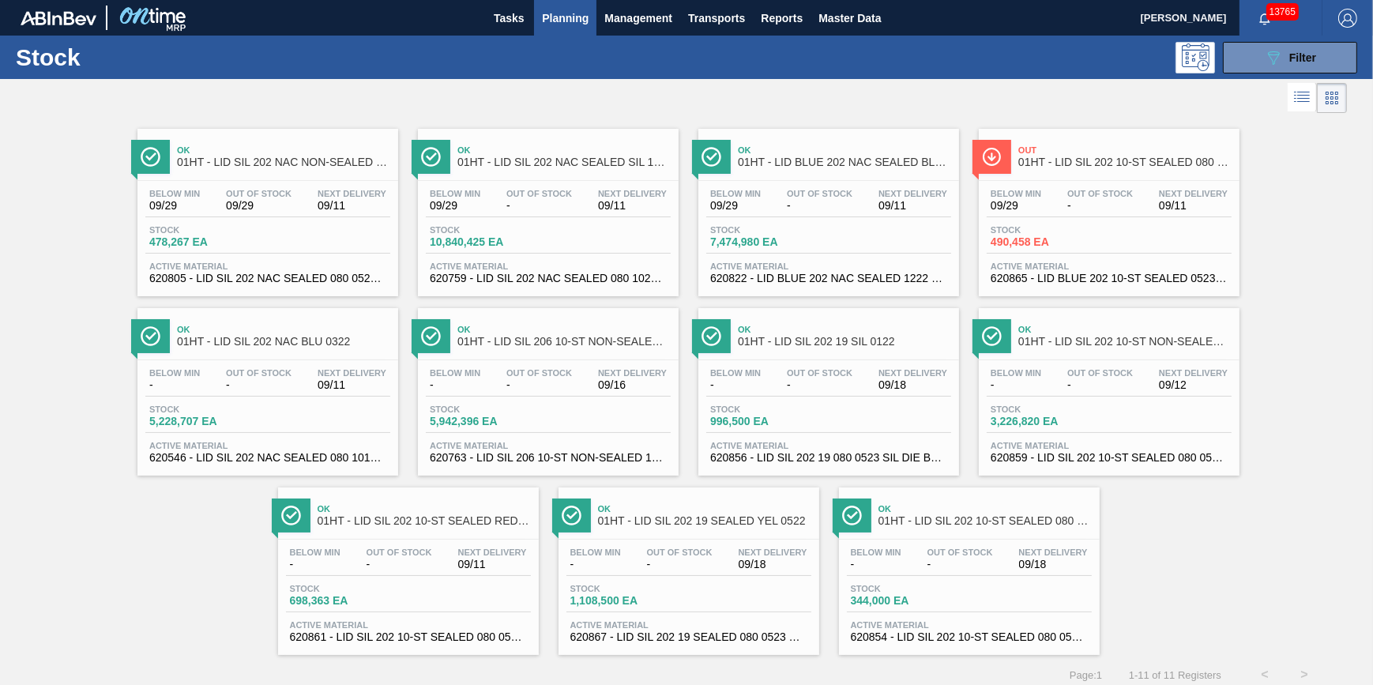
click at [210, 197] on div "Below Min 09/29 Out Of Stock 09/29 Next Delivery 09/11" at bounding box center [267, 203] width 245 height 28
